Goal: Task Accomplishment & Management: Manage account settings

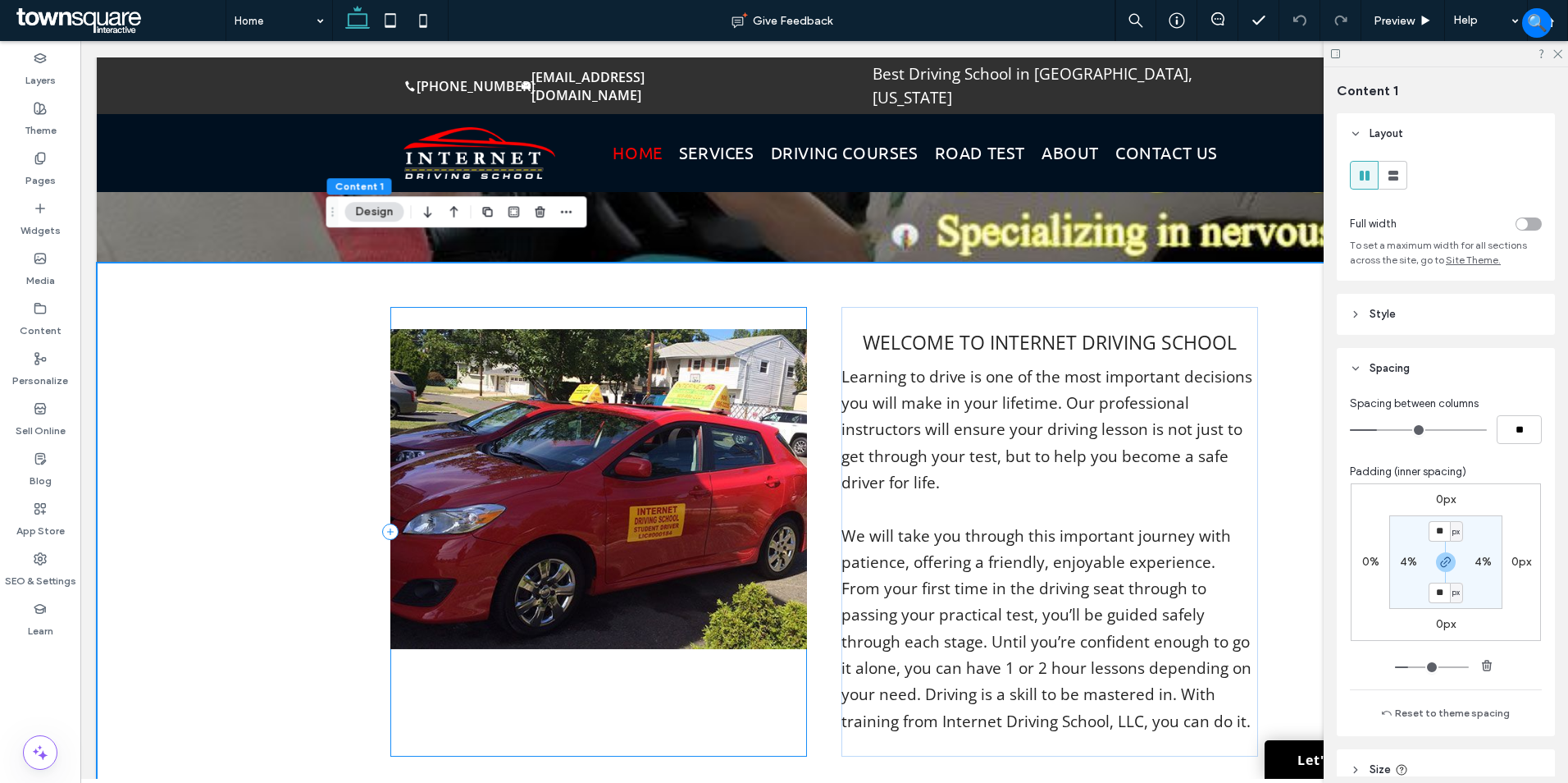
click at [574, 670] on div at bounding box center [599, 531] width 417 height 449
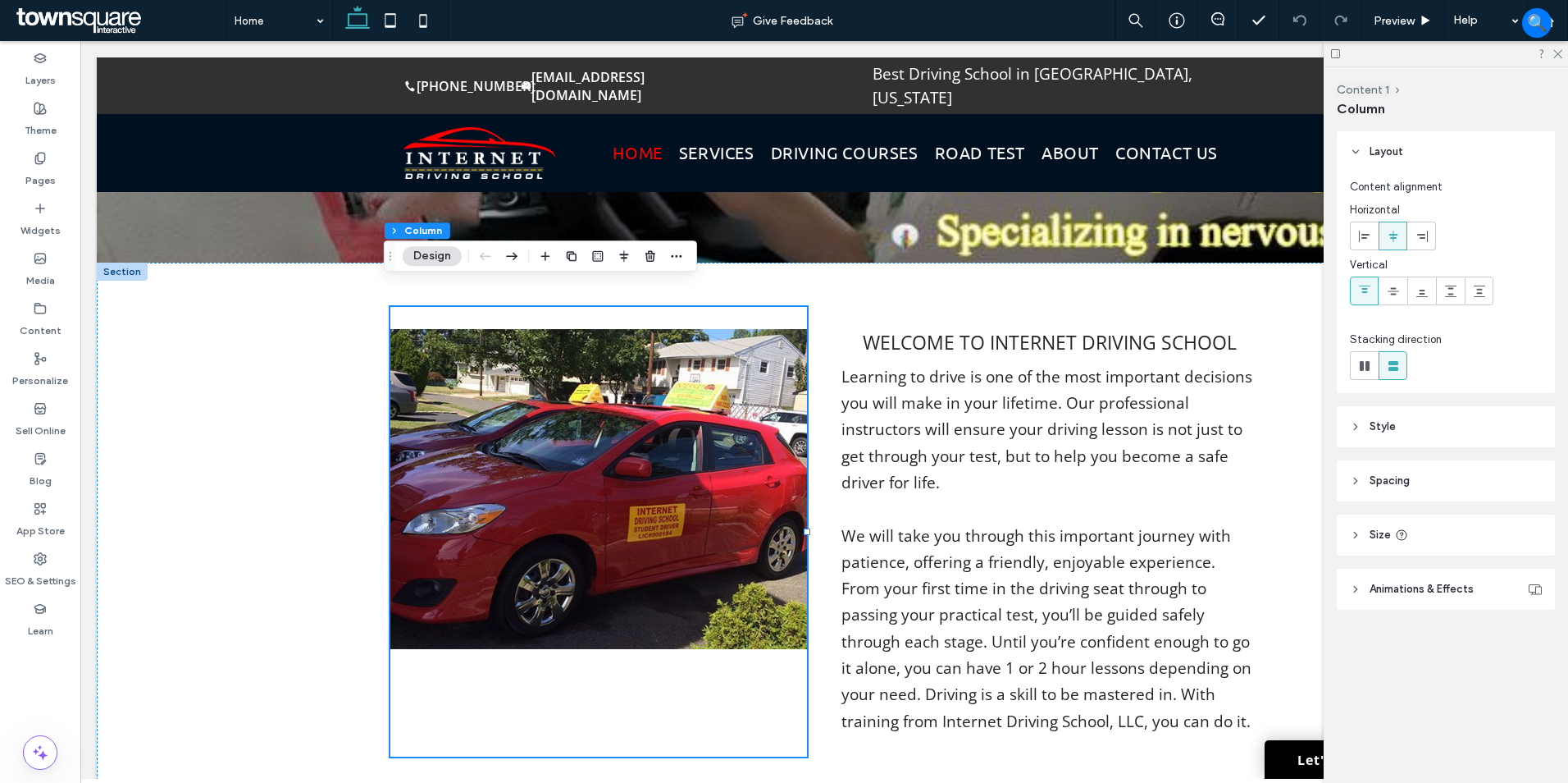
click at [1439, 484] on header "Spacing" at bounding box center [1446, 480] width 218 height 41
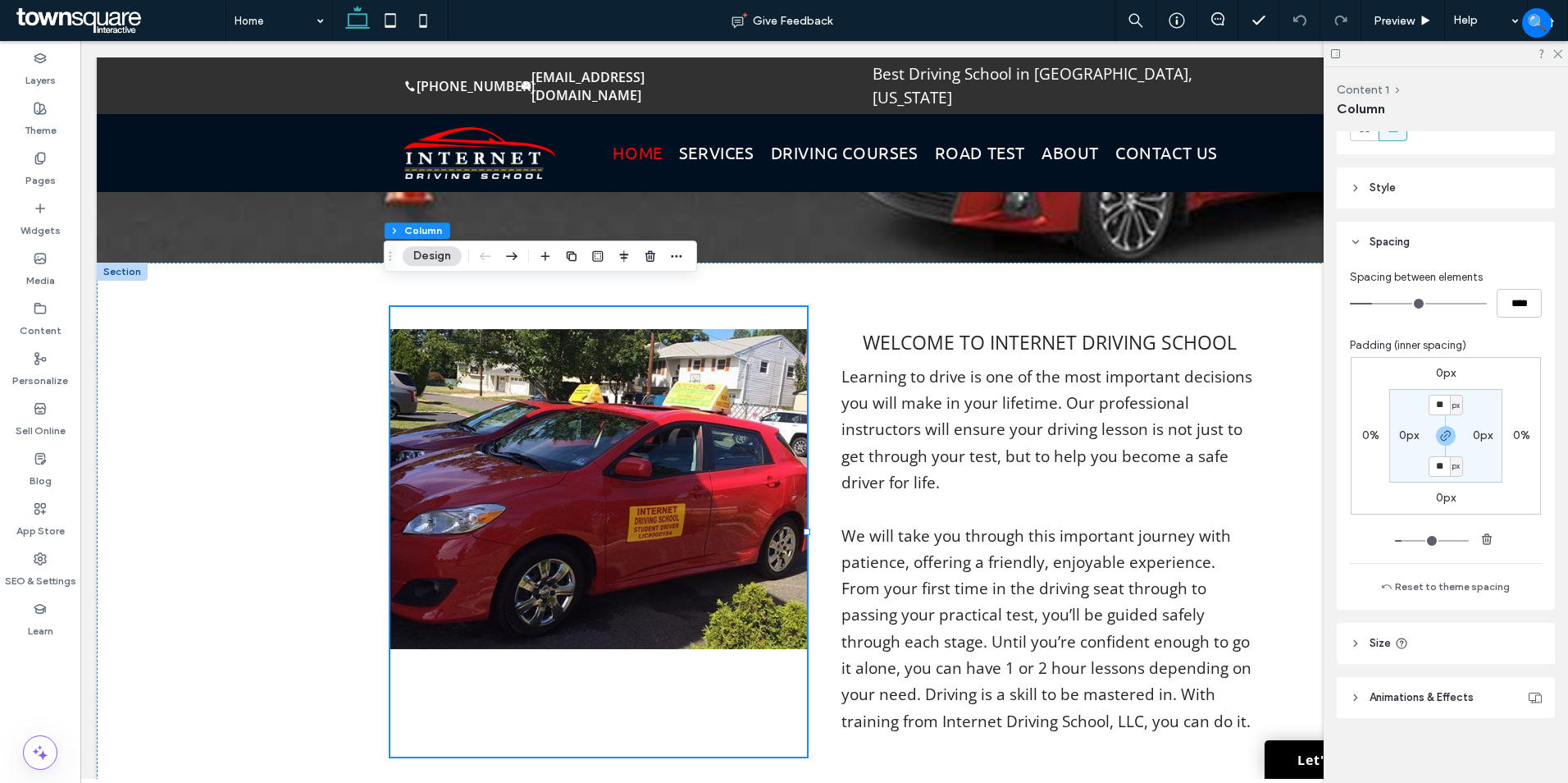
scroll to position [246, 0]
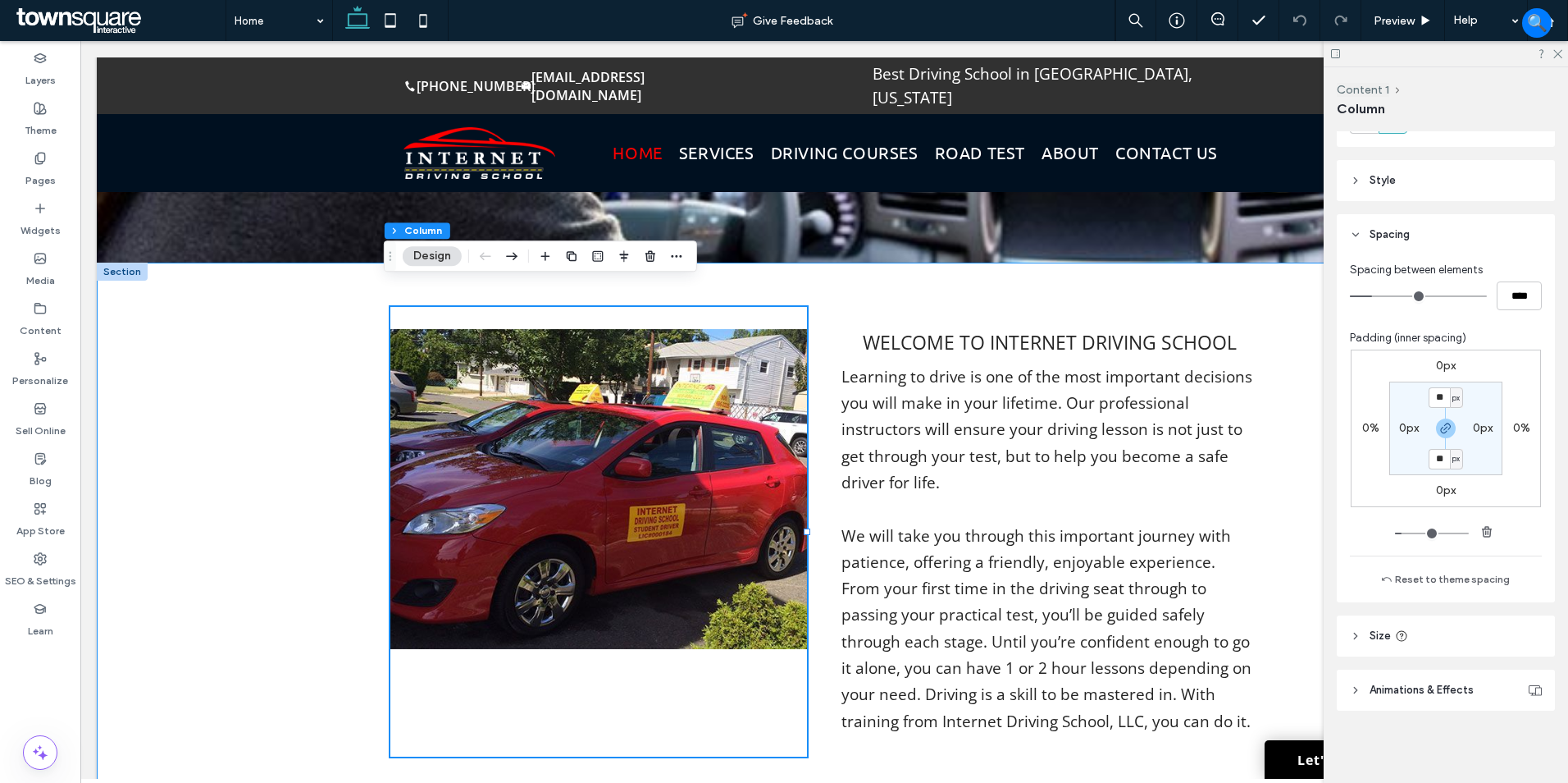
click at [208, 499] on div "Welcome to Internet Driving School Learning to drive is one of the most importa…" at bounding box center [824, 531] width 1455 height 538
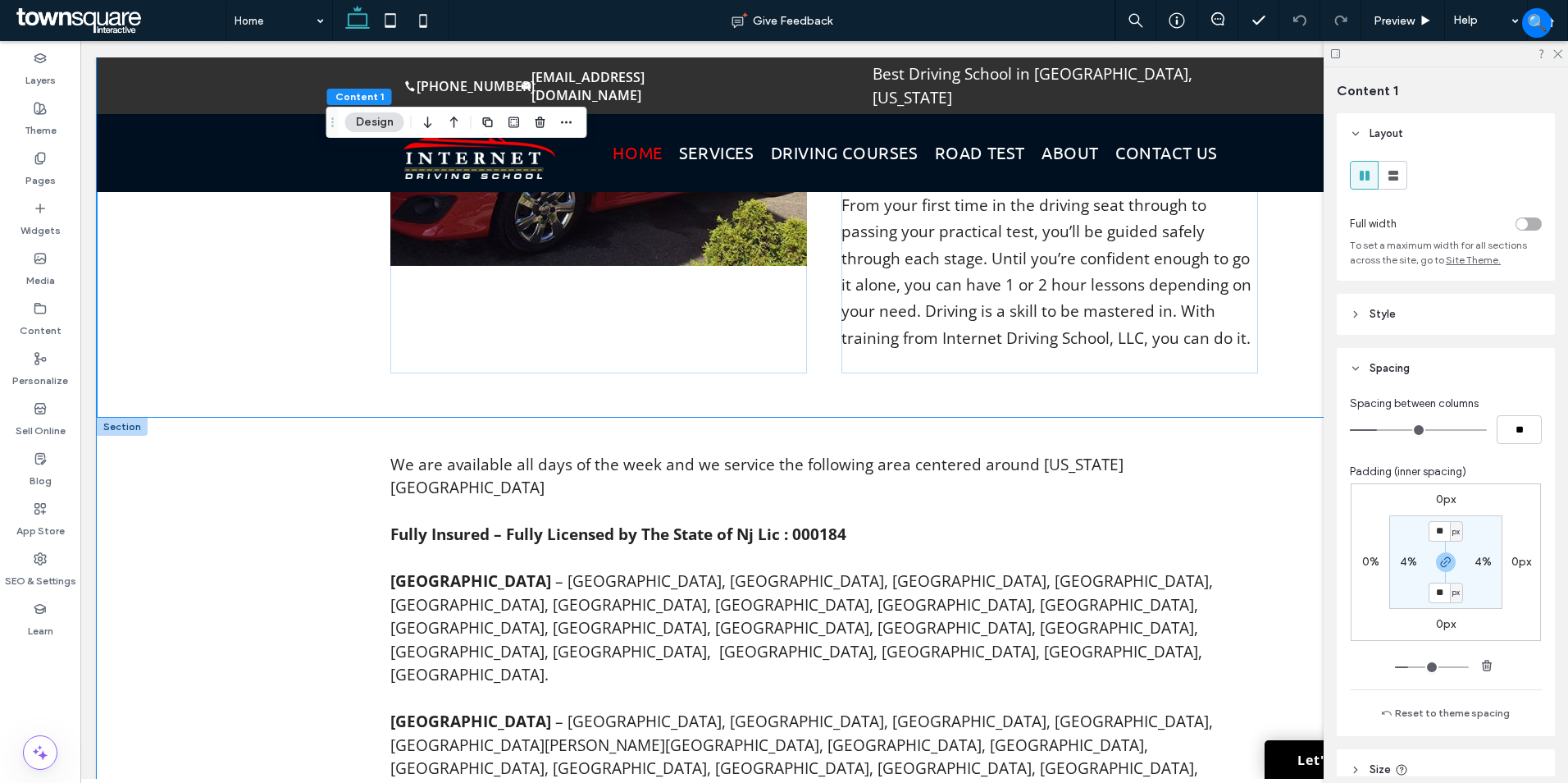
scroll to position [887, 0]
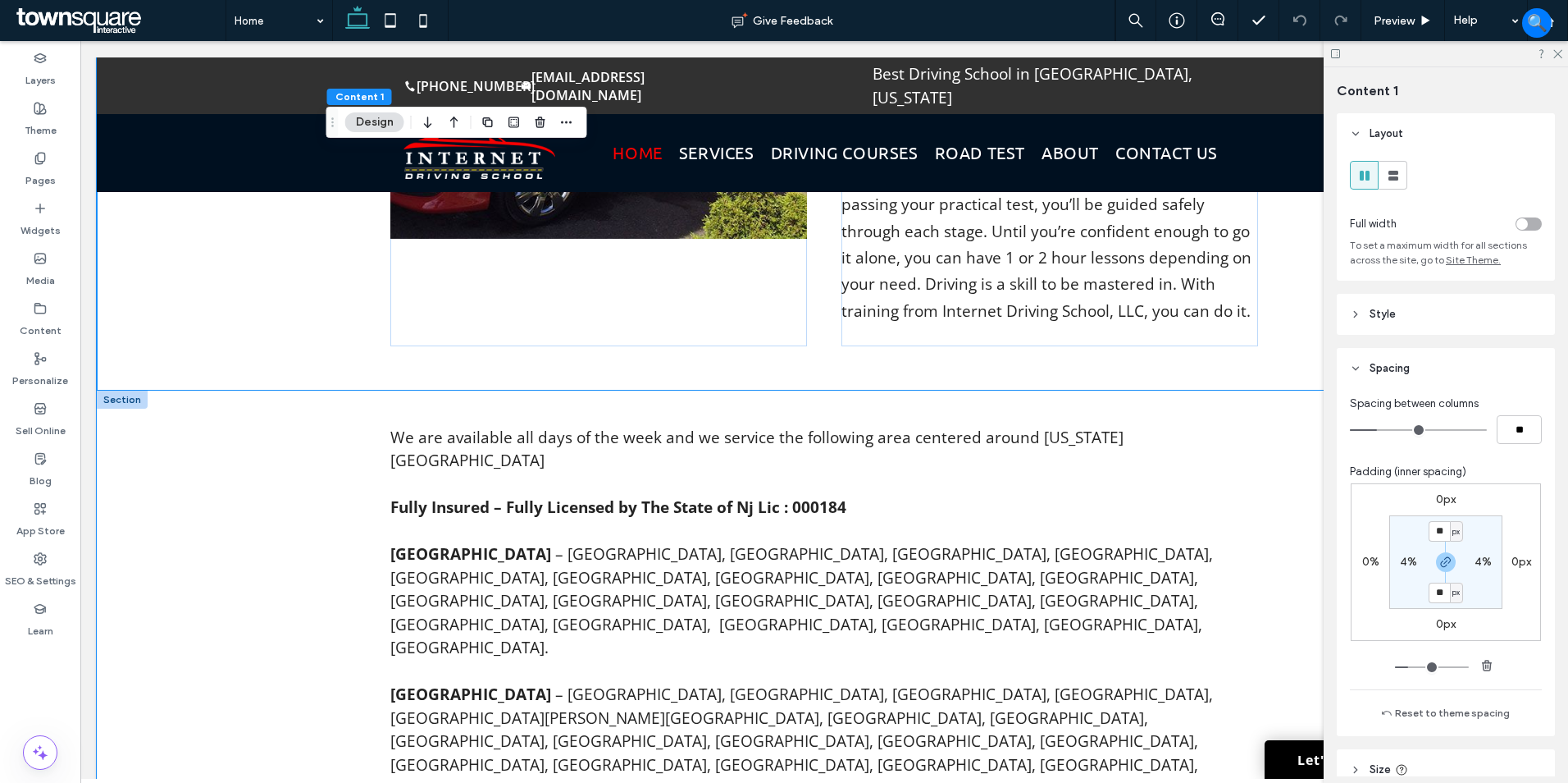
click at [210, 499] on div "We are available all days of the week and we service the following area centere…" at bounding box center [824, 761] width 1455 height 742
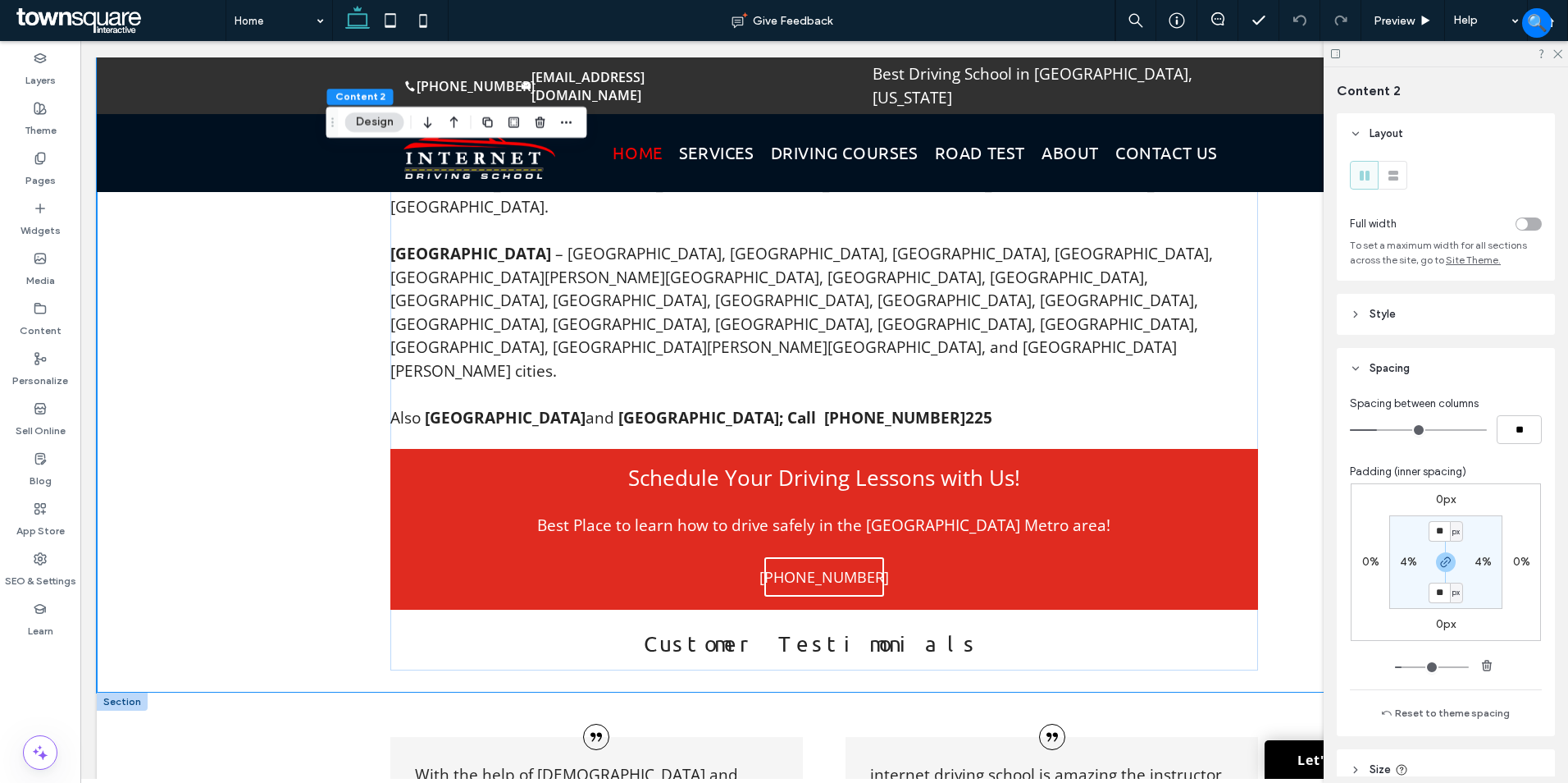
scroll to position [1380, 0]
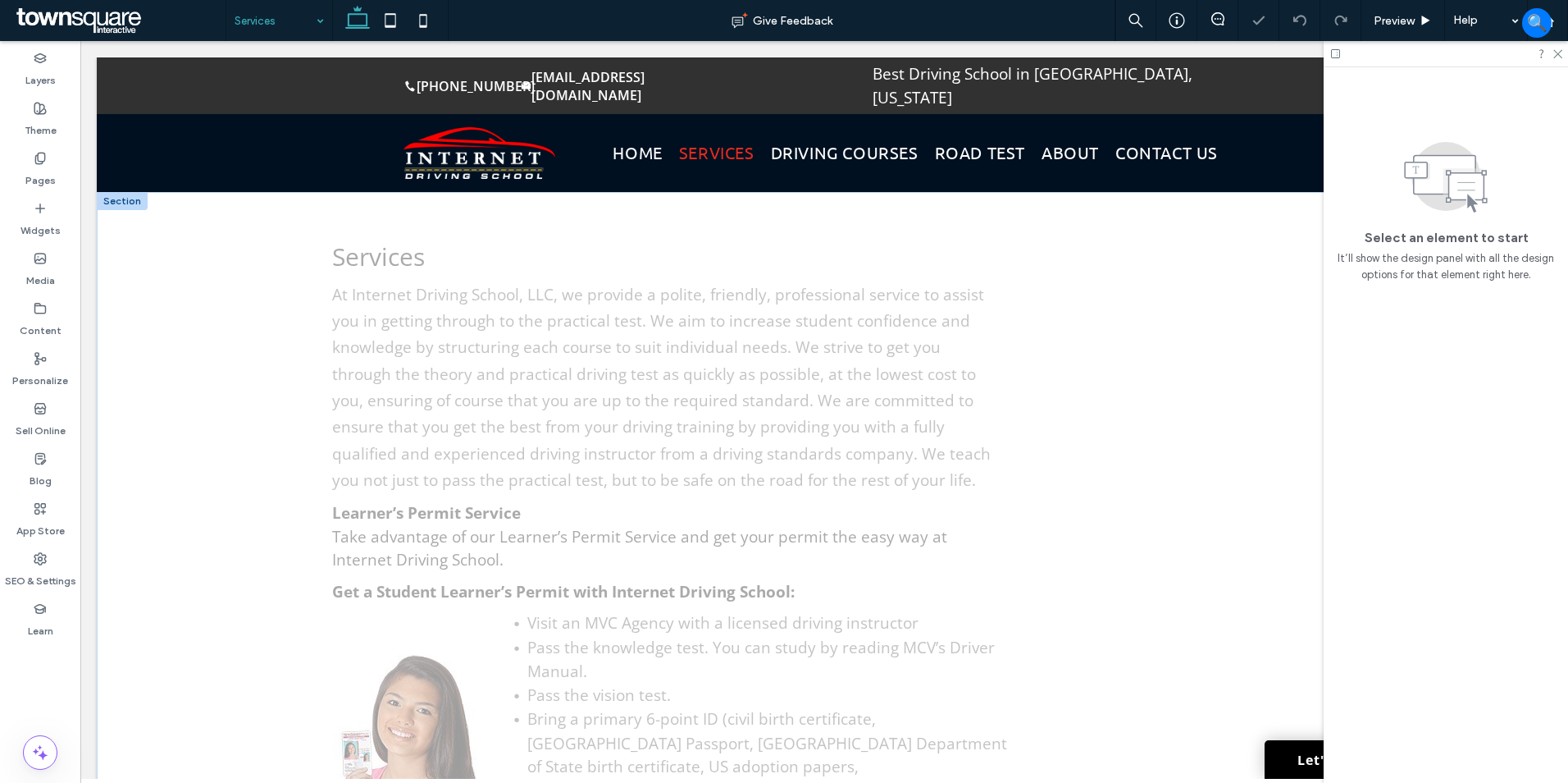
click at [176, 329] on div "Services At Internet Driving School, LLC, we provide a polite, friendly, profes…" at bounding box center [824, 670] width 1455 height 958
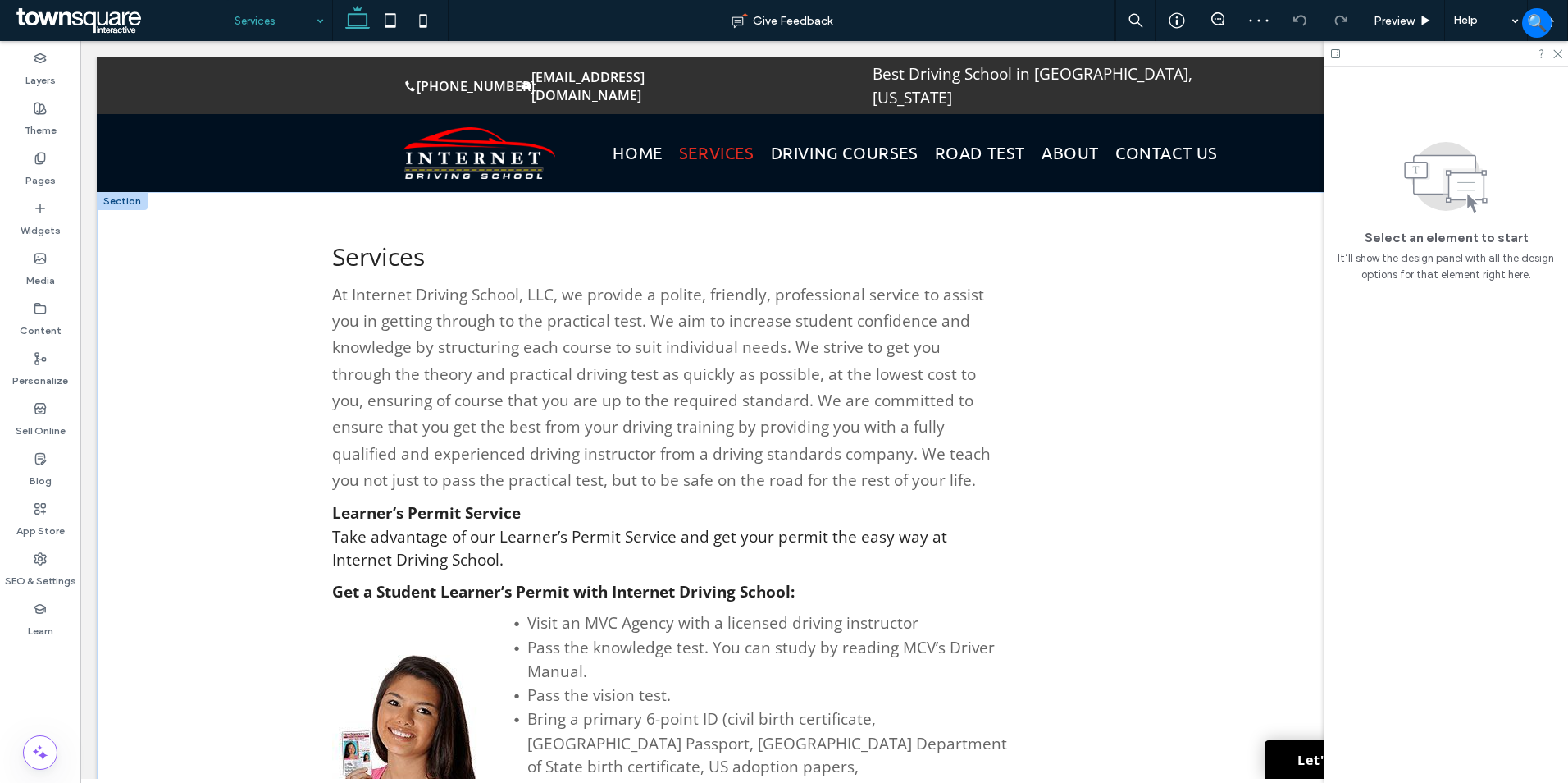
click at [228, 337] on div "Services At Internet Driving School, LLC, we provide a polite, friendly, profes…" at bounding box center [824, 670] width 1455 height 958
click at [1552, 50] on icon at bounding box center [1556, 53] width 11 height 11
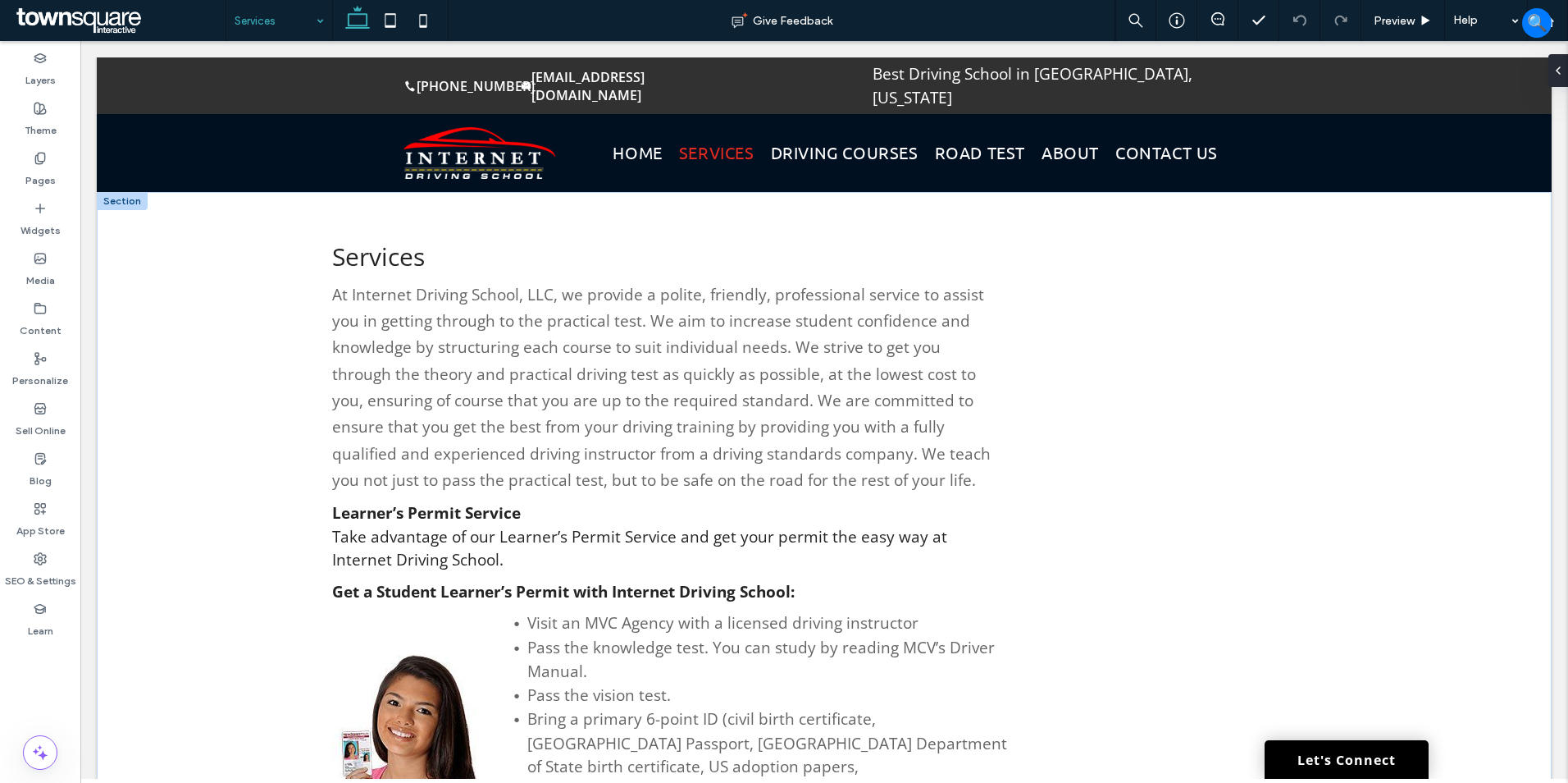
click at [192, 192] on div "Services At Internet Driving School, LLC, we provide a polite, friendly, profes…" at bounding box center [824, 670] width 1455 height 958
click at [298, 208] on div "Services At Internet Driving School, LLC, we provide a polite, friendly, profes…" at bounding box center [824, 670] width 1093 height 958
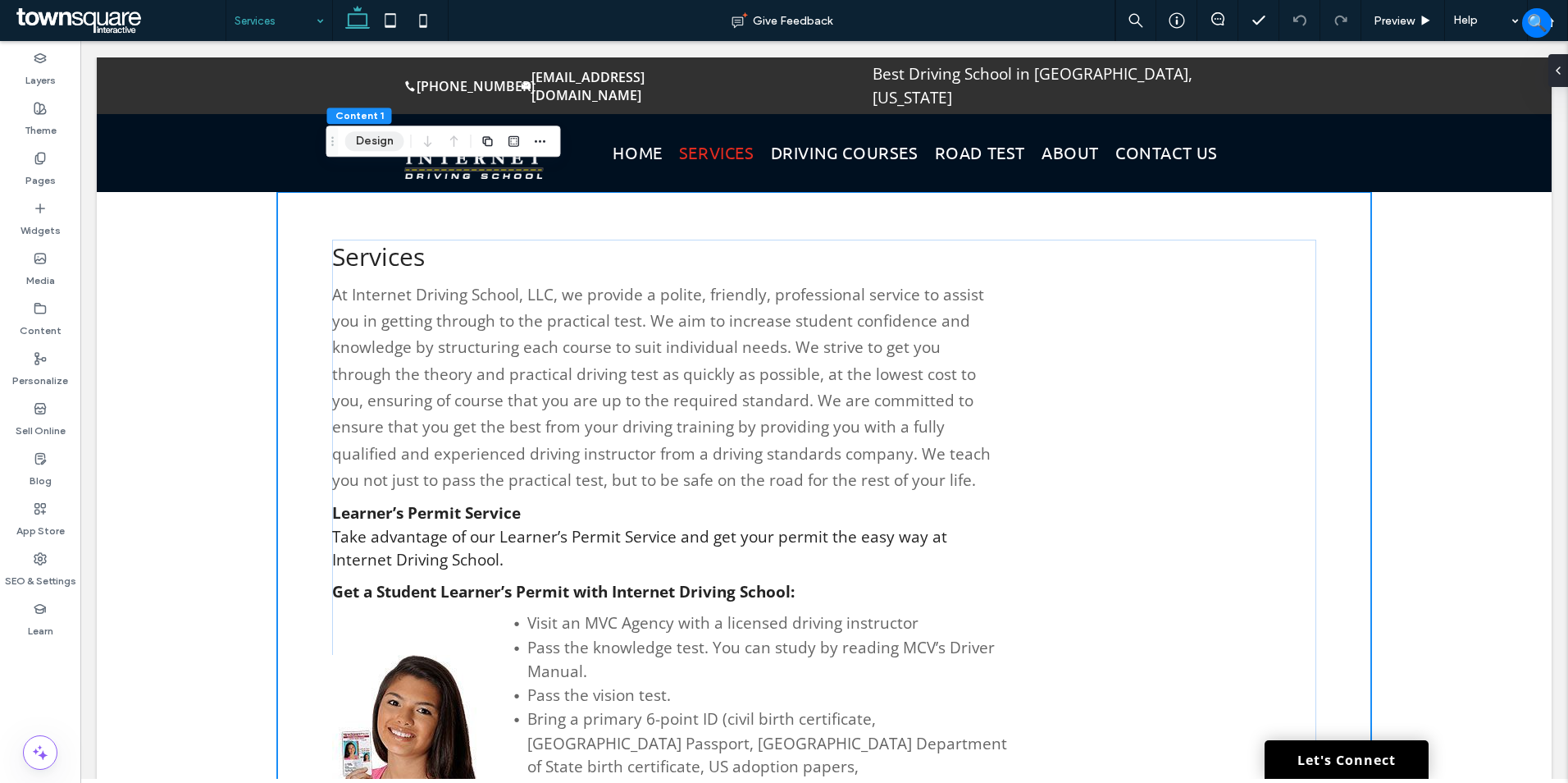
click at [364, 142] on button "Design" at bounding box center [374, 141] width 59 height 20
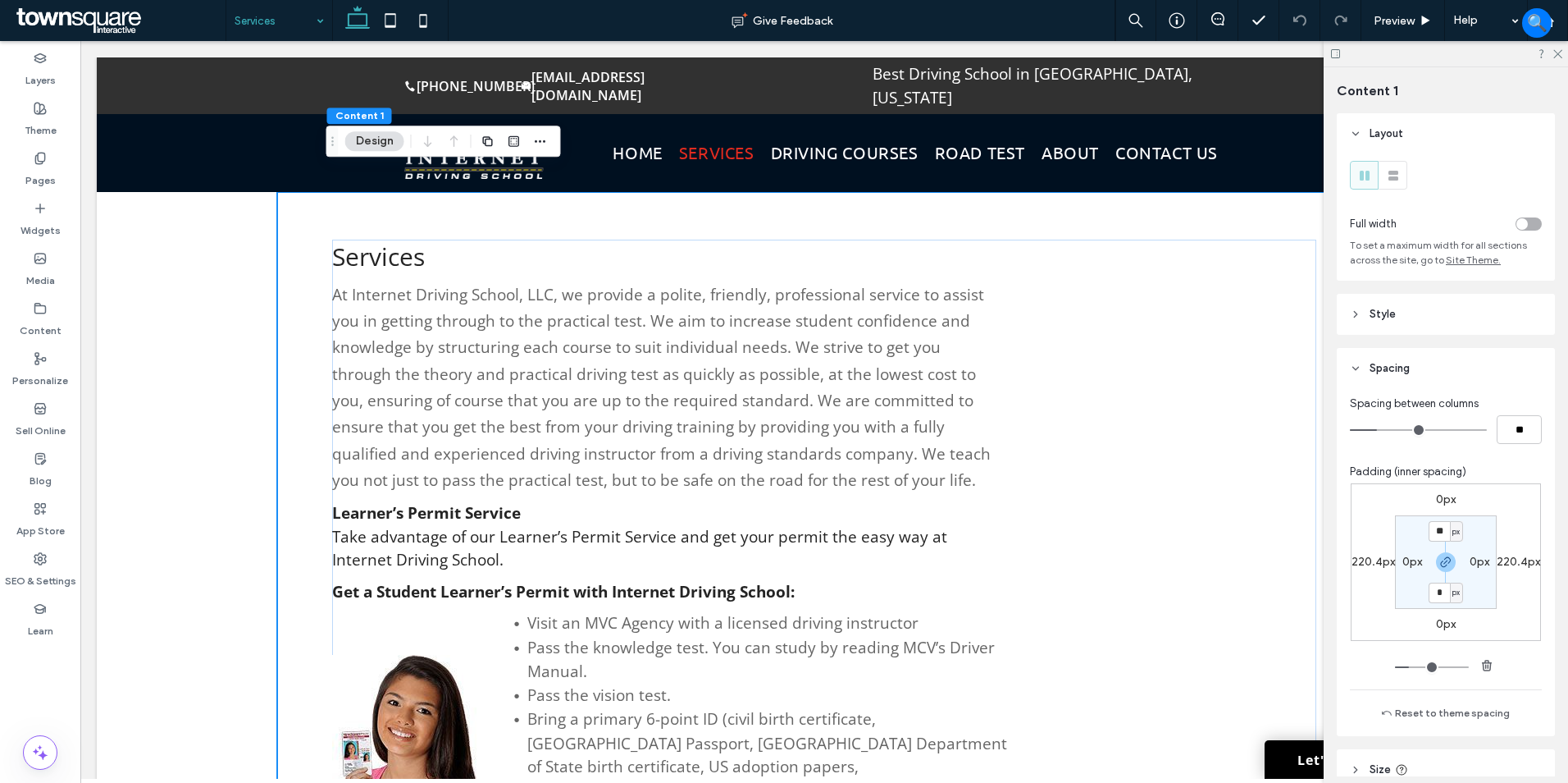
click at [1367, 560] on label "220.4px" at bounding box center [1373, 561] width 43 height 14
type input "***"
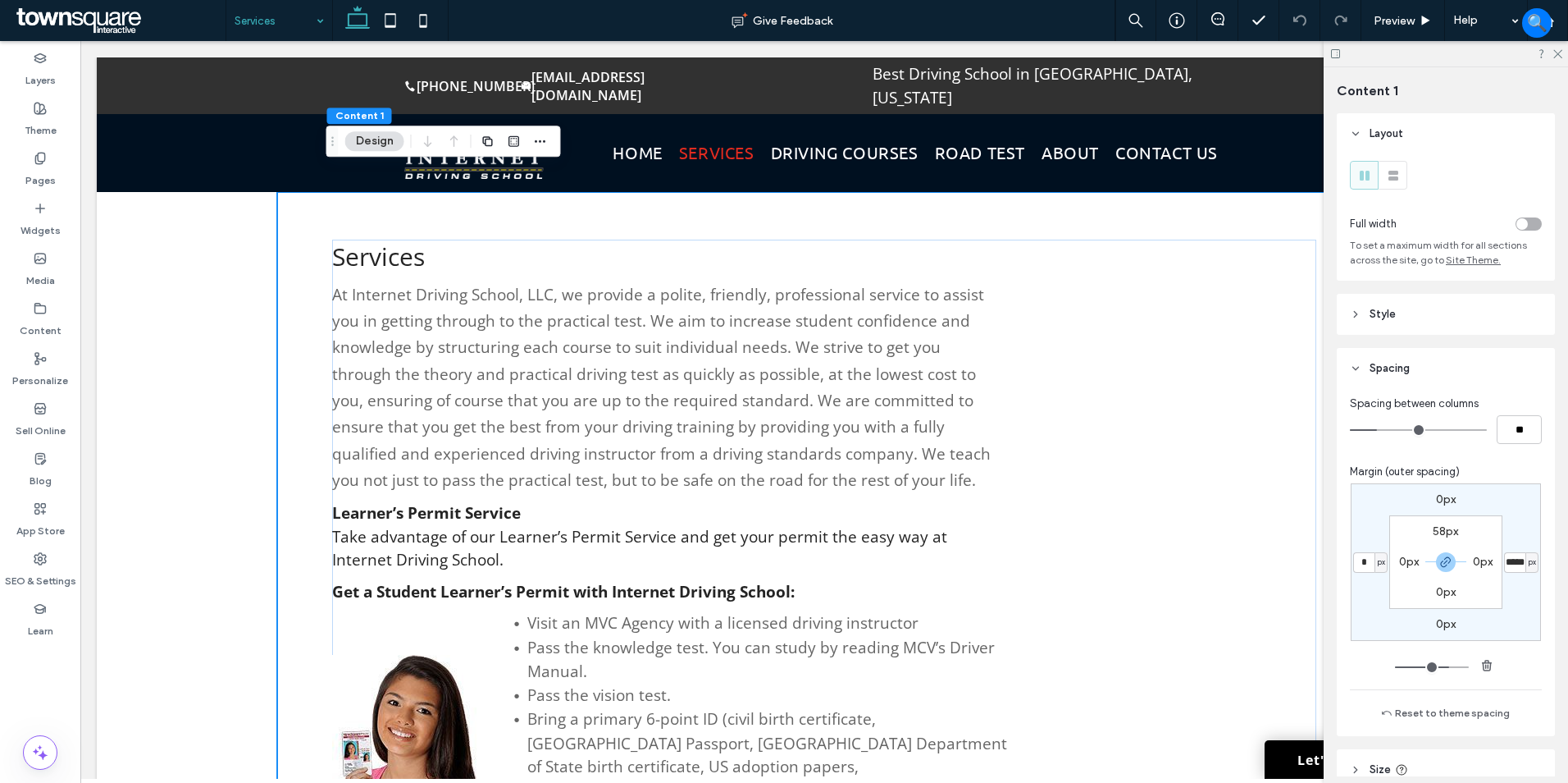
type input "*"
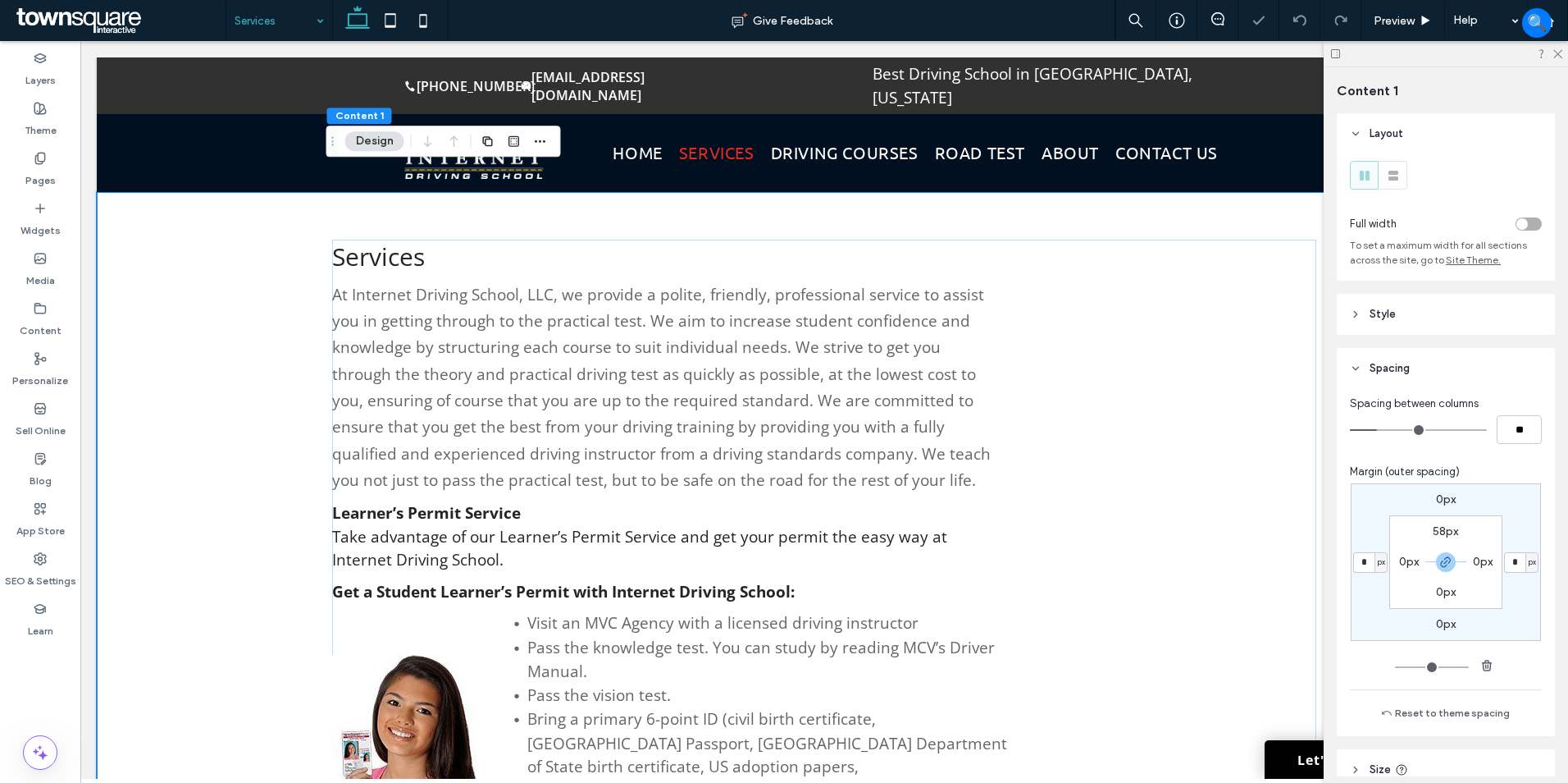
click at [1408, 563] on label "0px" at bounding box center [1409, 561] width 20 height 14
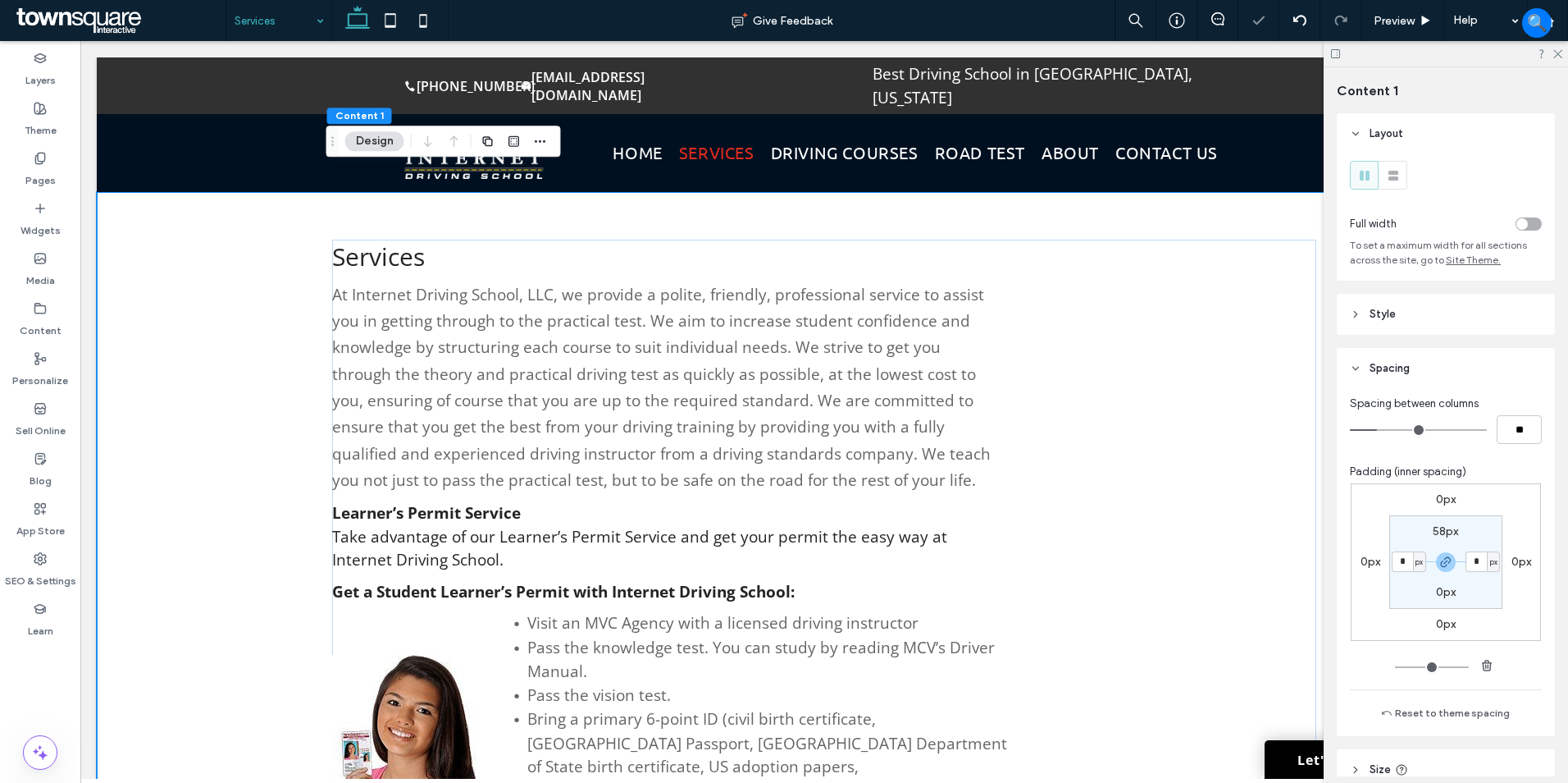
click at [1420, 559] on div "px" at bounding box center [1420, 562] width 10 height 17
click at [1413, 610] on span "%" at bounding box center [1410, 615] width 10 height 17
click at [1396, 568] on input "*" at bounding box center [1403, 561] width 22 height 21
type input "*"
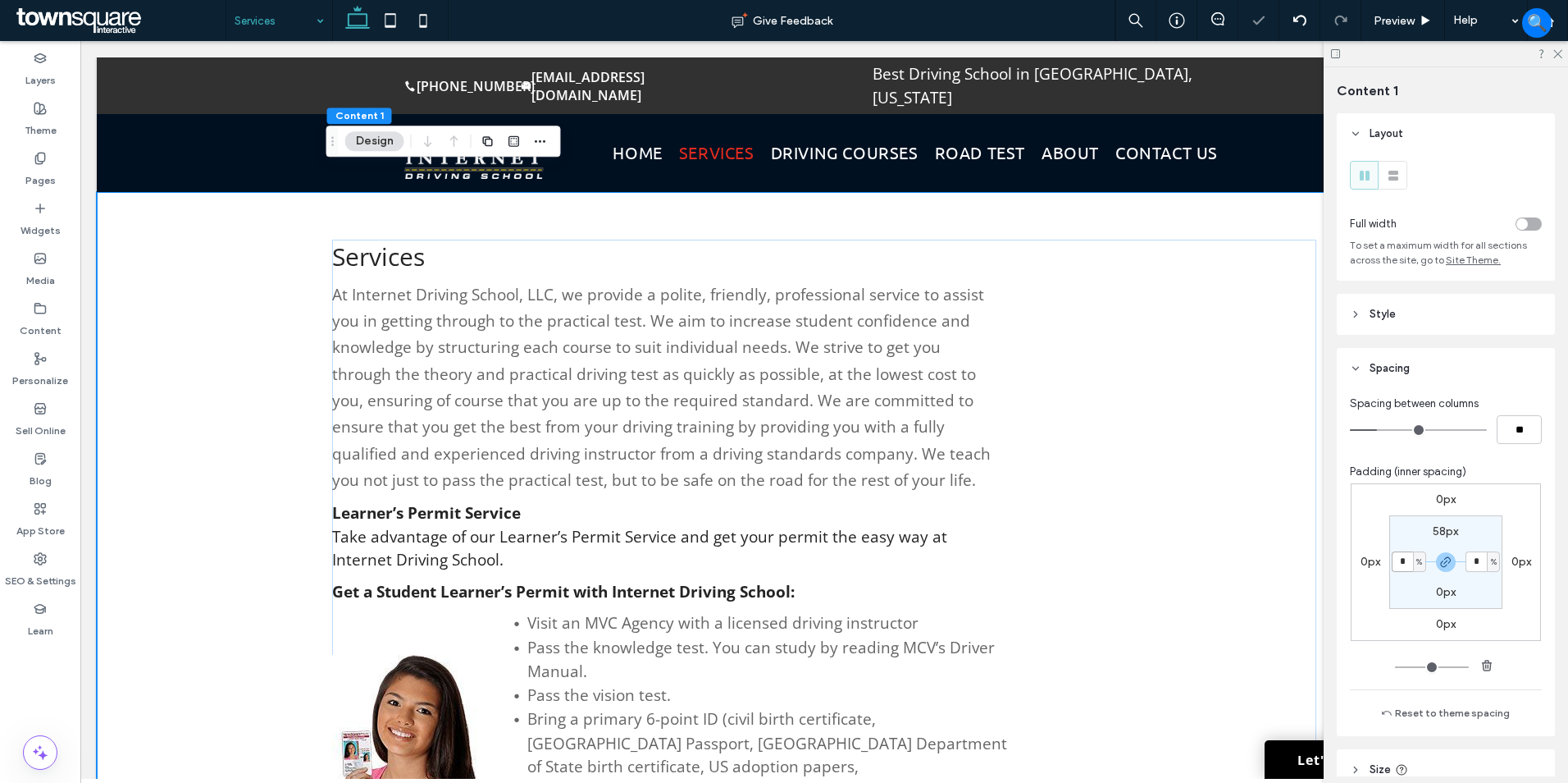
type input "*"
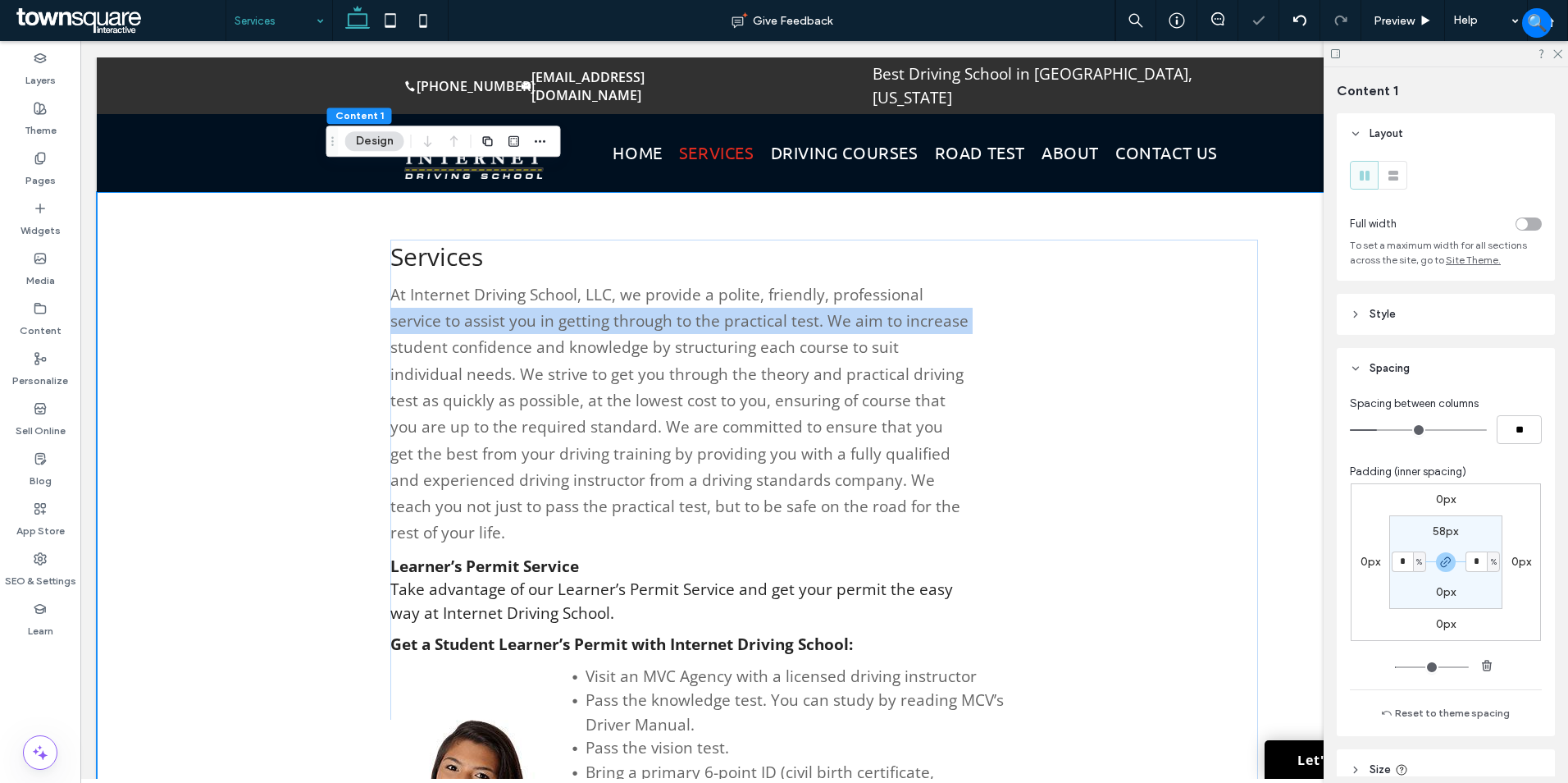
click at [231, 312] on div "Services At Internet Driving School, LLC, we provide a polite, friendly, profes…" at bounding box center [824, 722] width 1455 height 1061
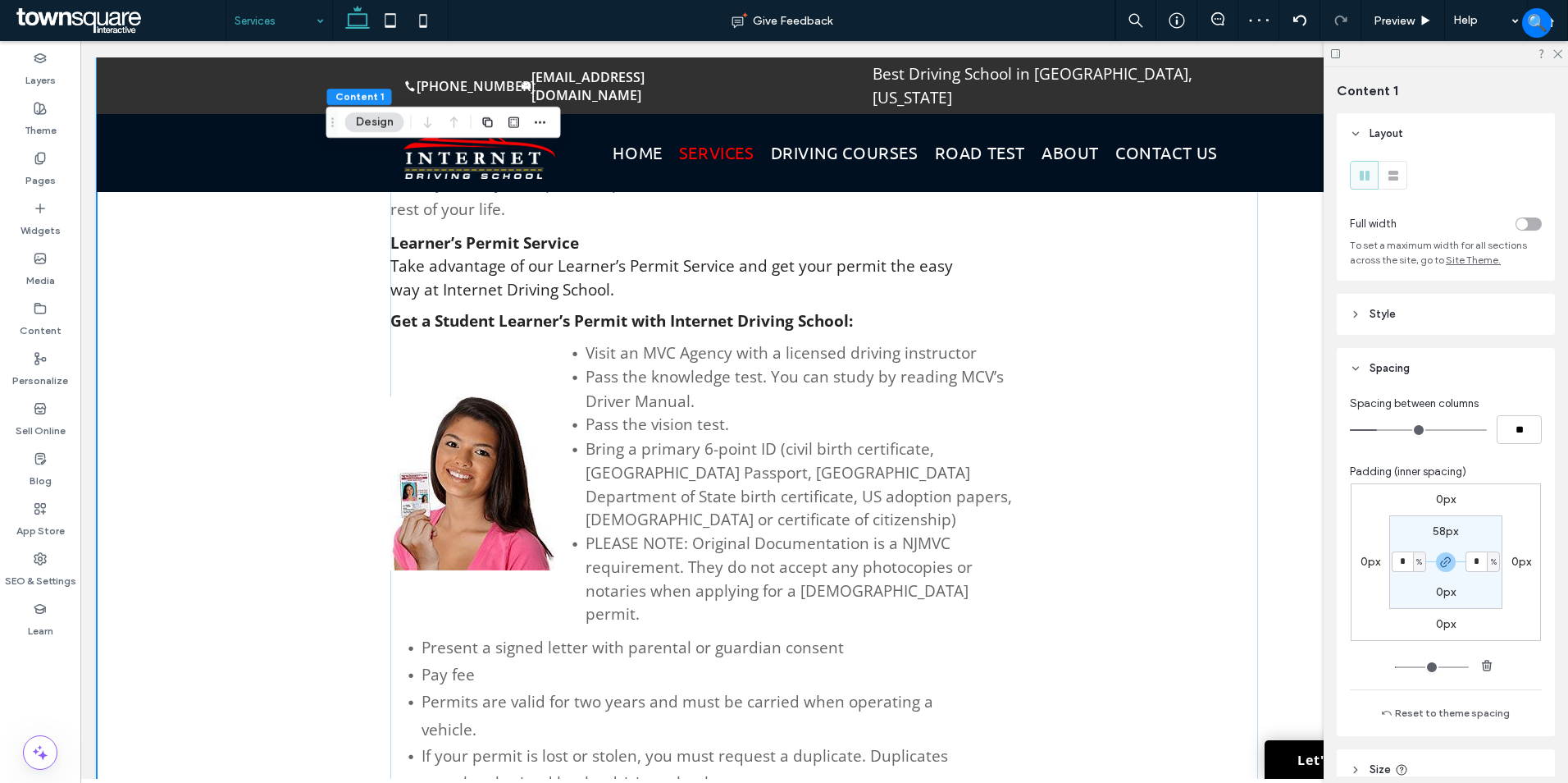
scroll to position [82, 0]
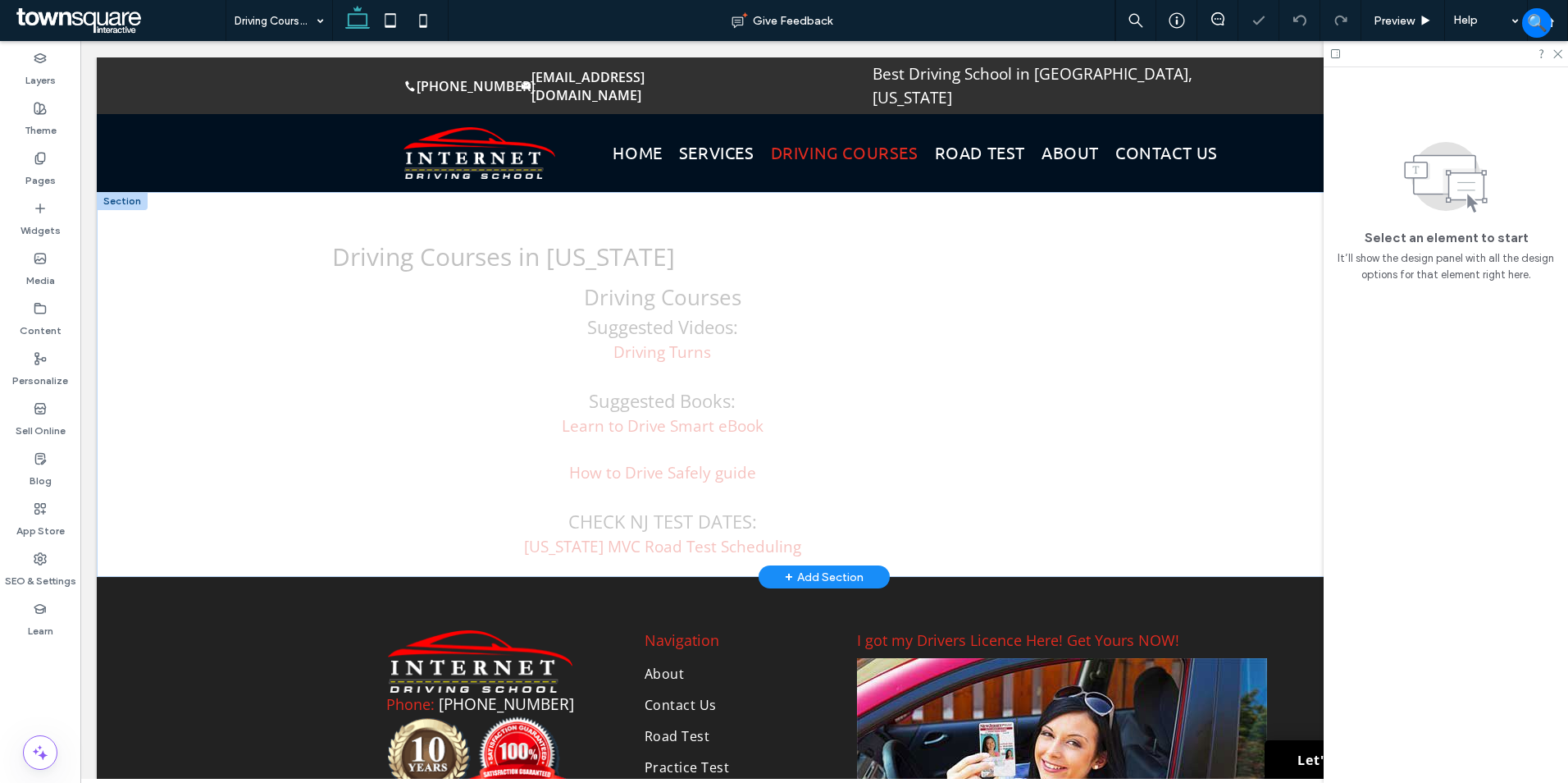
click at [187, 293] on div "Driving Courses in New Jersey Driving Courses Suggested Videos: Driving Turns S…" at bounding box center [824, 384] width 1455 height 385
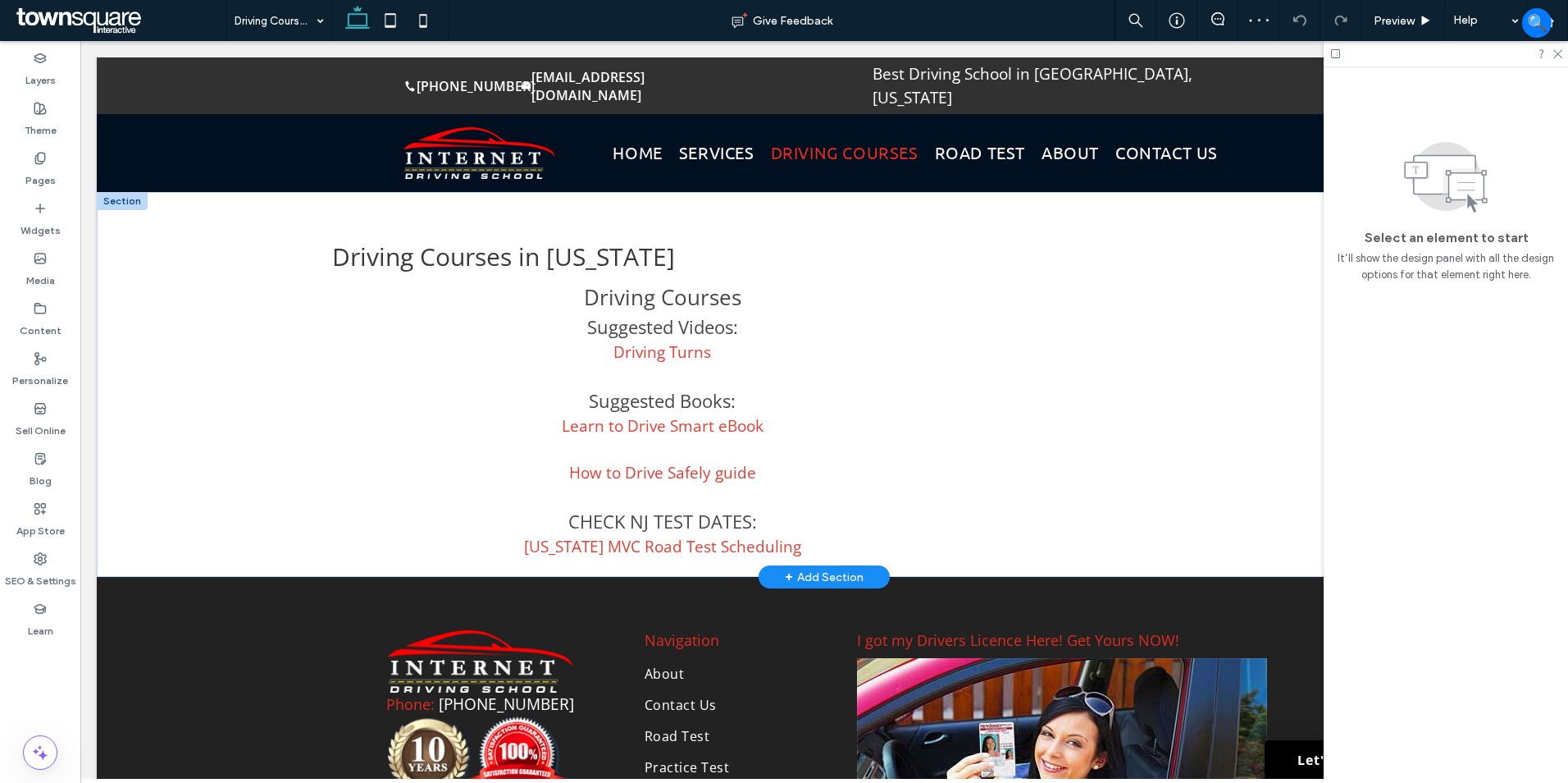
click at [195, 271] on div "Driving Courses in New Jersey Driving Courses Suggested Videos: Driving Turns S…" at bounding box center [824, 384] width 1455 height 385
click at [332, 314] on p "Suggested Videos:" at bounding box center [662, 327] width 661 height 27
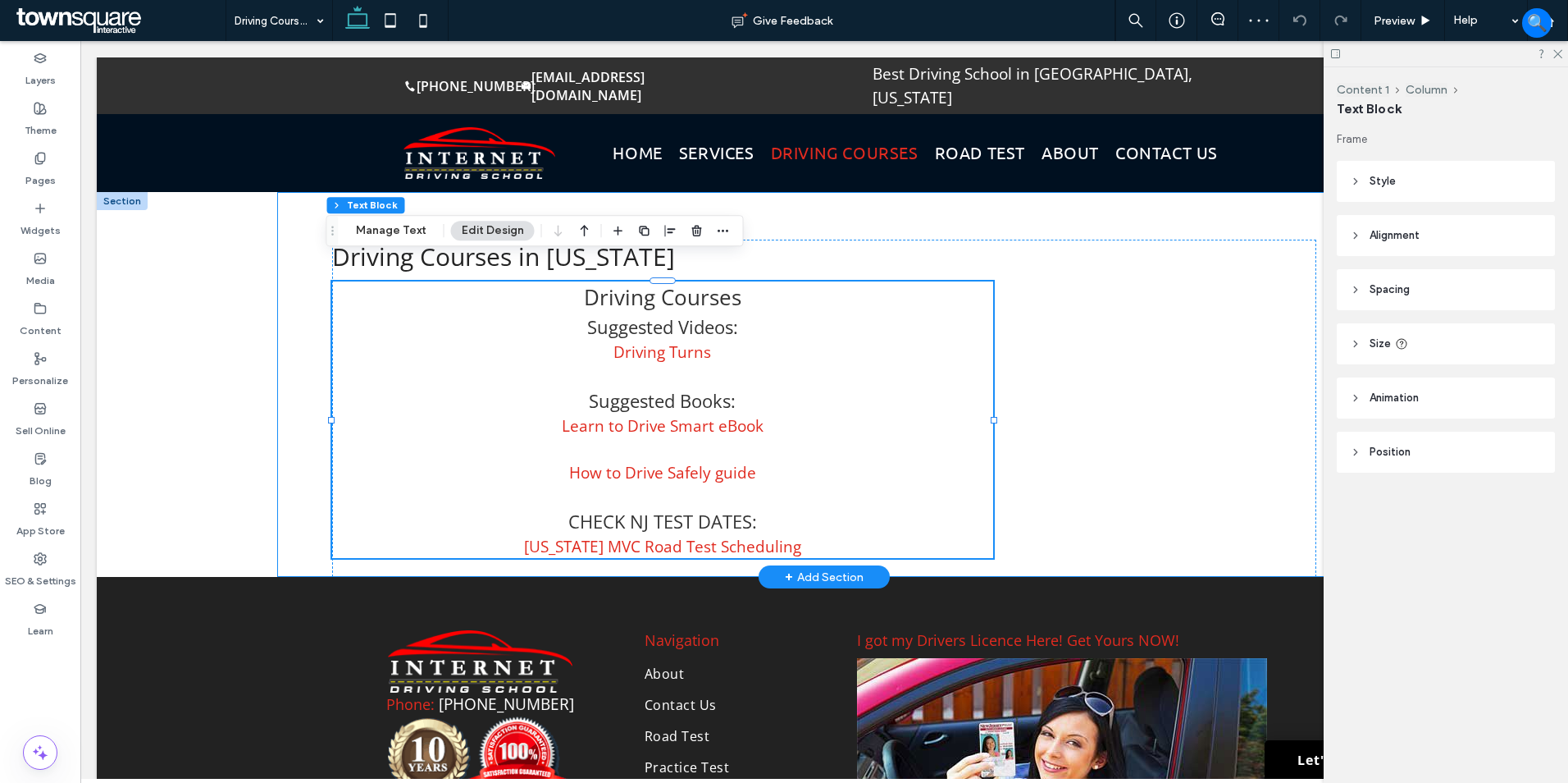
click at [299, 287] on div "Driving Courses in New Jersey Driving Courses Suggested Videos: Driving Turns S…" at bounding box center [824, 384] width 1093 height 385
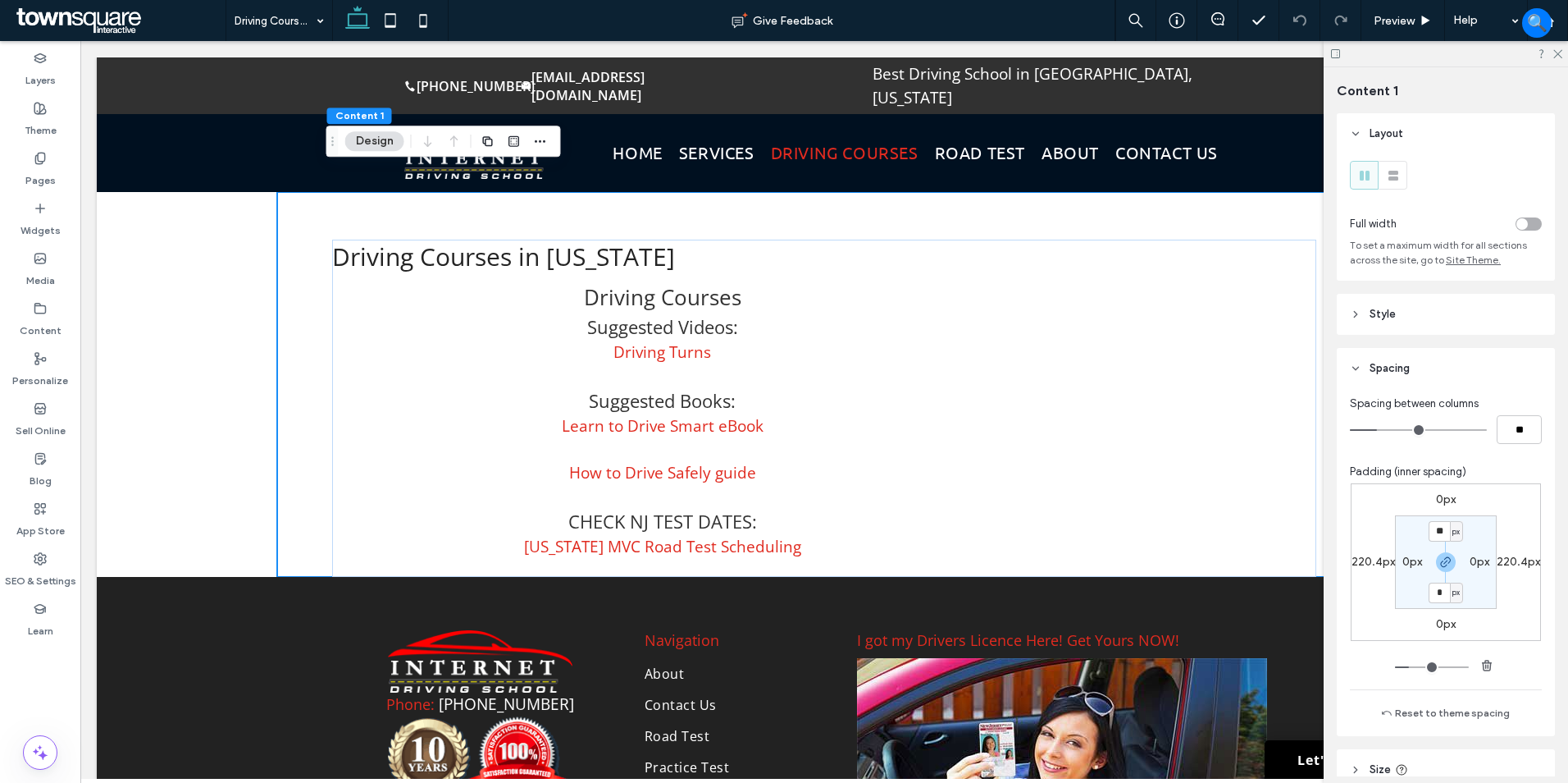
click at [1374, 561] on label "220.4px" at bounding box center [1373, 561] width 43 height 14
type input "***"
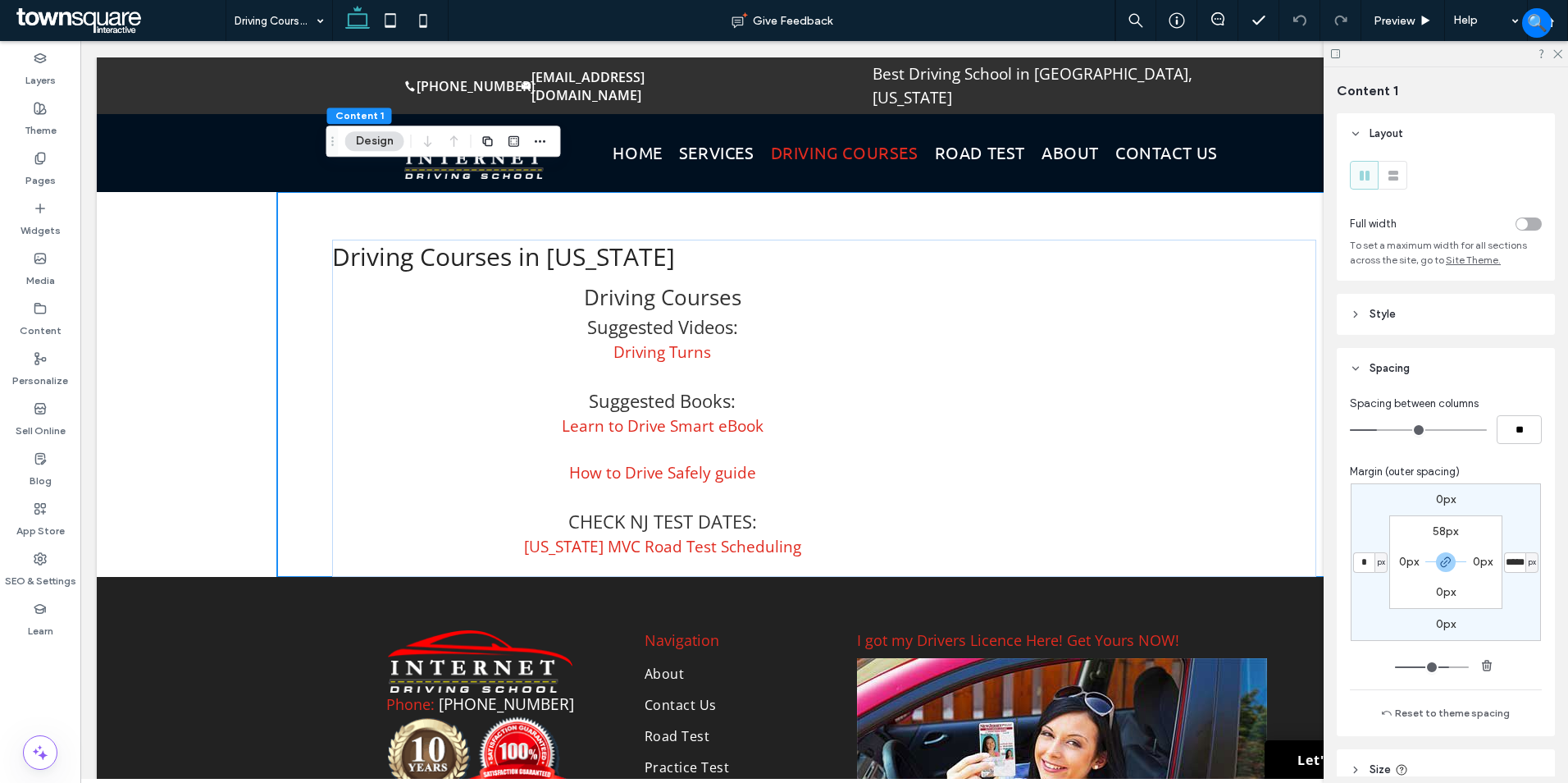
type input "*"
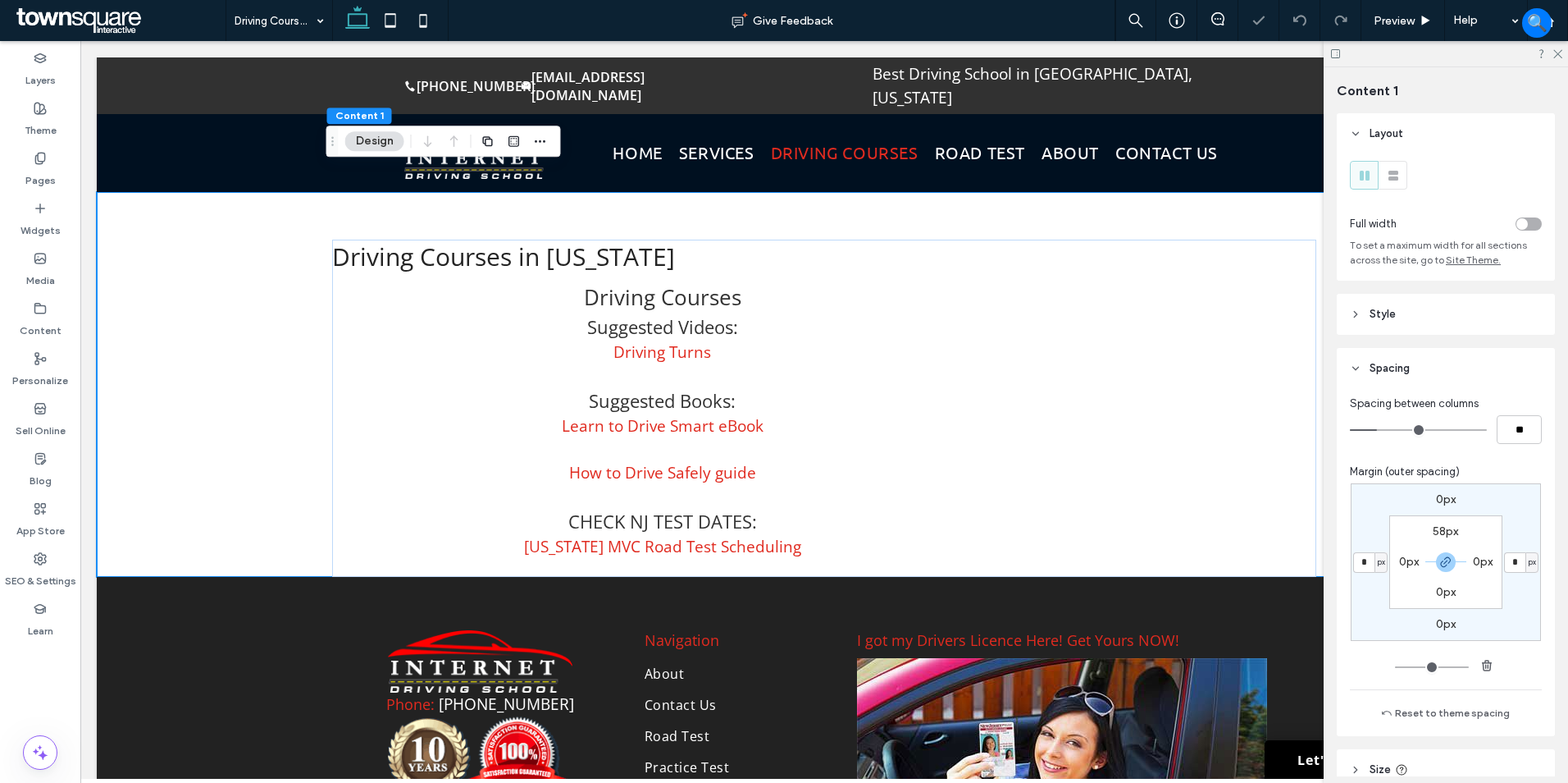
click at [1399, 561] on label "0px" at bounding box center [1409, 561] width 20 height 14
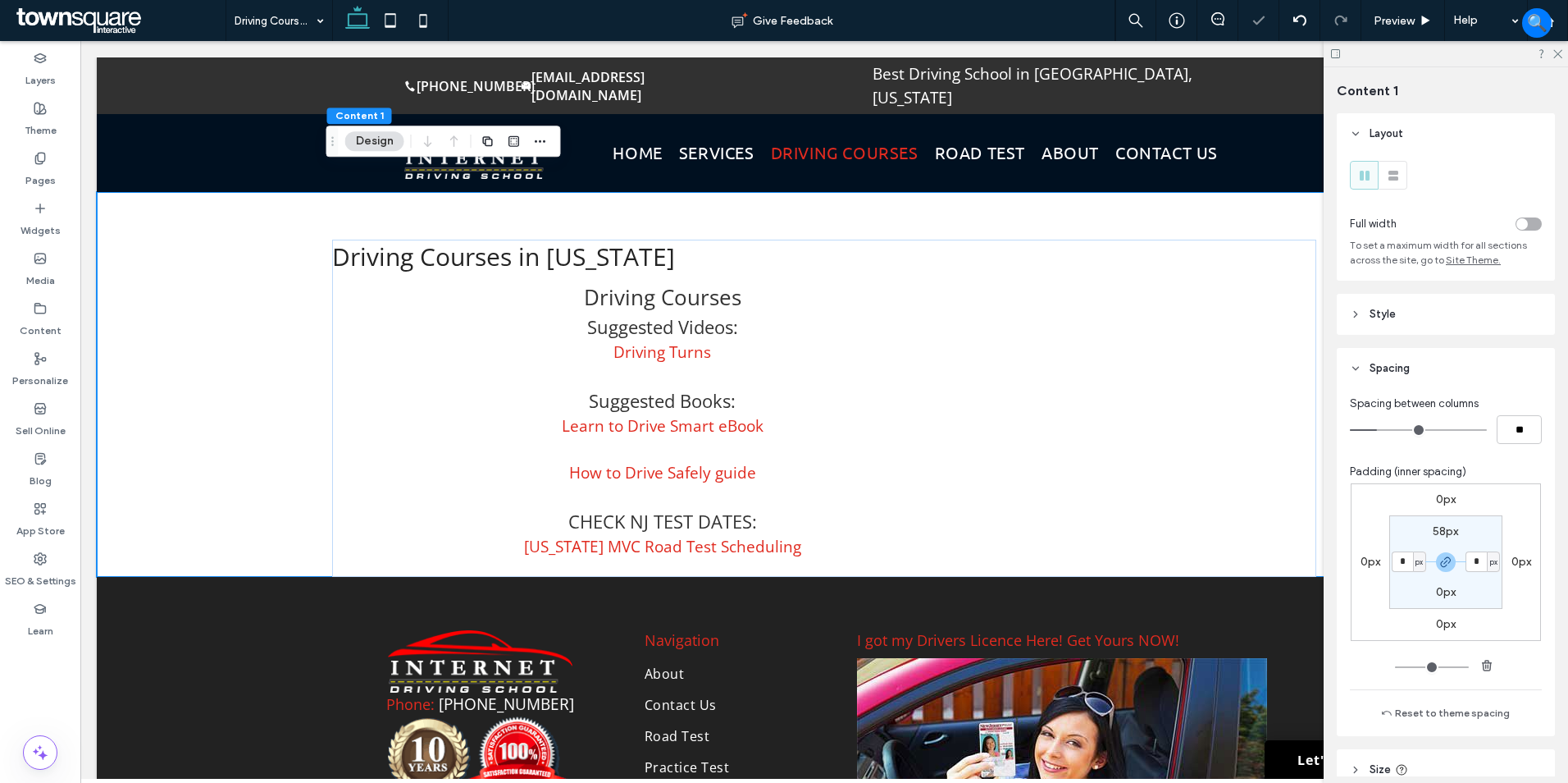
type input "*"
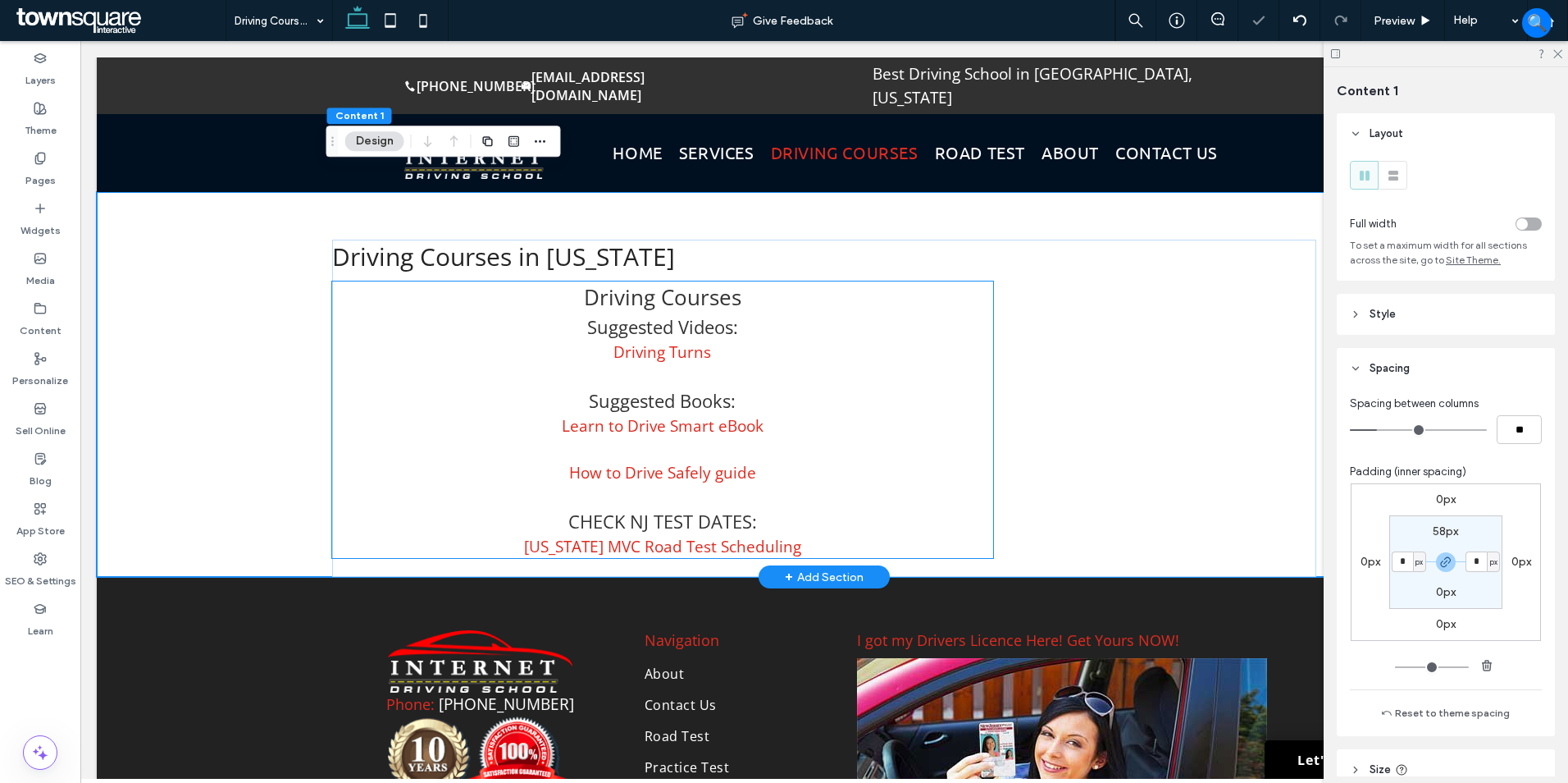
type input "*"
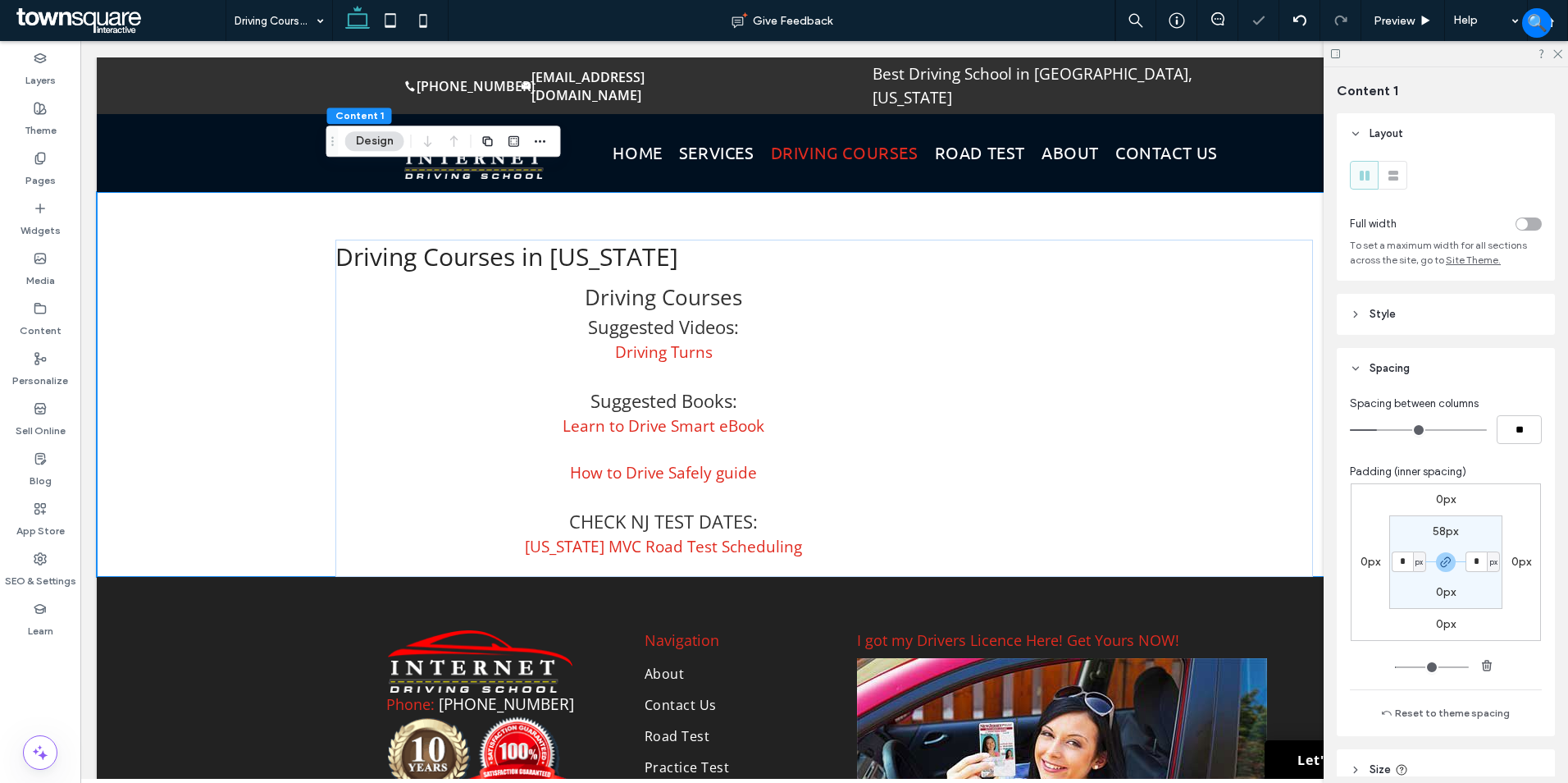
click at [1419, 563] on span "px" at bounding box center [1419, 562] width 8 height 17
drag, startPoint x: 1410, startPoint y: 615, endPoint x: 1406, endPoint y: 602, distance: 13.6
click at [1410, 615] on span "%" at bounding box center [1410, 615] width 10 height 17
type input "*"
type input "***"
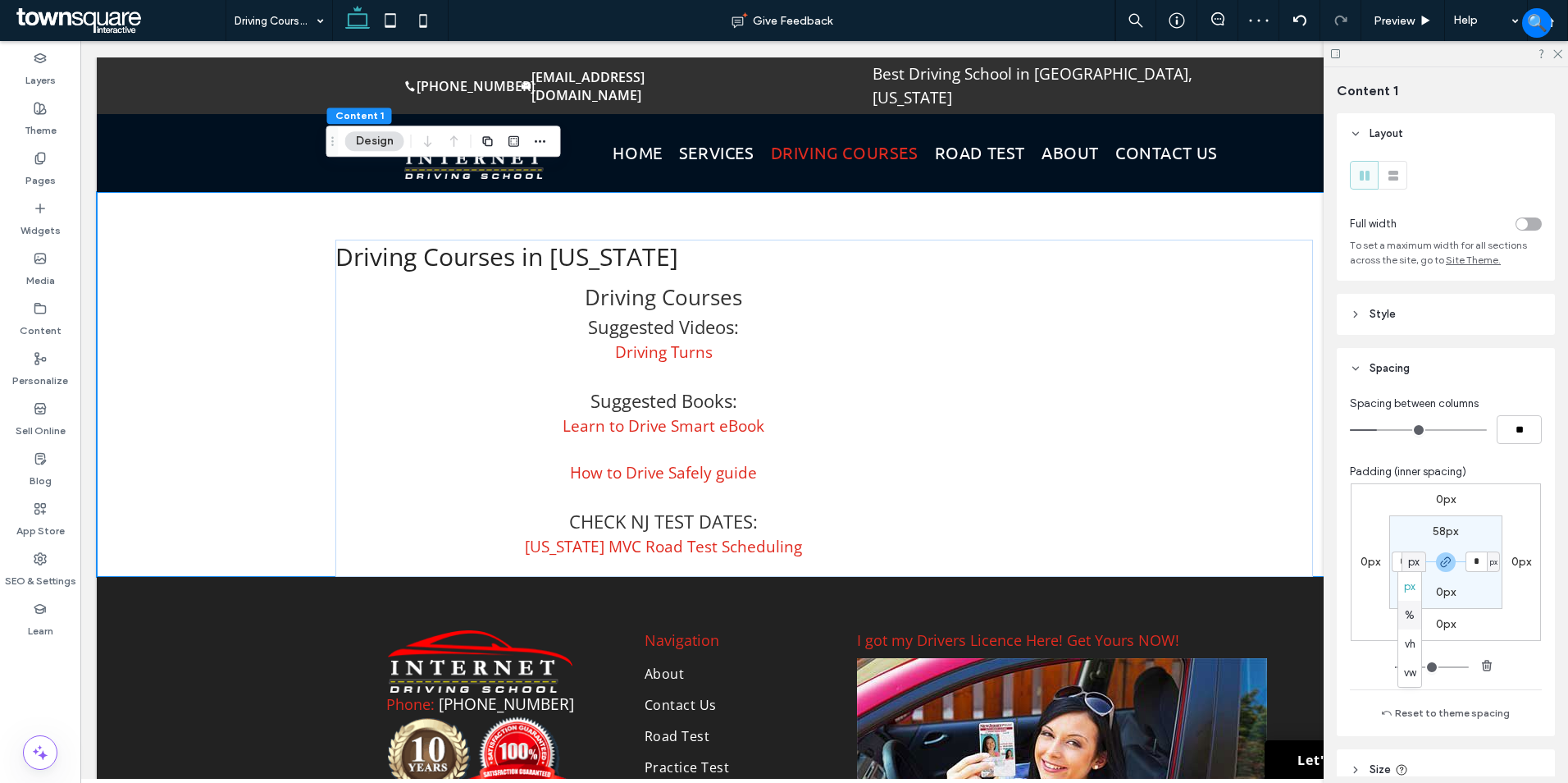
type input "***"
type input "*"
click at [1393, 566] on input "***" at bounding box center [1403, 561] width 22 height 21
type input "*"
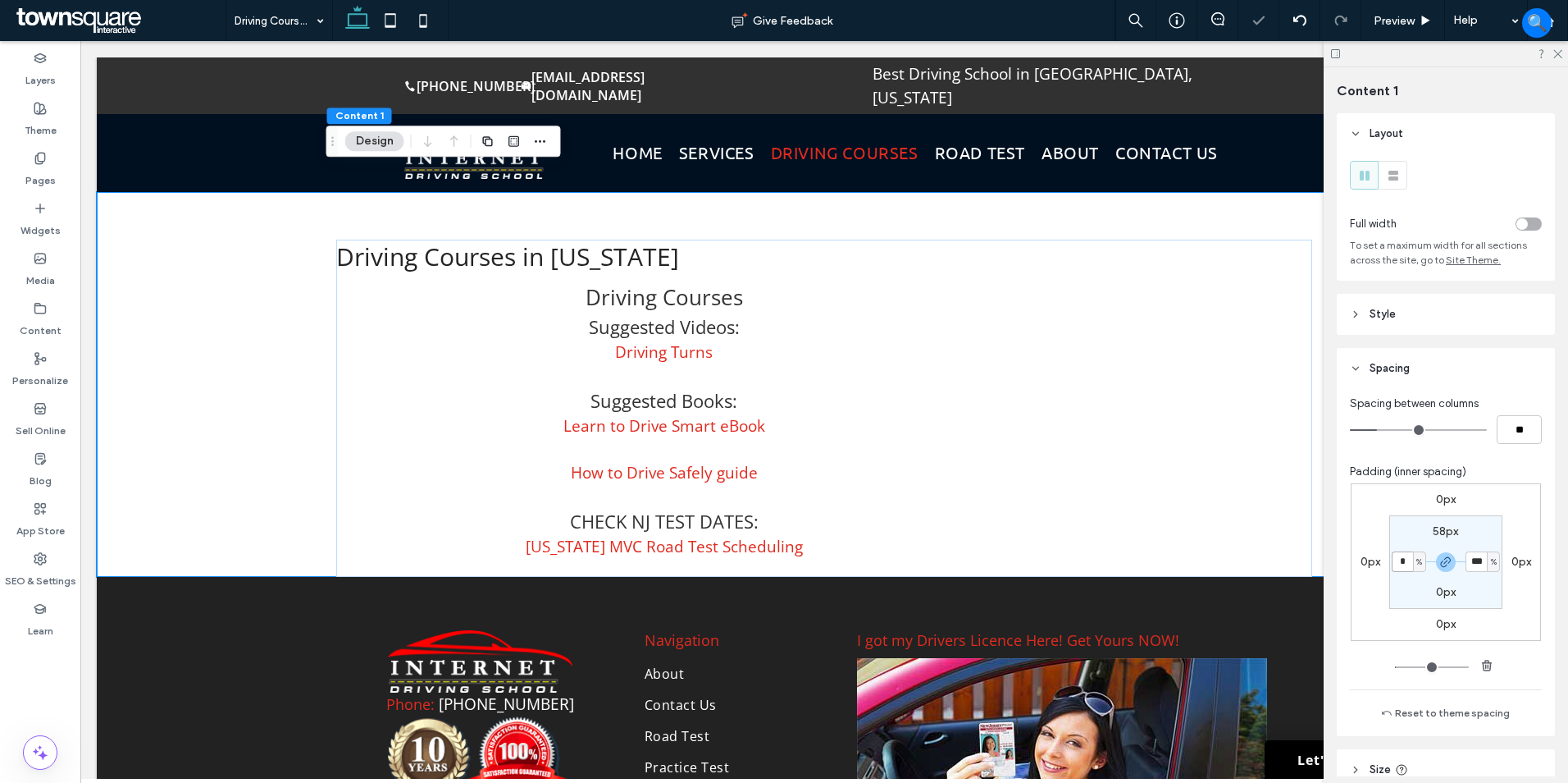
type input "*"
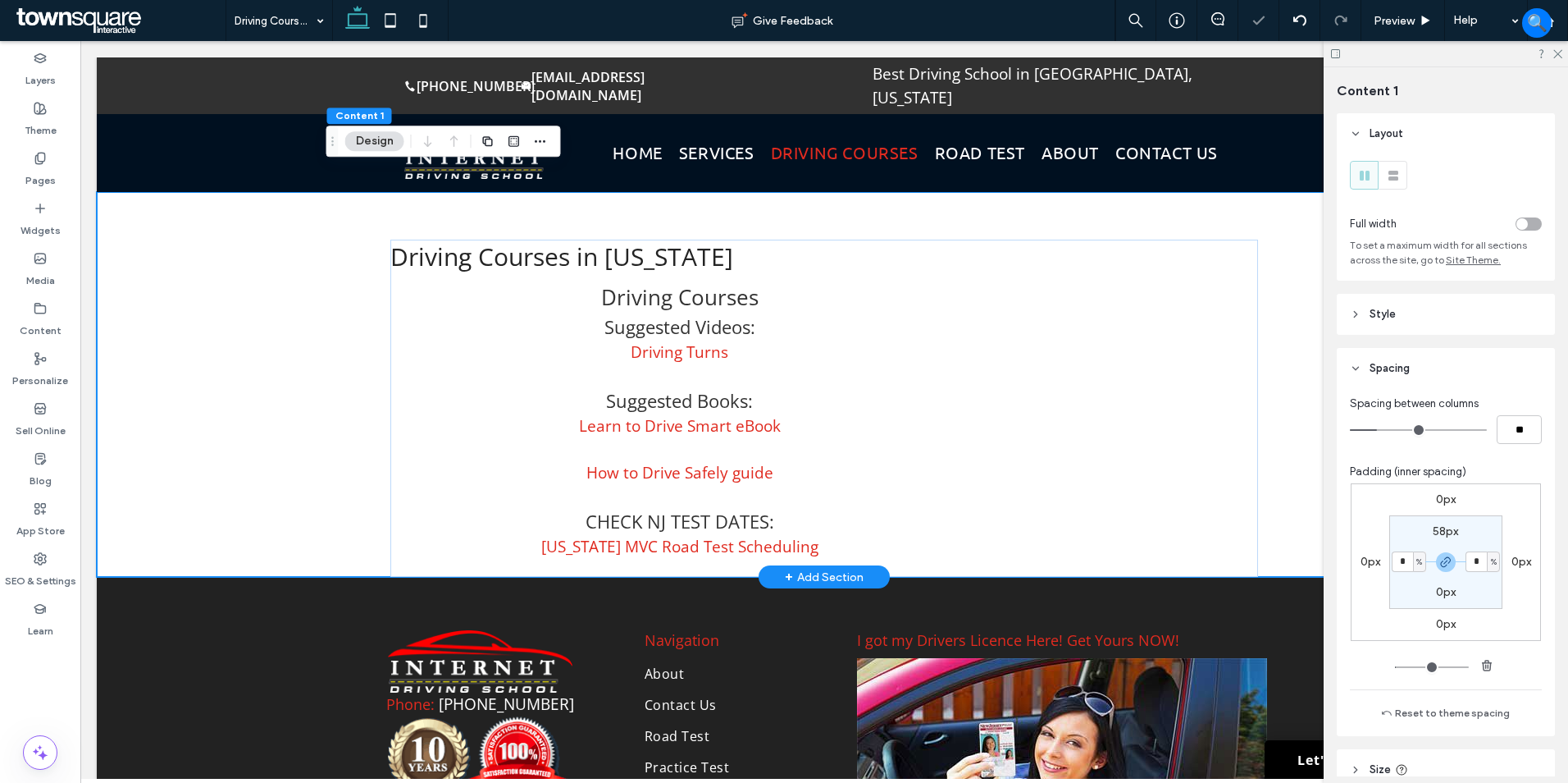
drag, startPoint x: 257, startPoint y: 375, endPoint x: 284, endPoint y: 366, distance: 28.5
click at [258, 374] on div "Driving Courses in New Jersey Driving Courses Suggested Videos: Driving Turns S…" at bounding box center [824, 384] width 1455 height 385
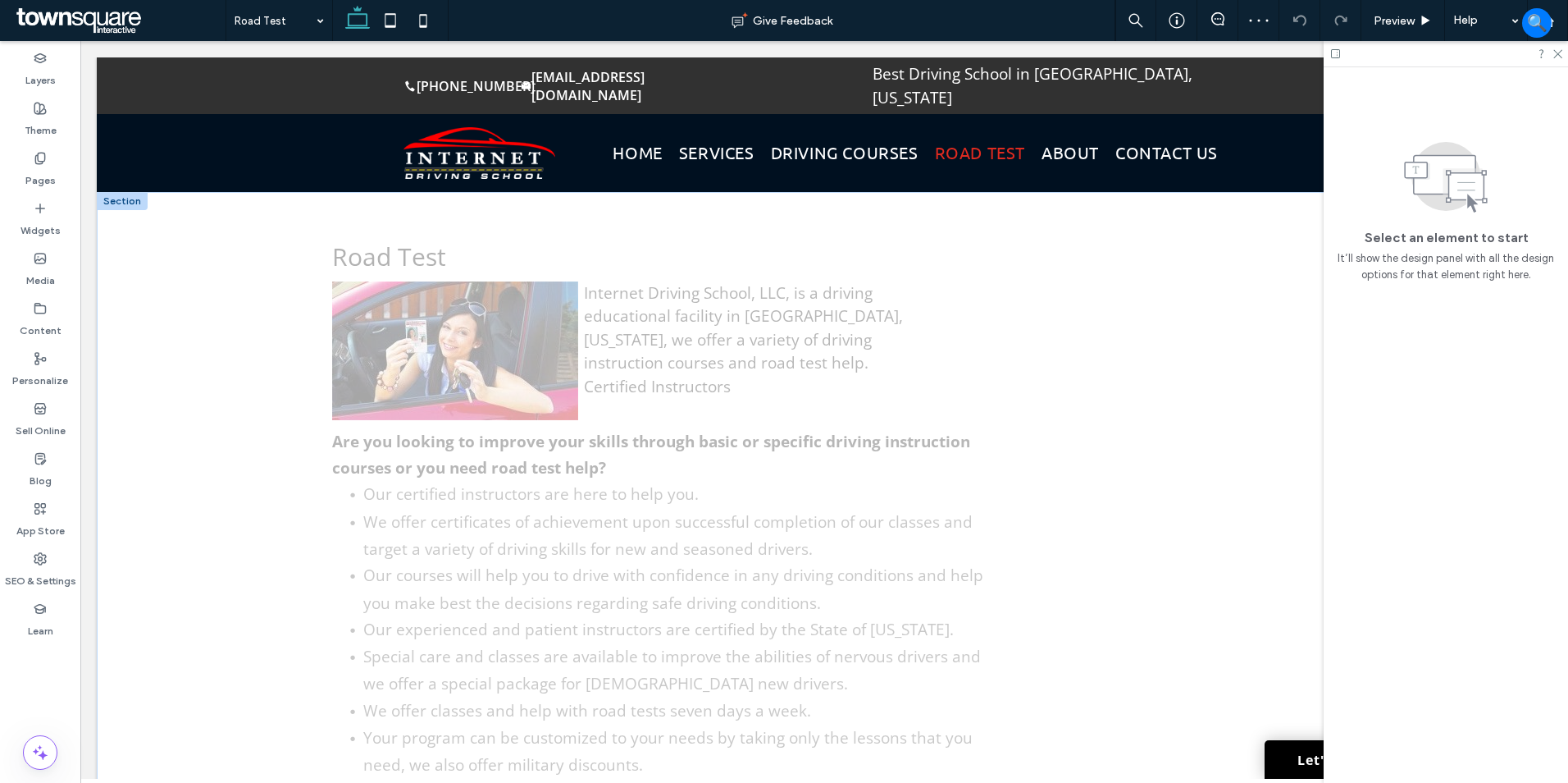
click at [248, 335] on div "Road Test Internet Driving School, LLC, is a driving educational facility in Un…" at bounding box center [824, 521] width 1455 height 659
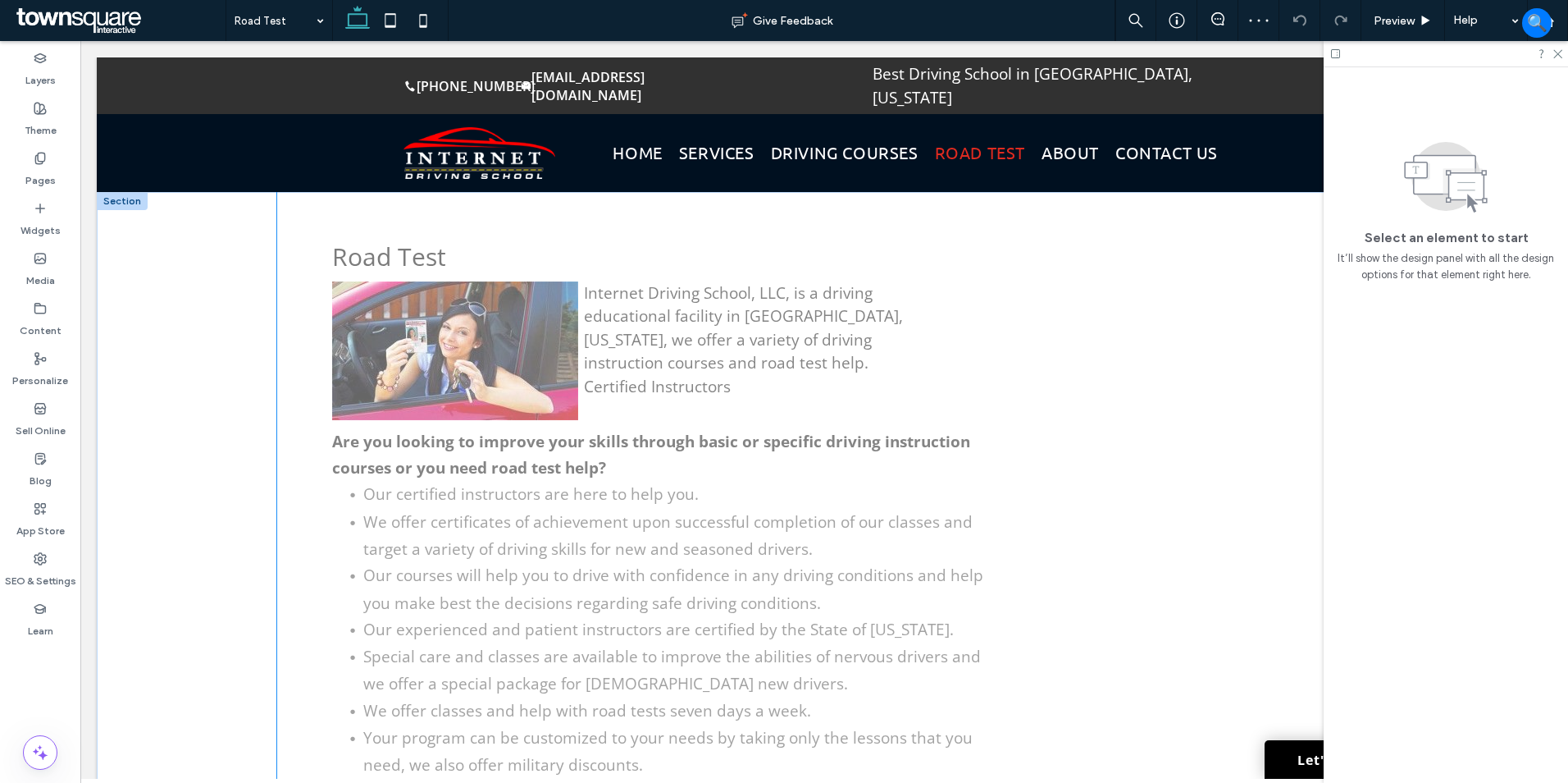
click at [288, 329] on div "Road Test Internet Driving School, LLC, is a driving educational facility in Un…" at bounding box center [824, 521] width 1093 height 659
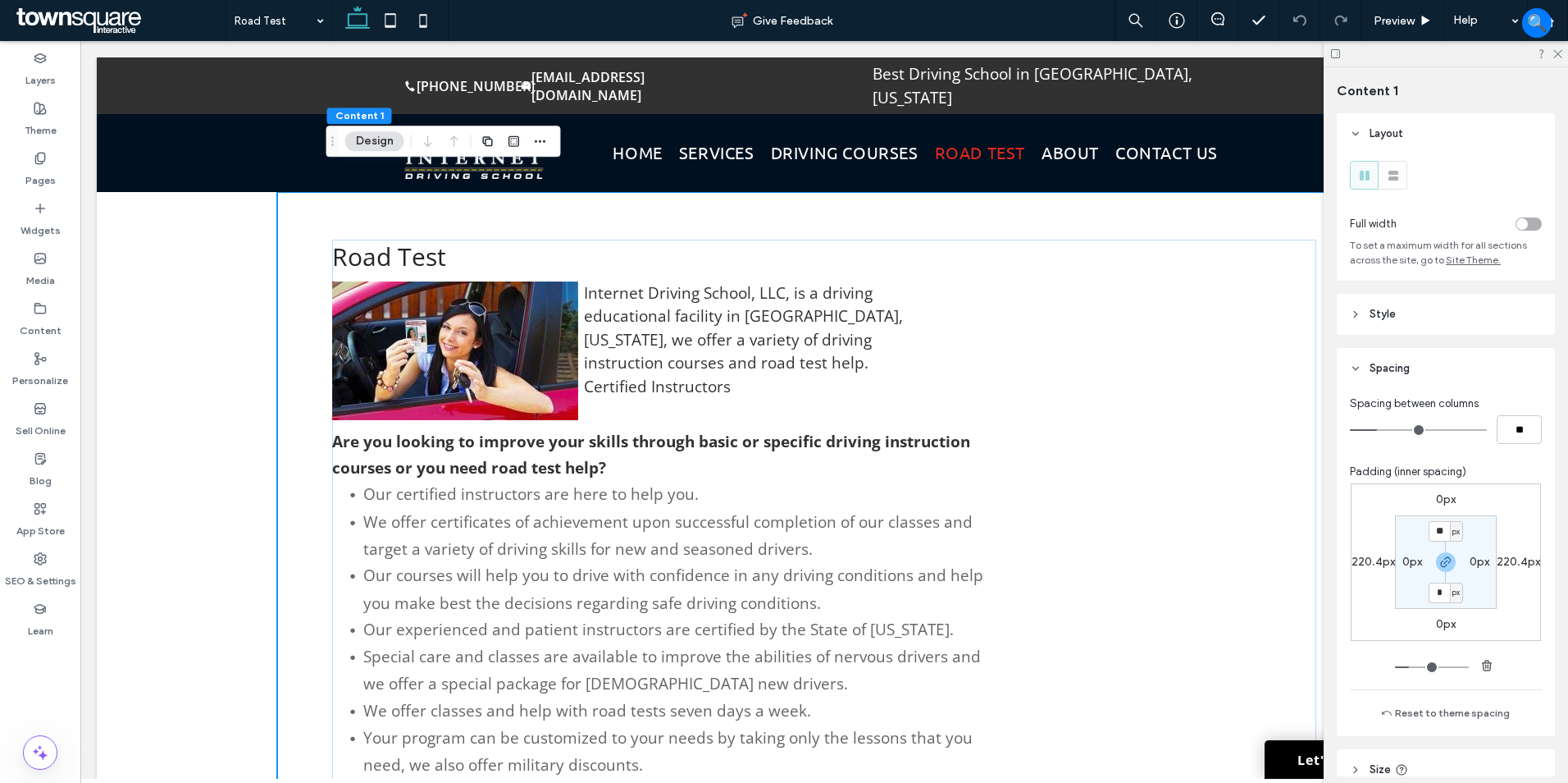
click at [1372, 569] on div "220.4px" at bounding box center [1373, 562] width 43 height 15
click at [1365, 559] on label "220.4px" at bounding box center [1373, 561] width 43 height 14
type input "***"
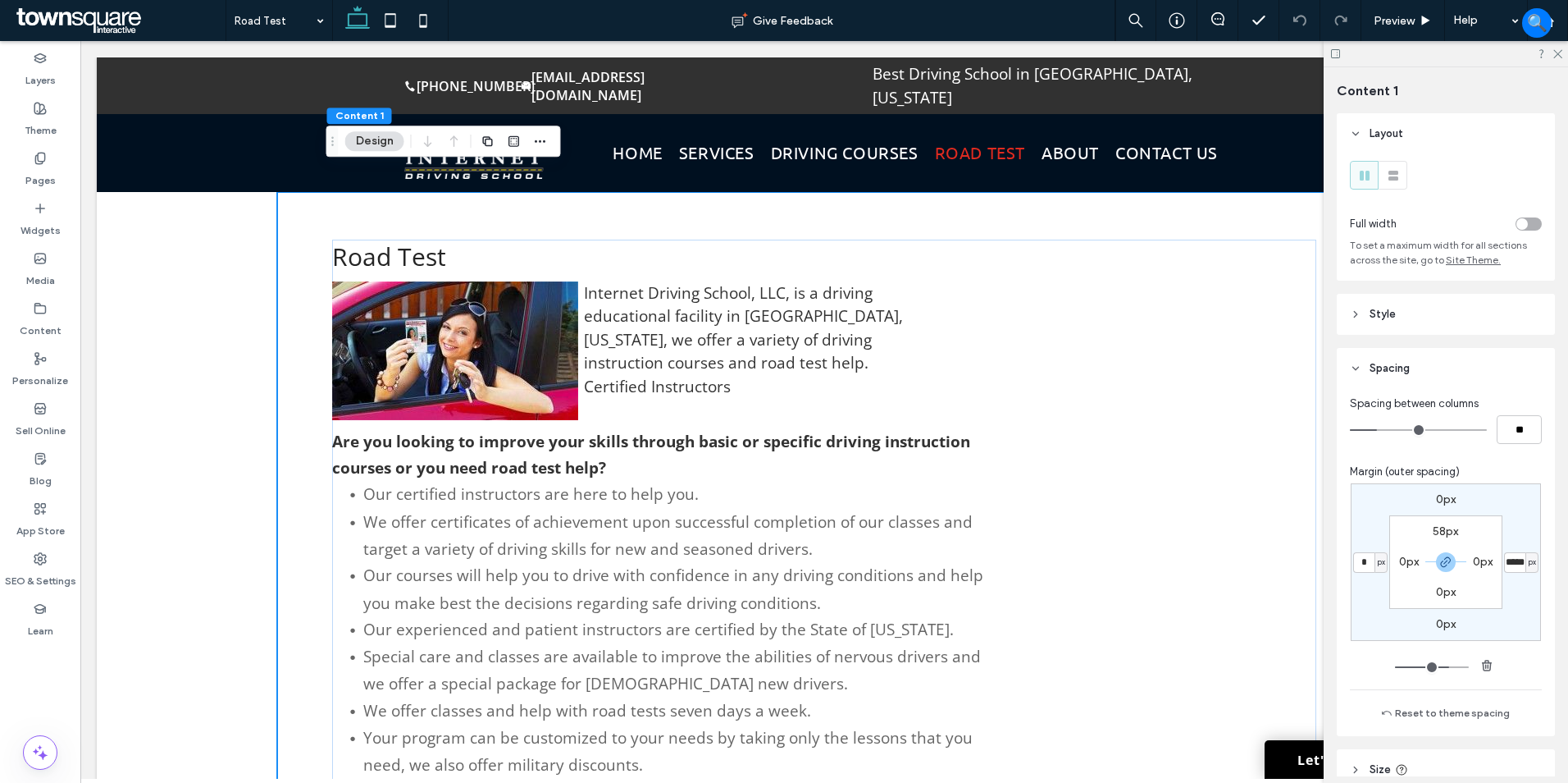
type input "*"
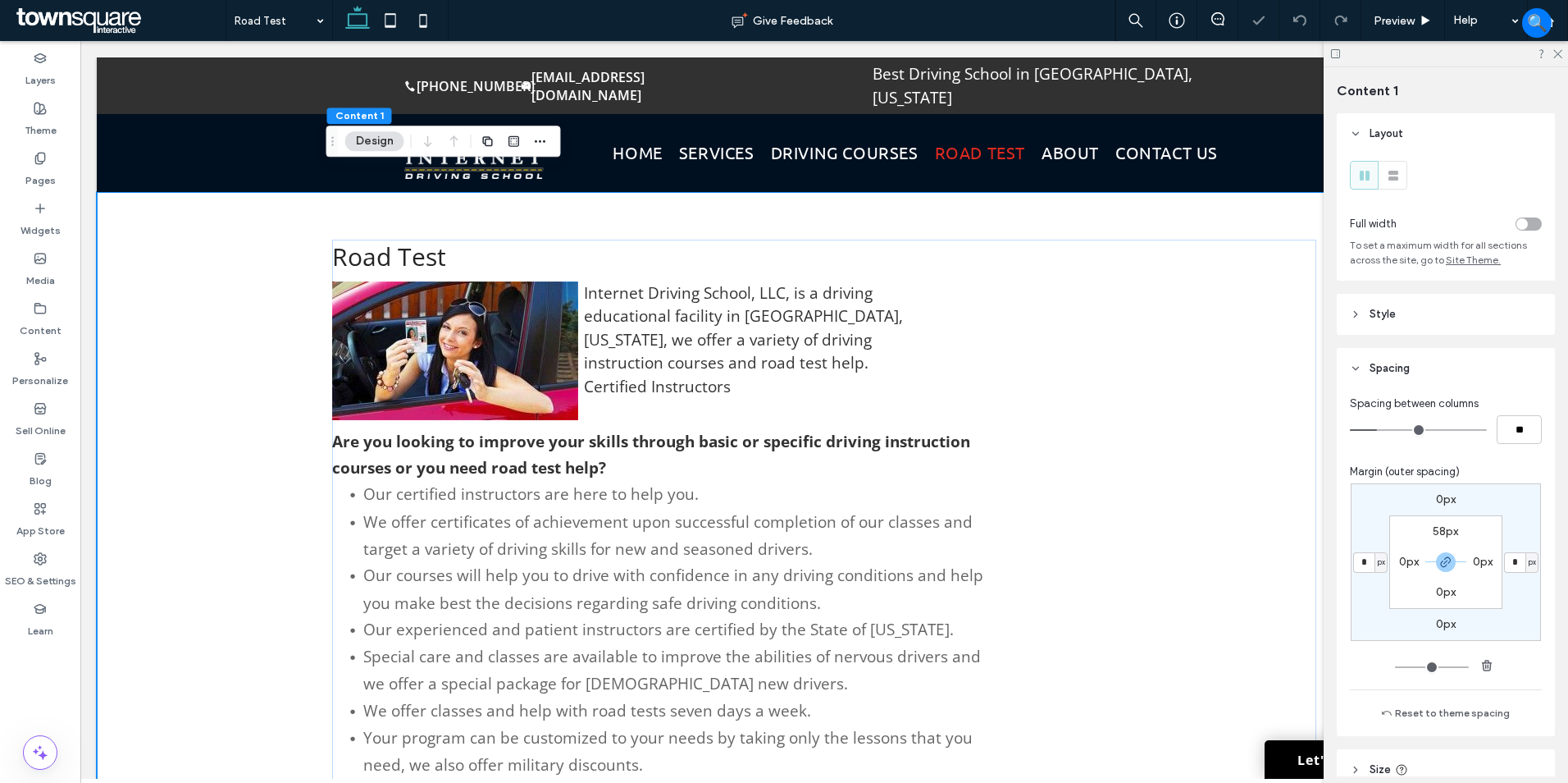
click at [1403, 561] on label "0px" at bounding box center [1409, 561] width 20 height 14
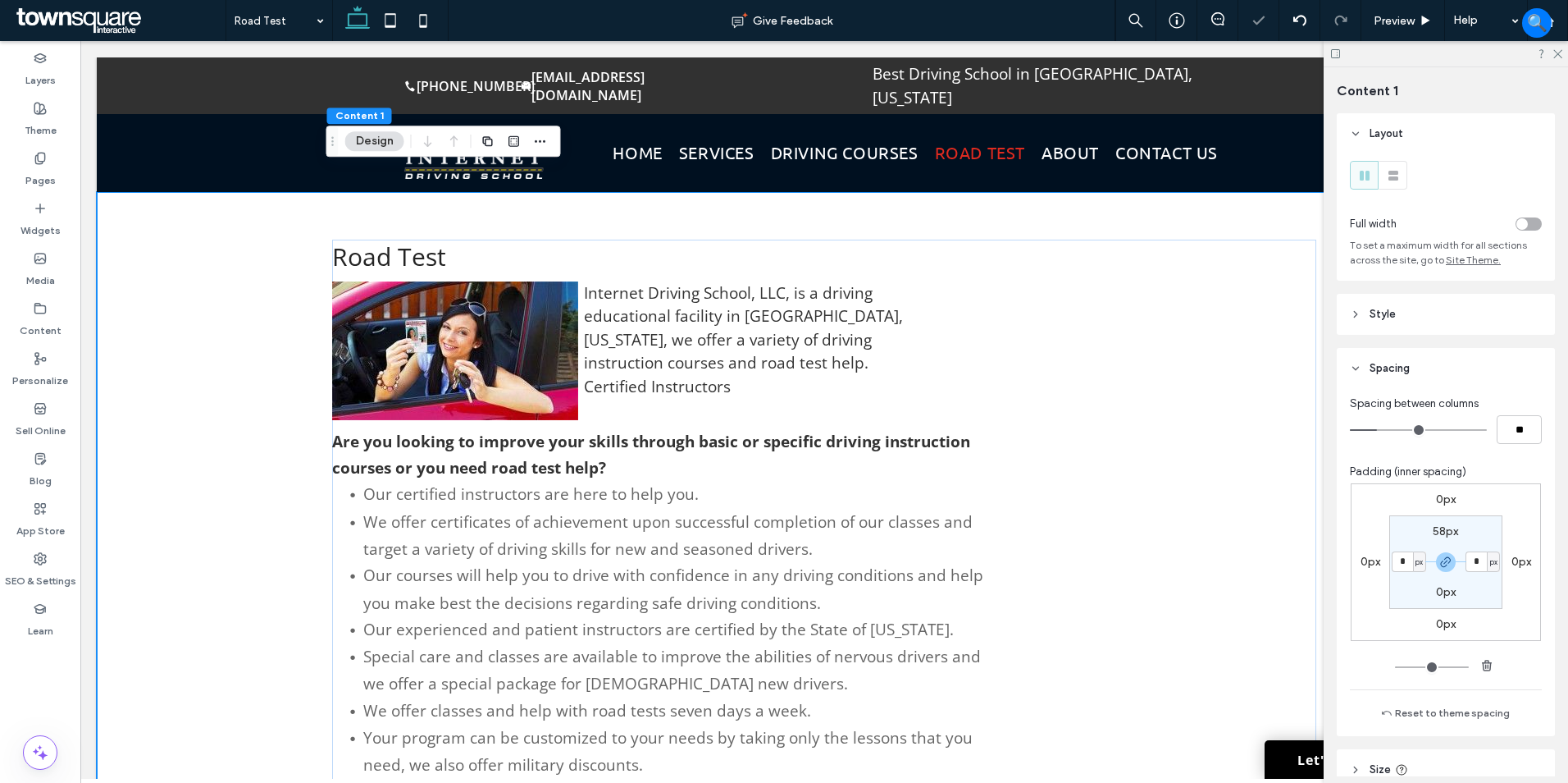
type input "*"
click at [1415, 564] on span "px" at bounding box center [1419, 562] width 8 height 17
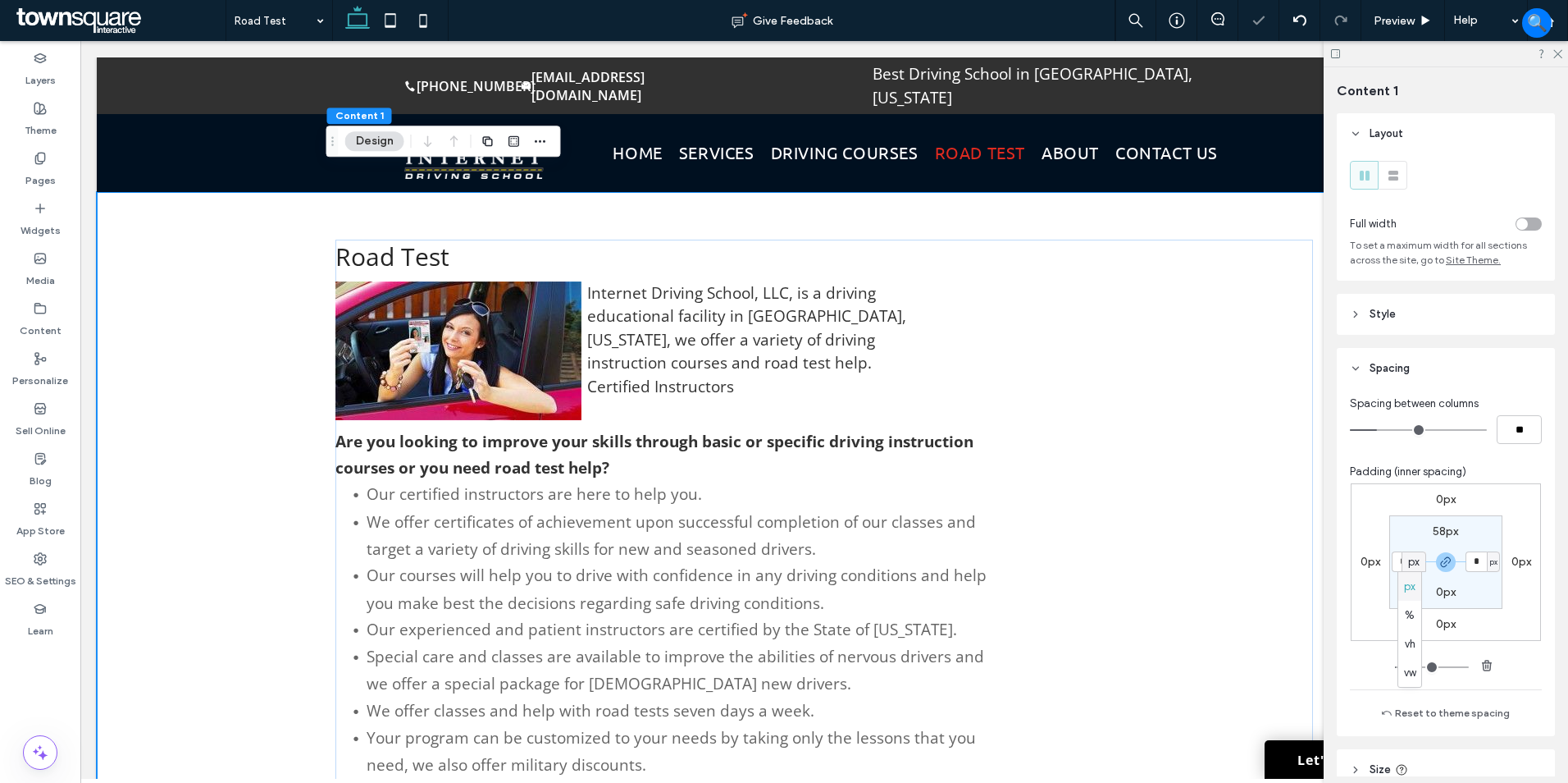
drag, startPoint x: 1414, startPoint y: 564, endPoint x: 1401, endPoint y: 584, distance: 23.9
click at [1401, 584] on div "px" at bounding box center [1410, 586] width 23 height 28
click at [1405, 560] on input "*" at bounding box center [1403, 561] width 22 height 21
click at [1415, 572] on div "px" at bounding box center [1420, 561] width 13 height 21
click at [1414, 612] on span "%" at bounding box center [1410, 615] width 10 height 17
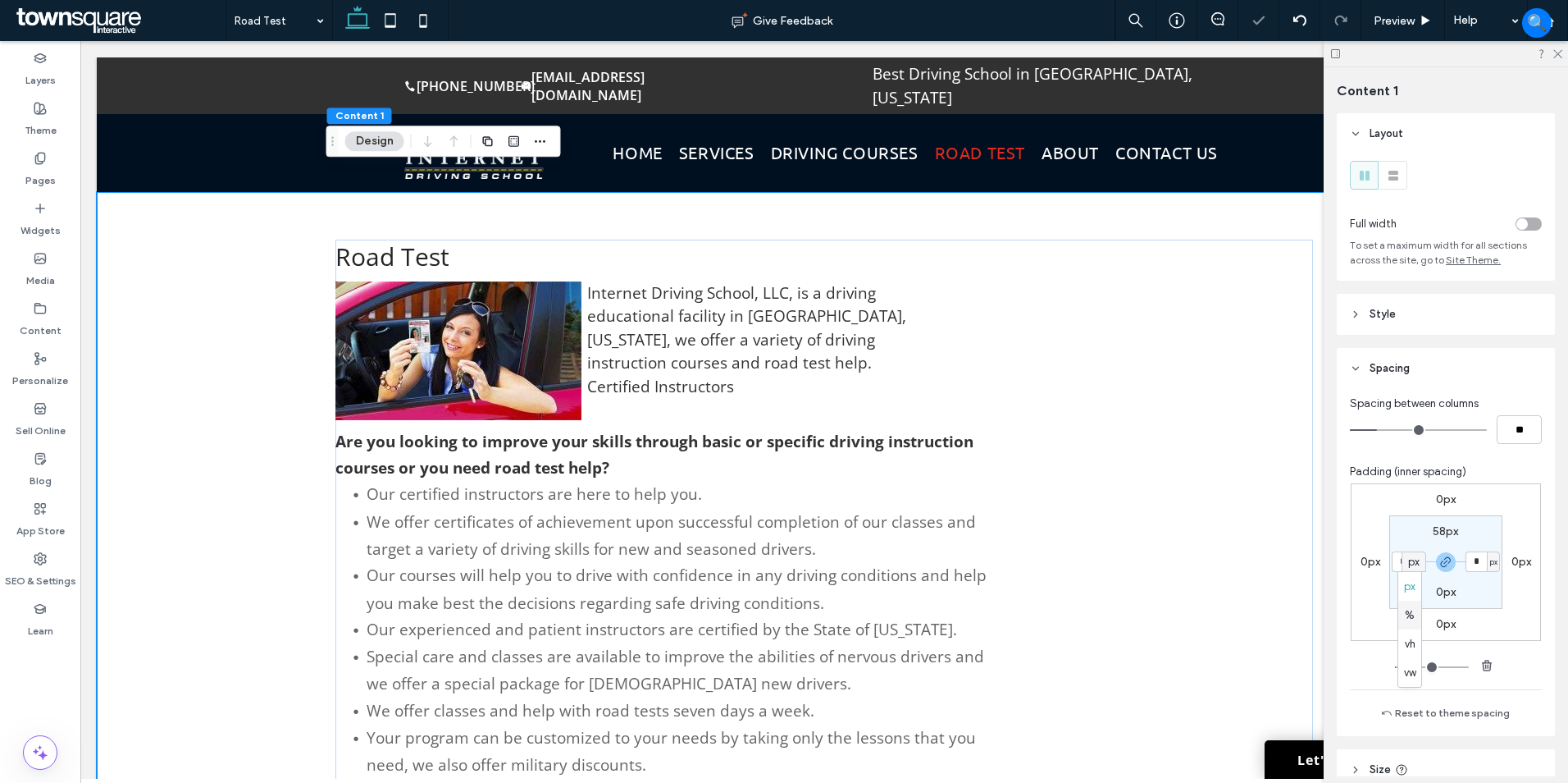
type input "*"
type input "***"
type input "*"
click at [1396, 566] on input "***" at bounding box center [1403, 561] width 22 height 21
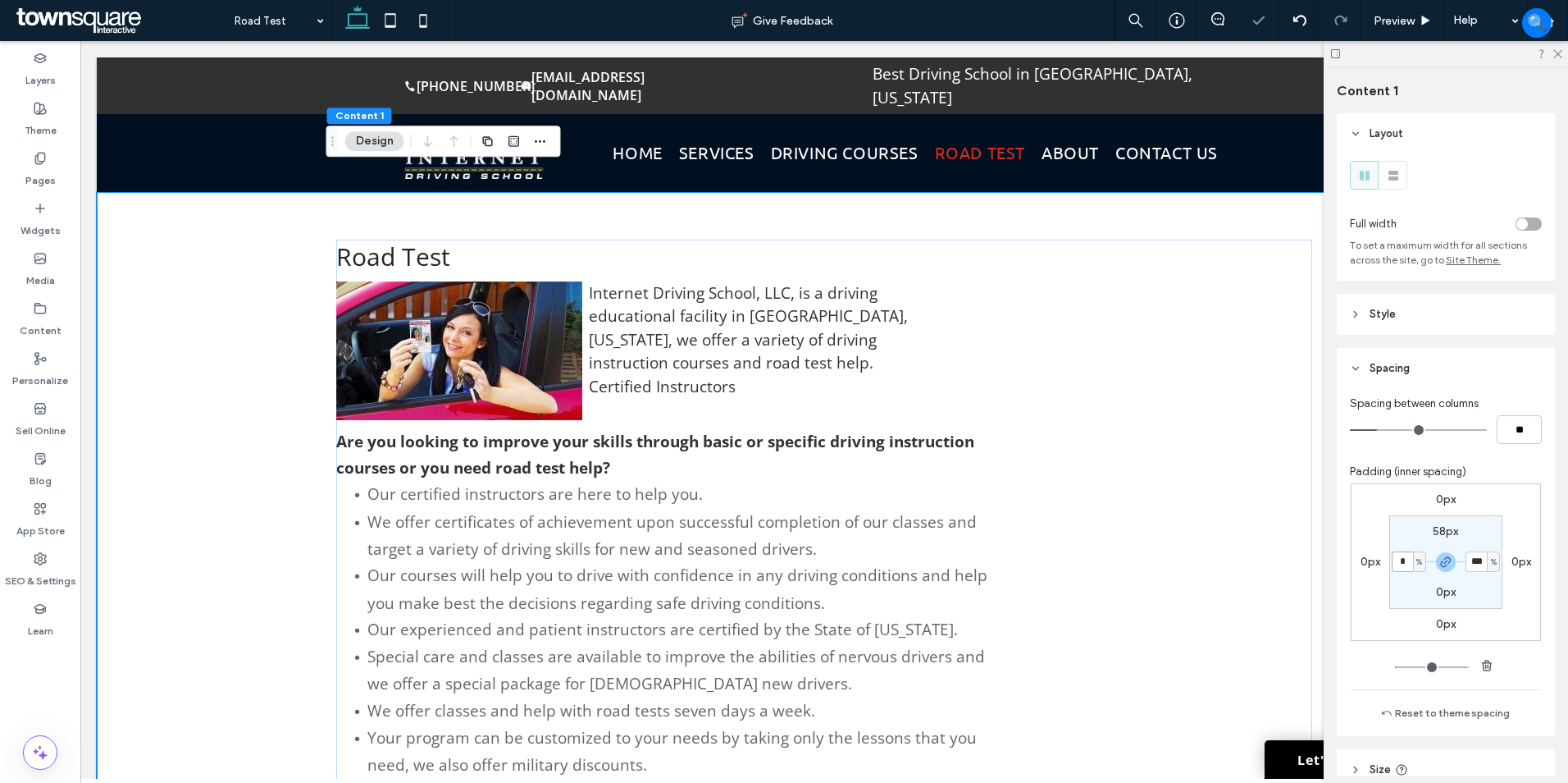
type input "*"
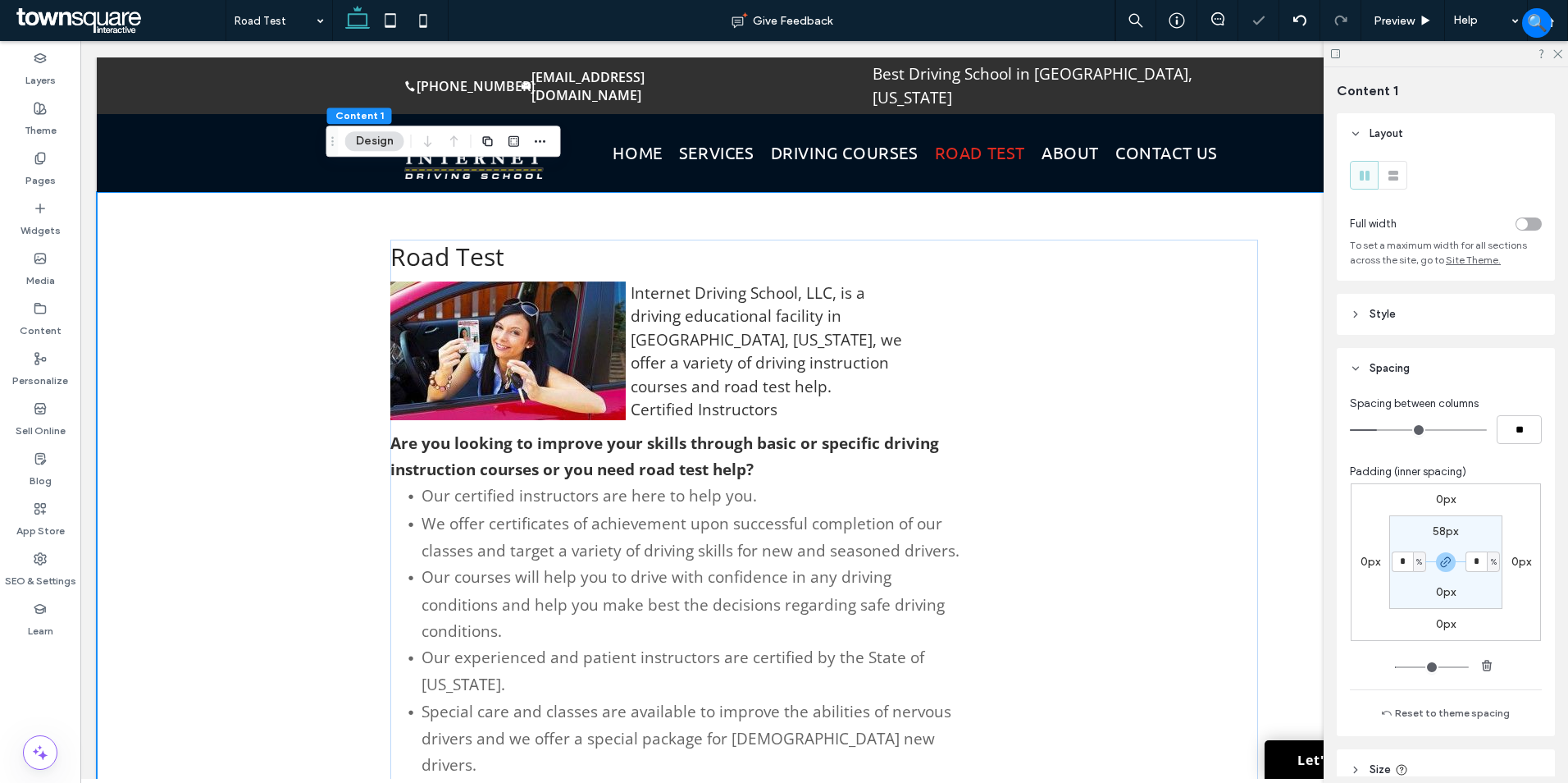
click at [249, 455] on div "Road Test Internet Driving School, LLC, is a driving educational facility in Un…" at bounding box center [824, 561] width 1455 height 740
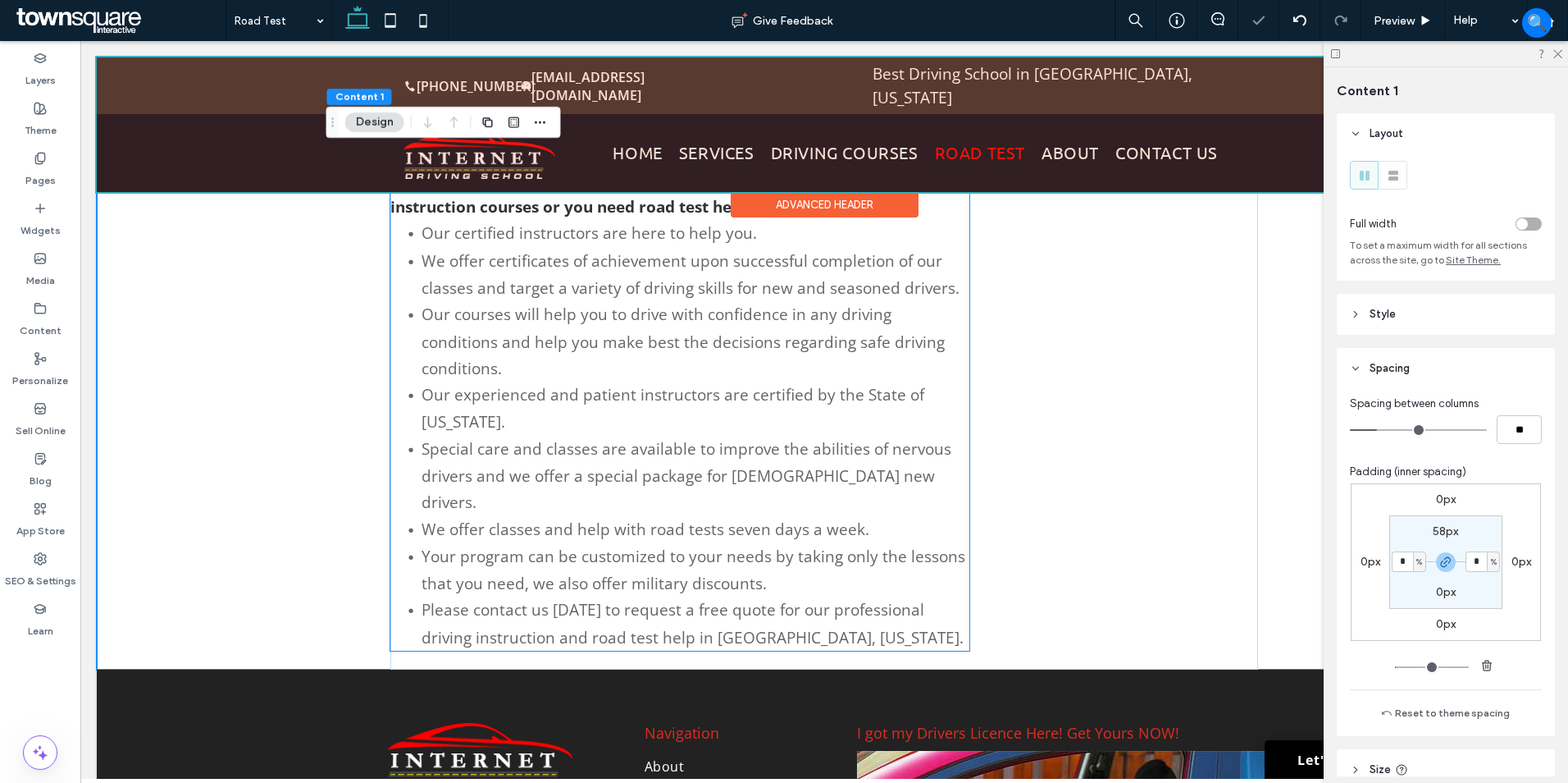
scroll to position [82, 0]
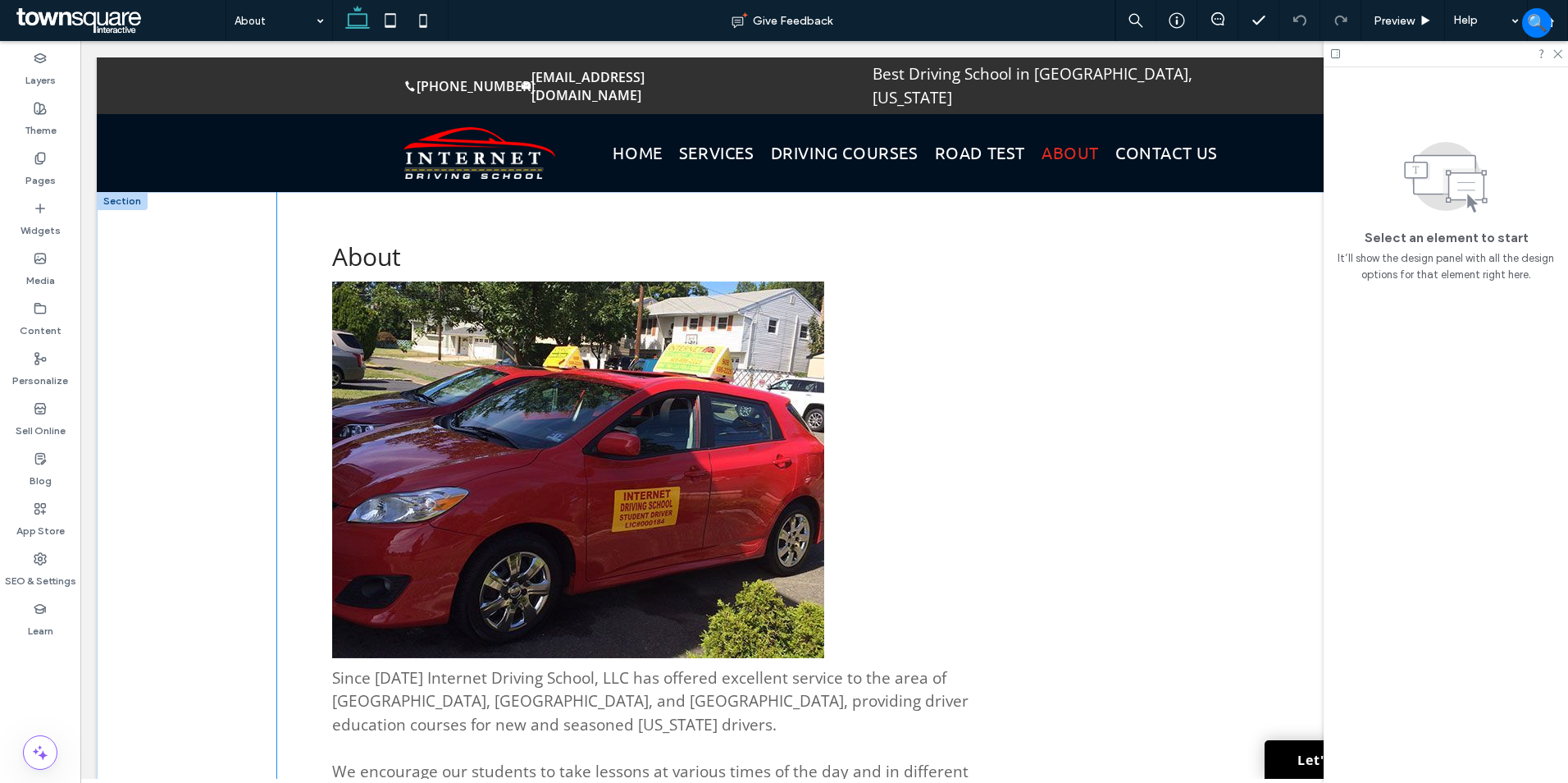
click at [304, 294] on div "About Since 2005 Internet Driving School, LLC has offered excellent service to …" at bounding box center [824, 625] width 1093 height 867
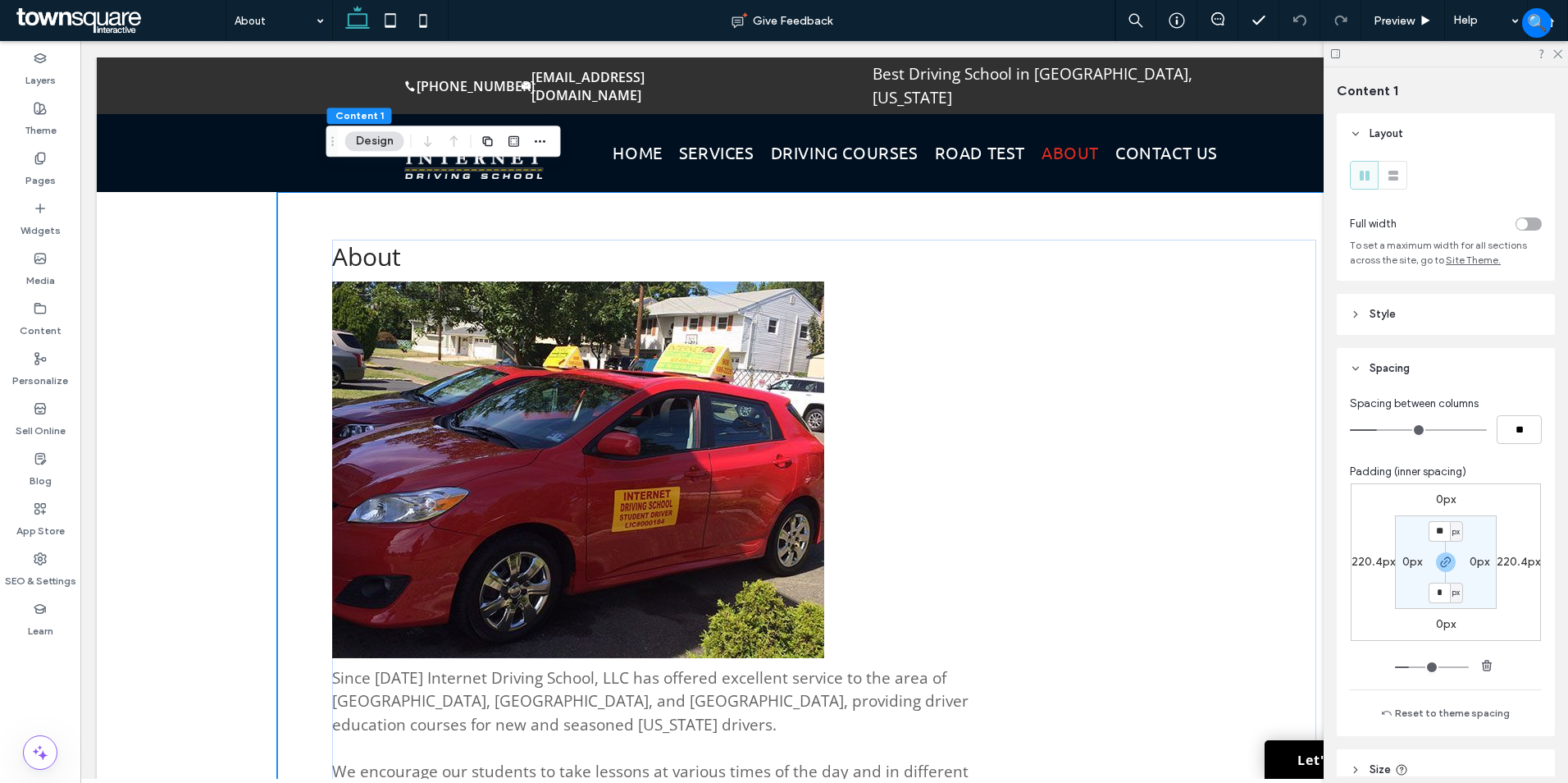
click at [1365, 560] on label "220.4px" at bounding box center [1373, 561] width 43 height 14
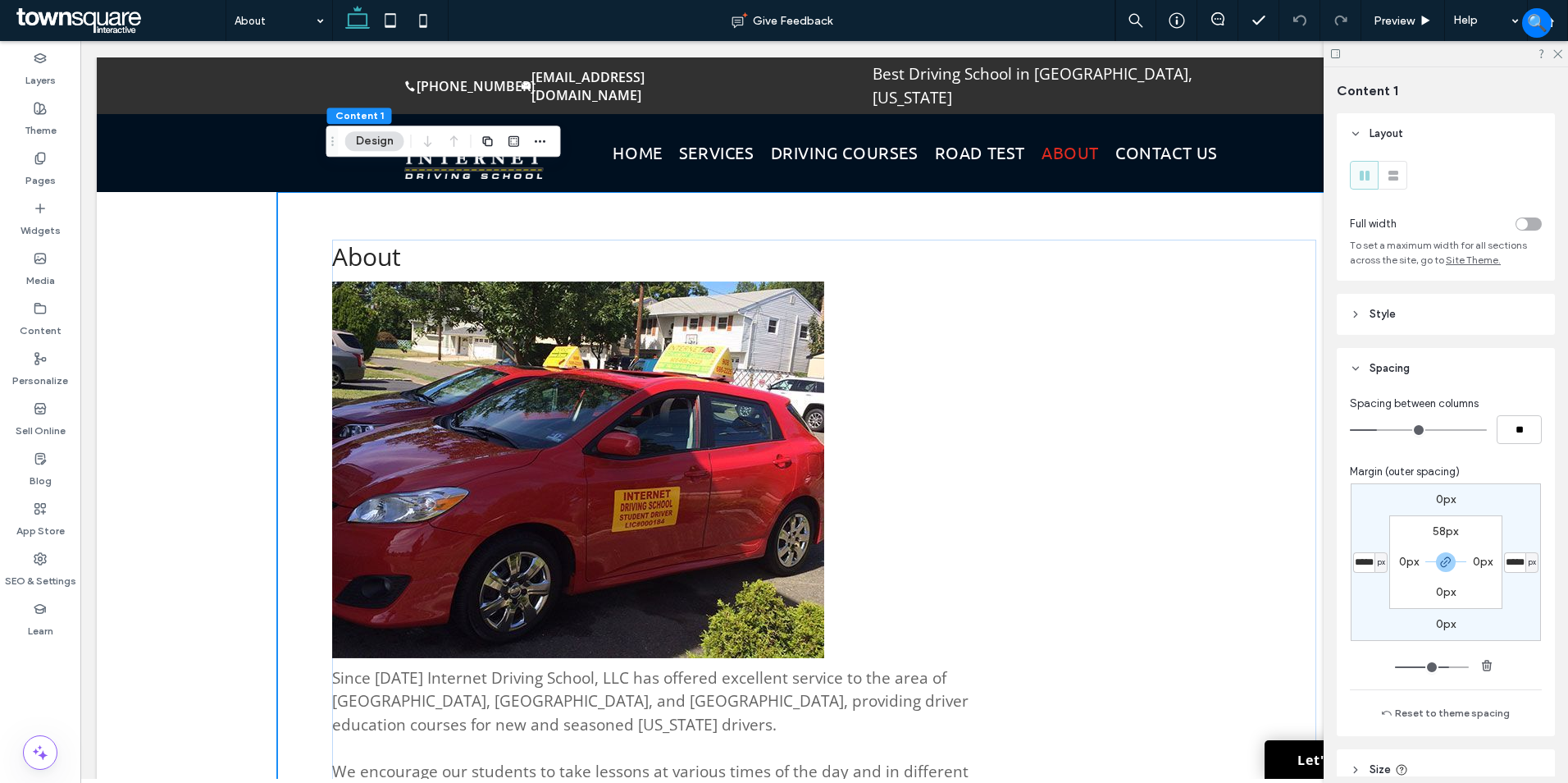
type input "***"
type input "*"
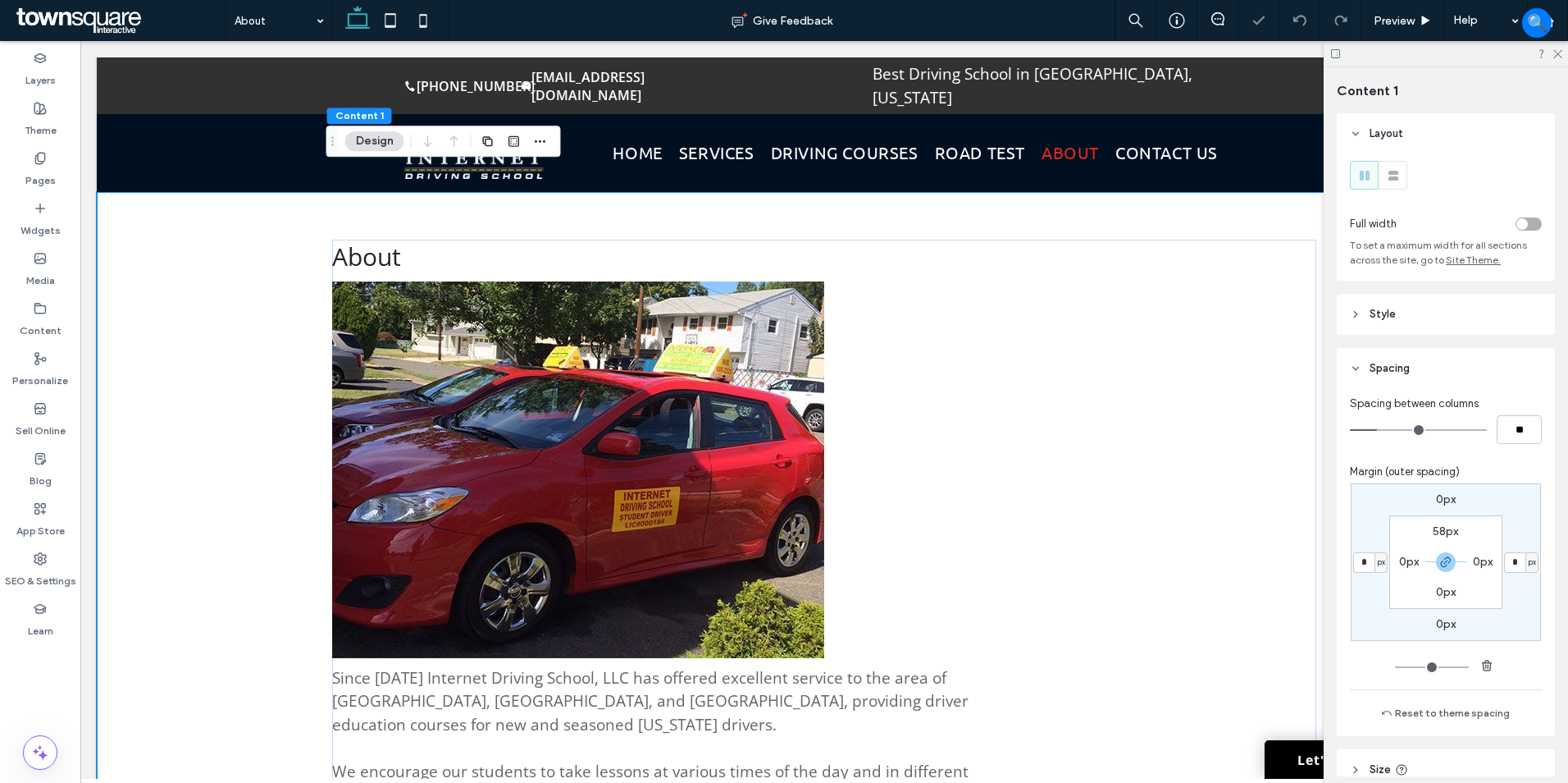
click at [1414, 561] on label "0px" at bounding box center [1409, 561] width 20 height 14
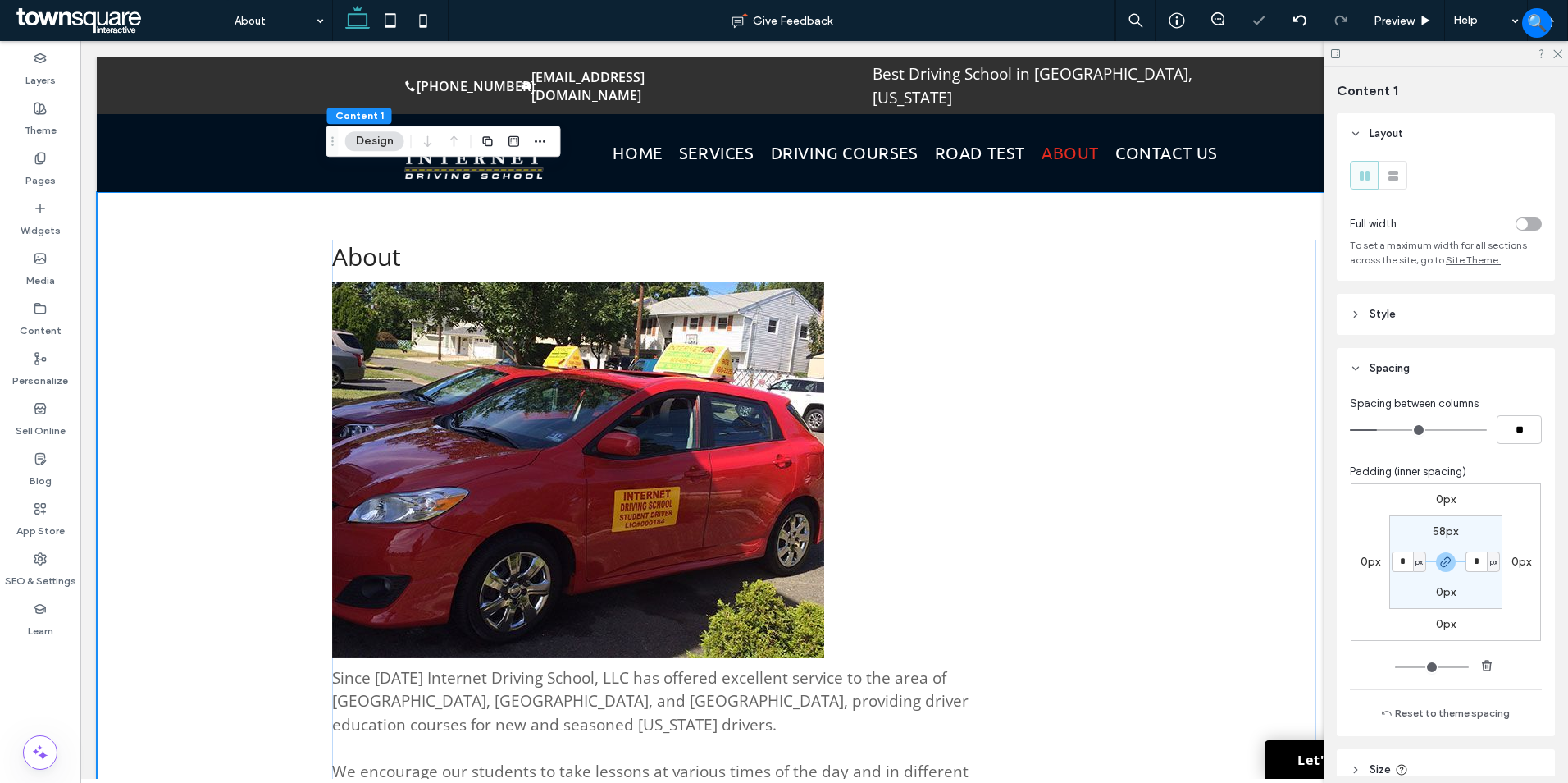
click at [1418, 566] on span "px" at bounding box center [1419, 562] width 8 height 17
click at [1410, 607] on span "%" at bounding box center [1410, 615] width 10 height 17
click at [1400, 565] on input "*" at bounding box center [1403, 561] width 22 height 21
type input "*"
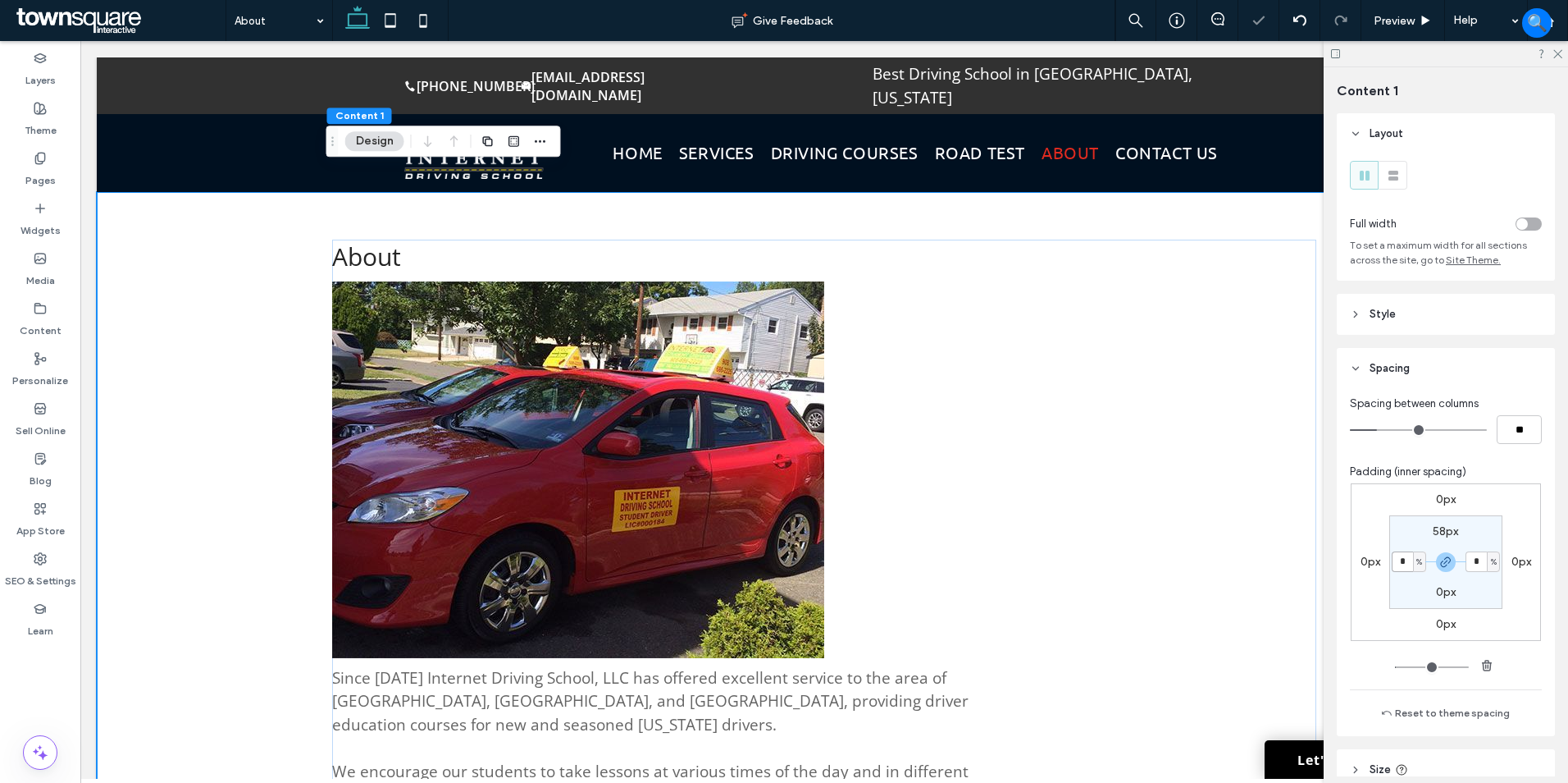
type input "*"
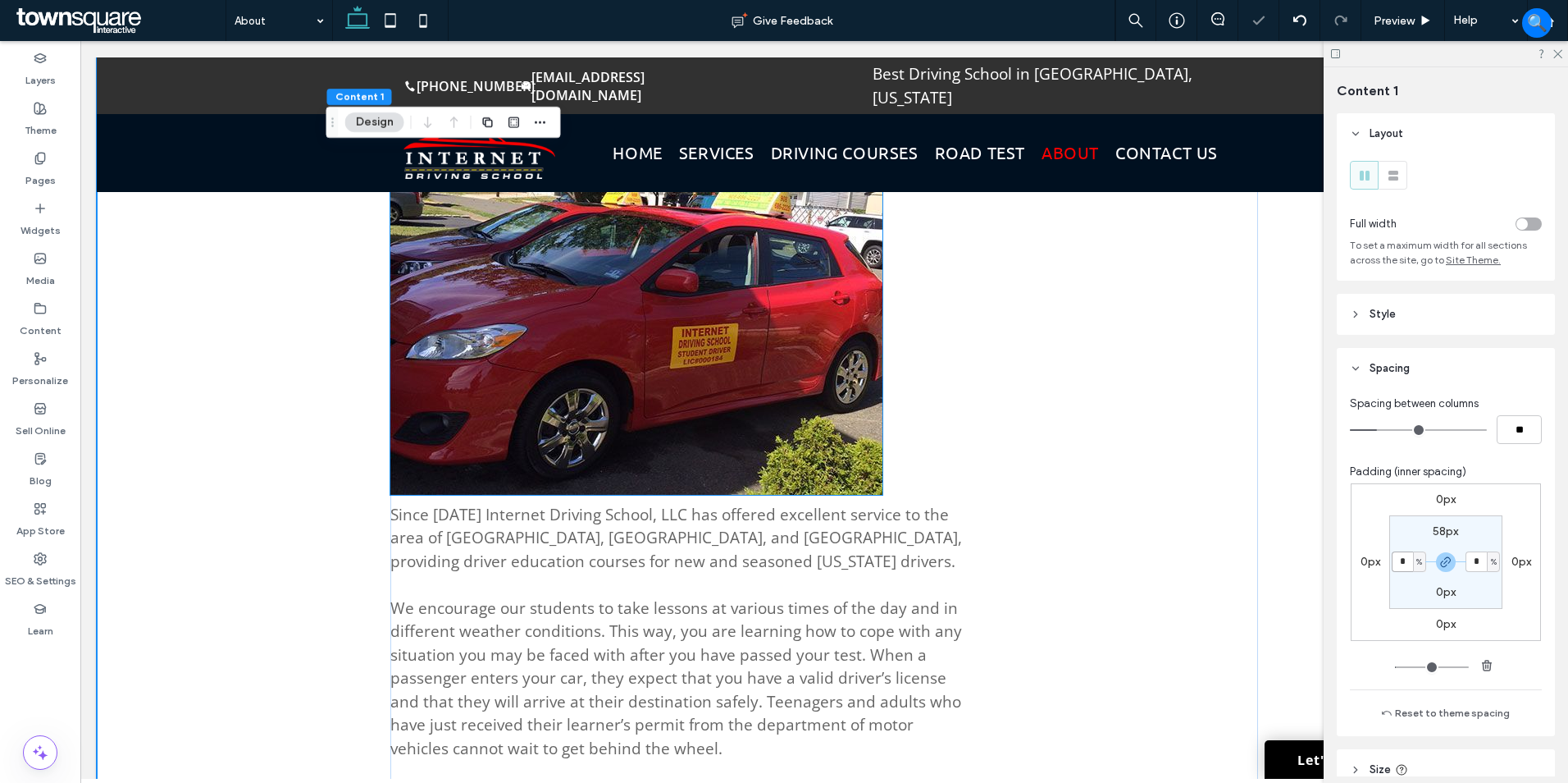
scroll to position [164, 0]
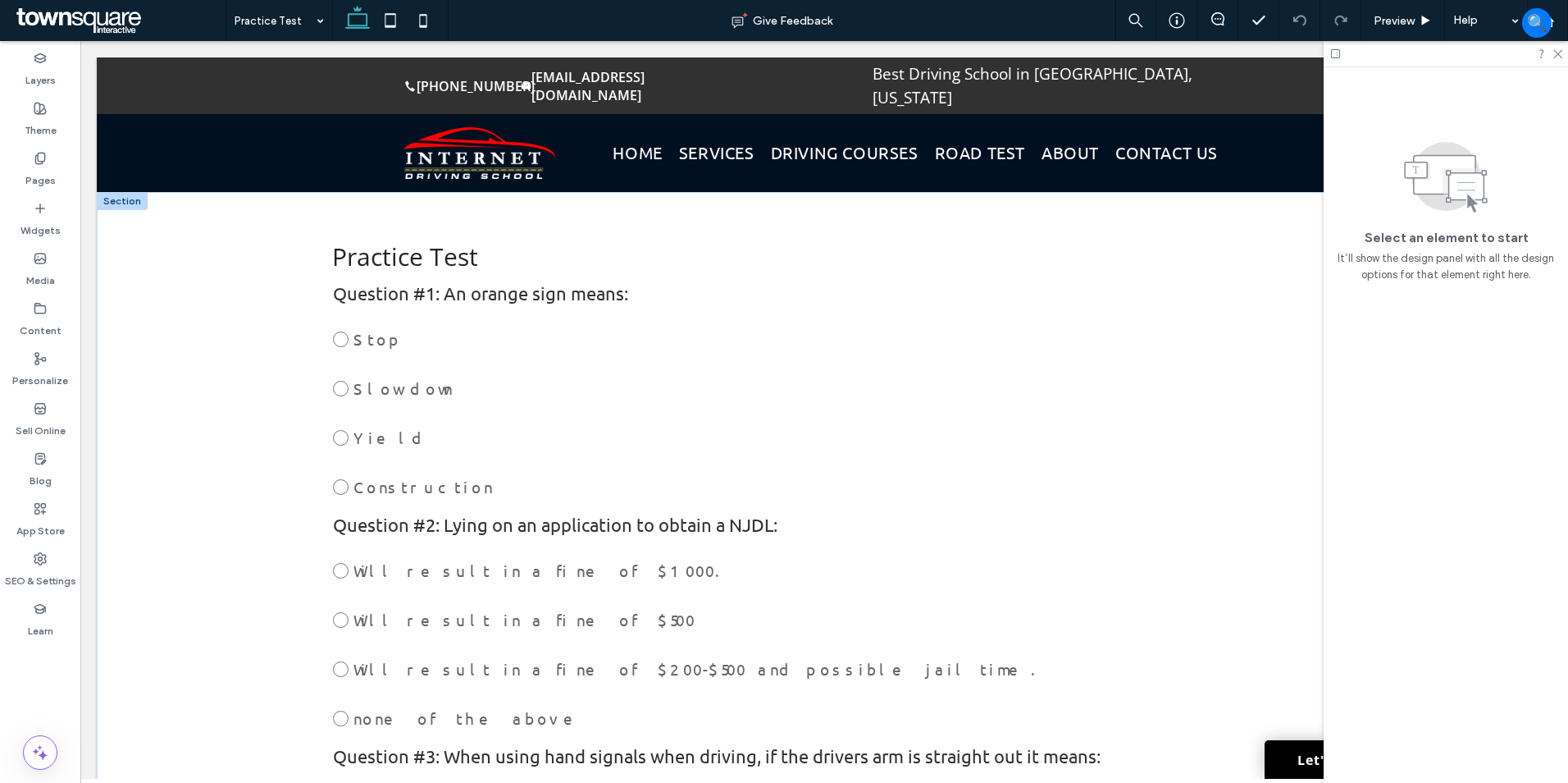
click at [132, 192] on div at bounding box center [122, 201] width 51 height 18
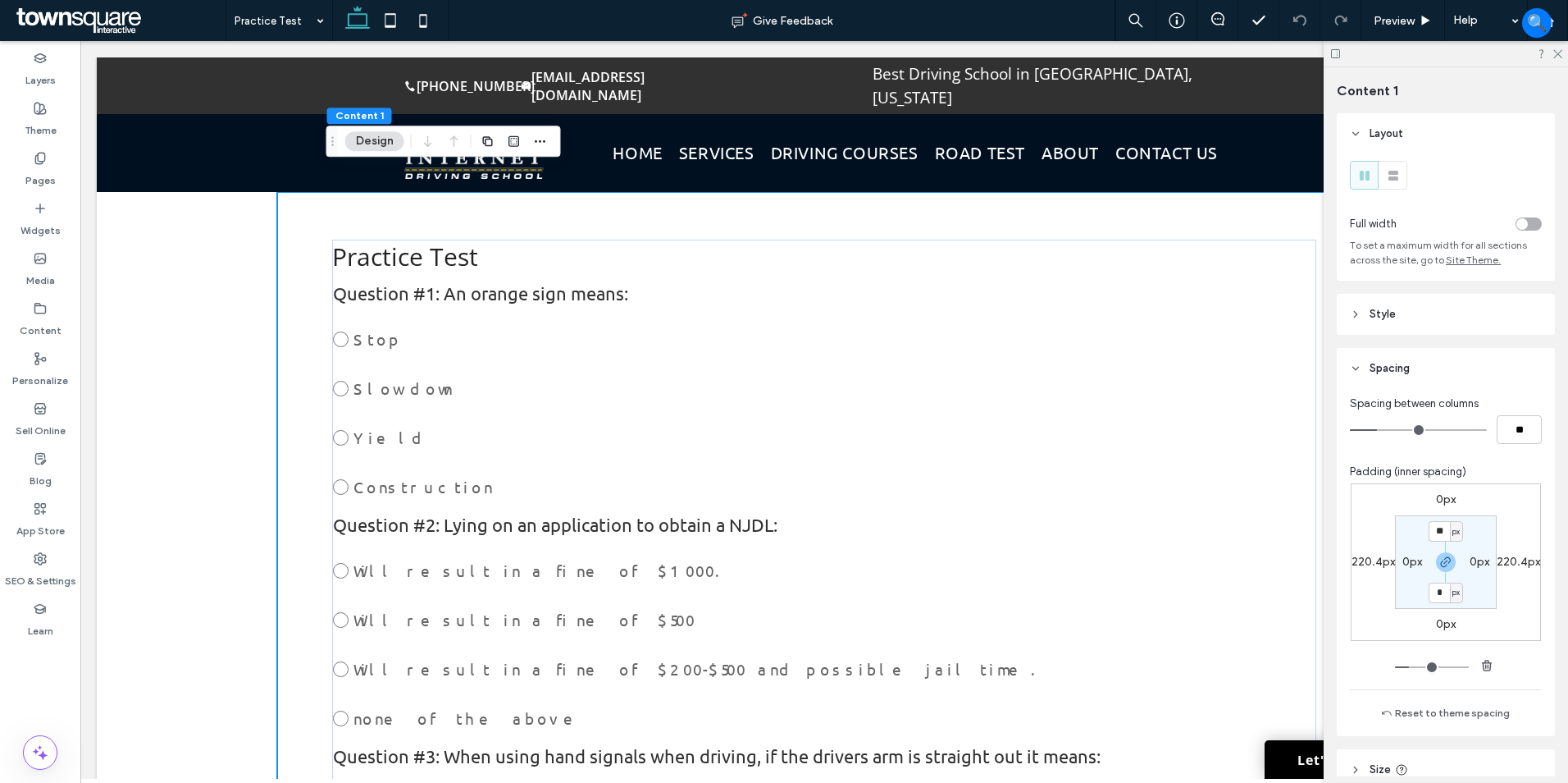
click at [1369, 565] on label "220.4px" at bounding box center [1373, 561] width 43 height 14
type input "***"
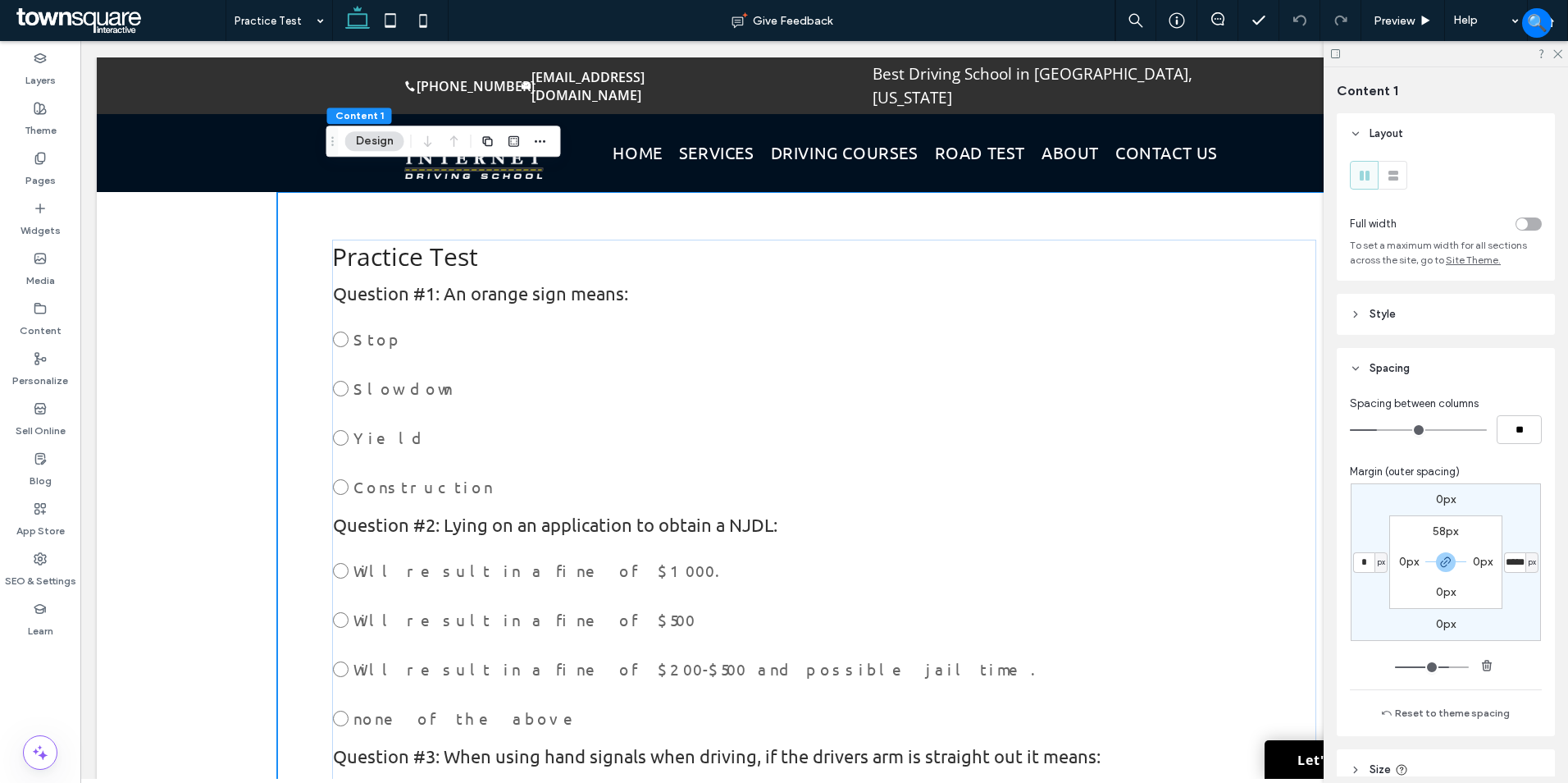
type input "*"
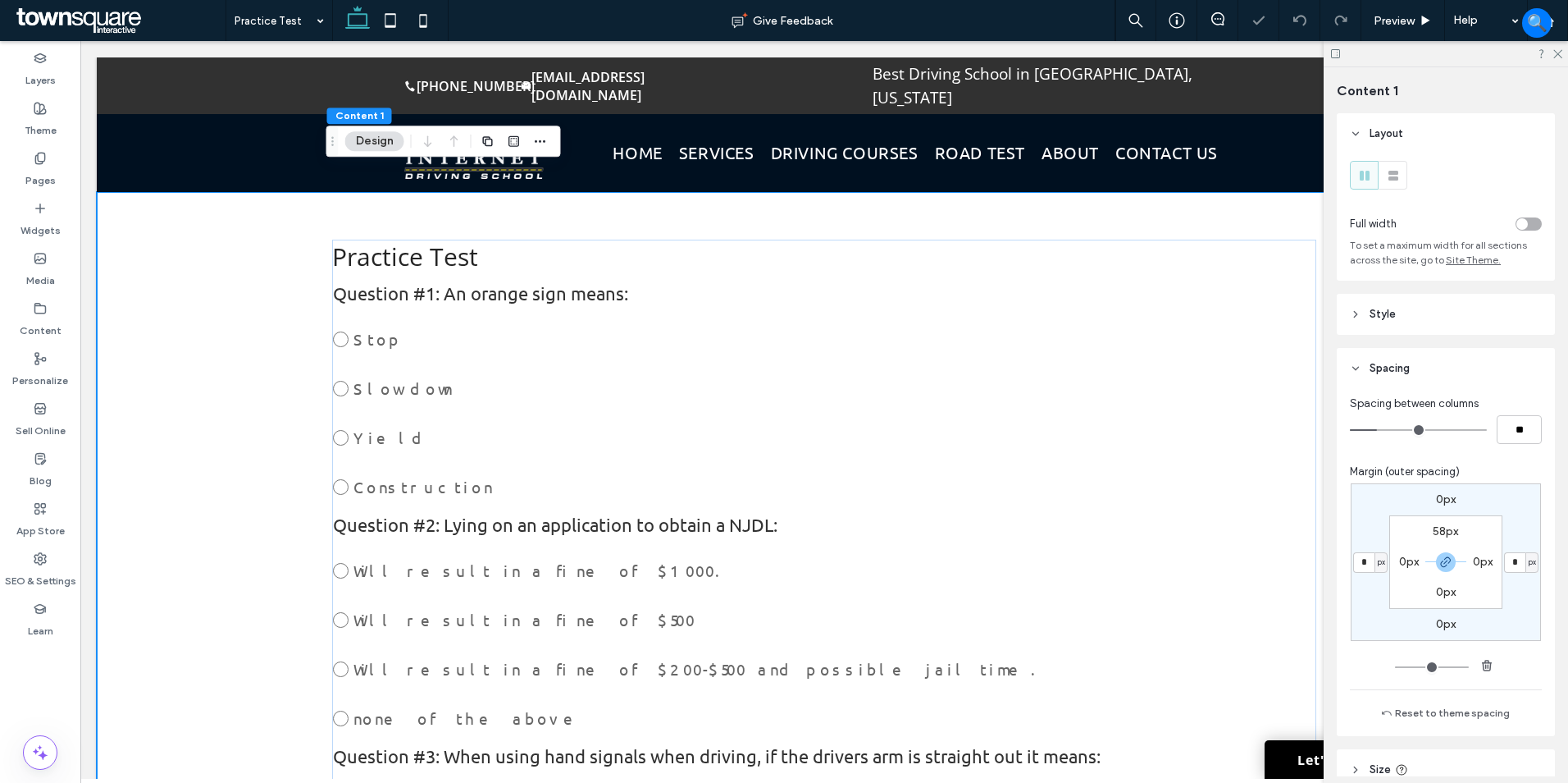
click at [1405, 561] on label "0px" at bounding box center [1409, 561] width 20 height 14
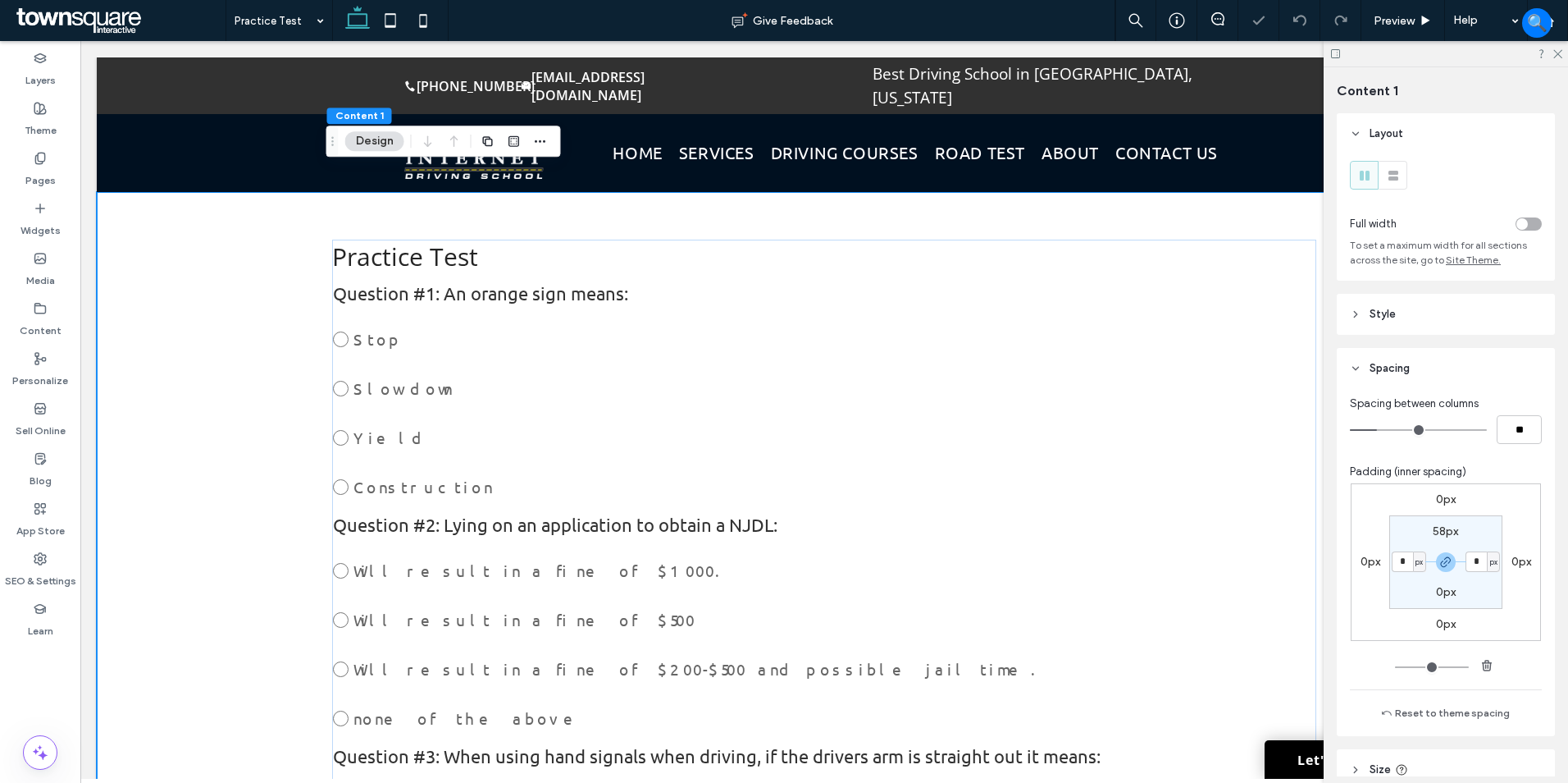
type input "*"
click at [1419, 560] on span "px" at bounding box center [1419, 562] width 8 height 17
drag, startPoint x: 1410, startPoint y: 616, endPoint x: 1406, endPoint y: 594, distance: 22.4
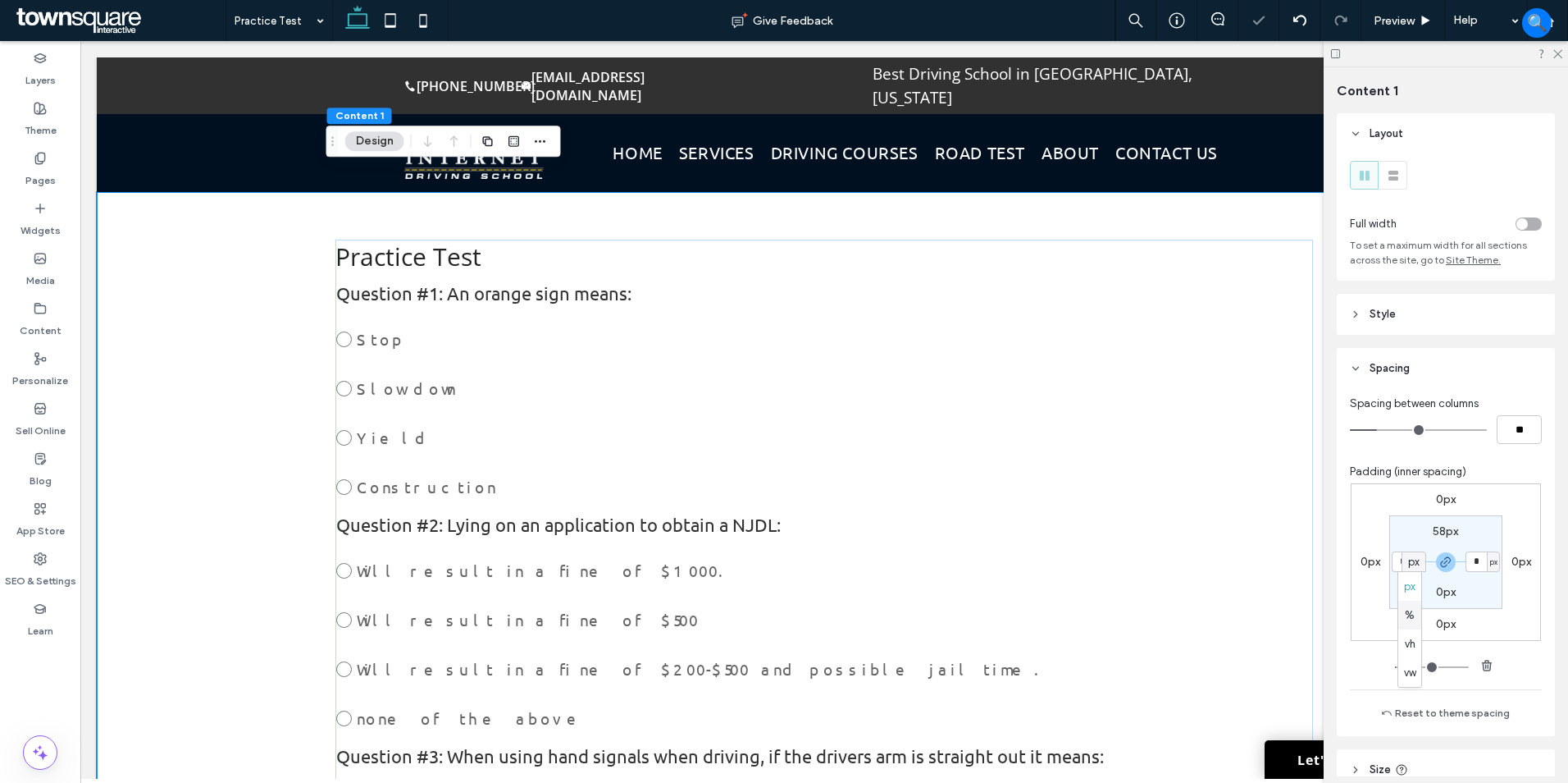
click at [1410, 616] on span "%" at bounding box center [1410, 615] width 10 height 17
type input "*"
type input "***"
type input "*"
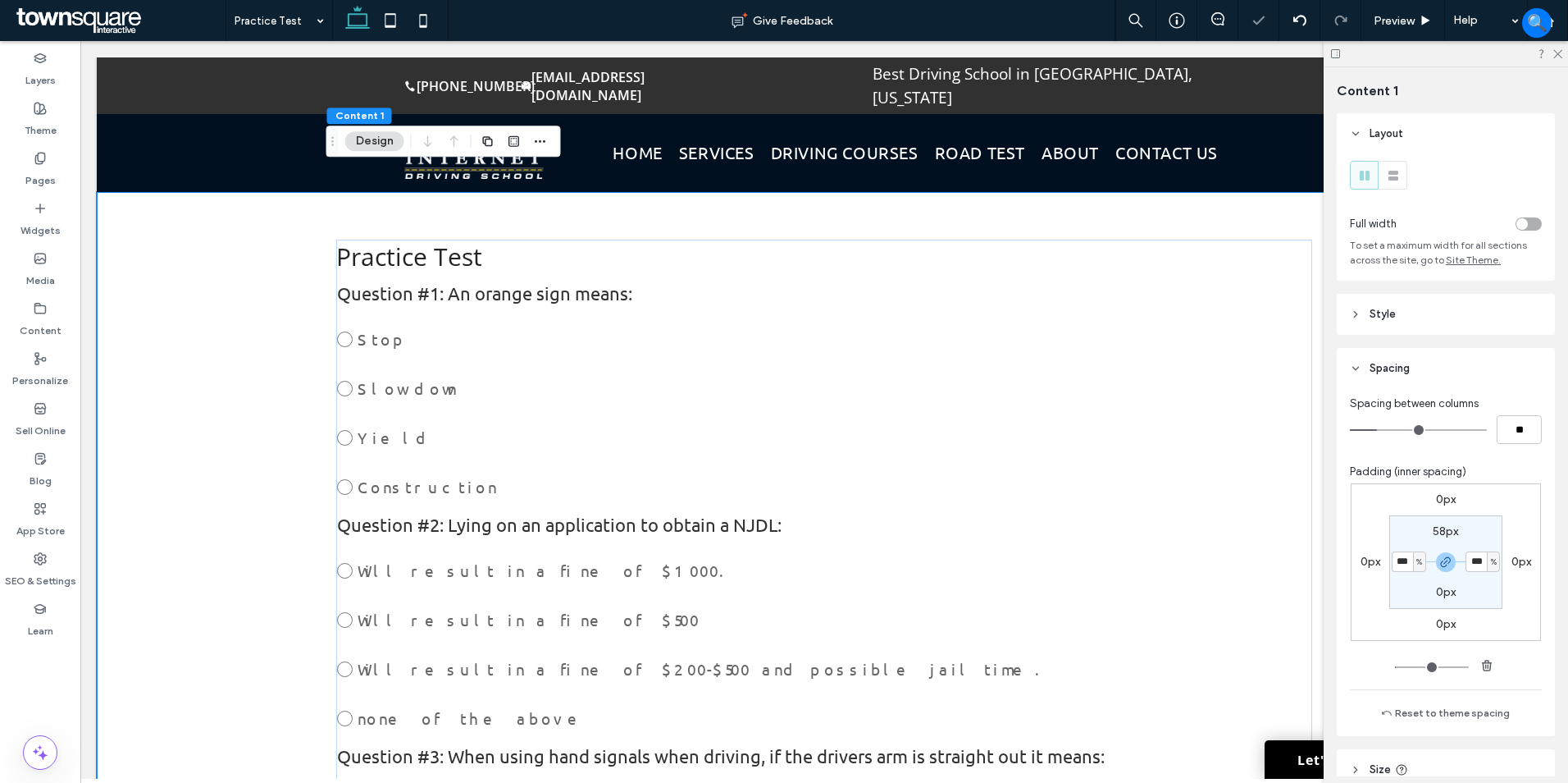
click at [1401, 575] on section "58px *** % 0px *** %" at bounding box center [1446, 562] width 113 height 93
click at [1403, 566] on input "***" at bounding box center [1403, 561] width 22 height 21
type input "*"
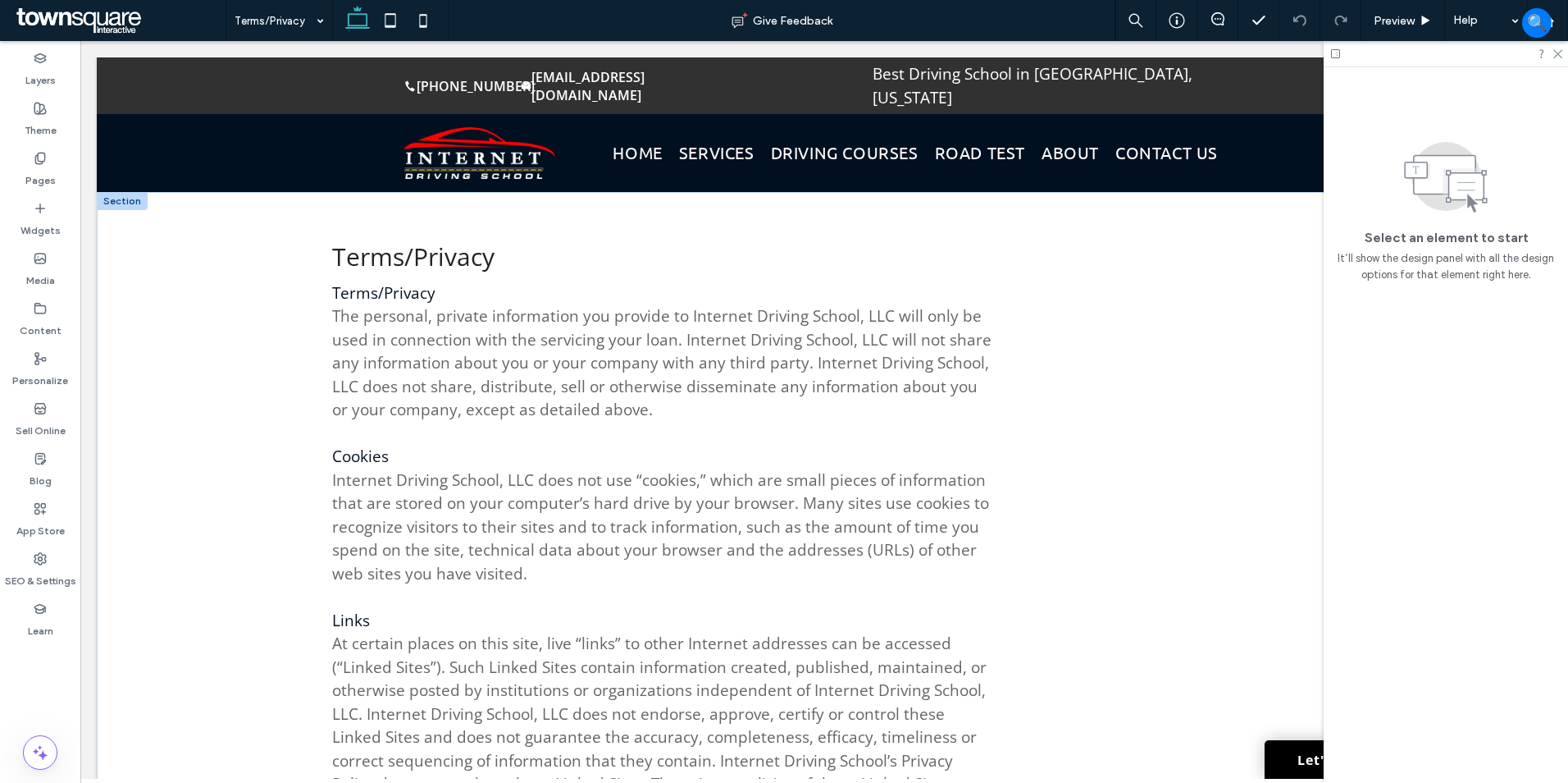
click at [243, 305] on div "Terms/Privacy Terms/Privacy The personal, private information you provide to In…" at bounding box center [824, 635] width 1455 height 886
click at [297, 422] on div "Terms/Privacy Terms/Privacy The personal, private information you provide to In…" at bounding box center [824, 635] width 1093 height 886
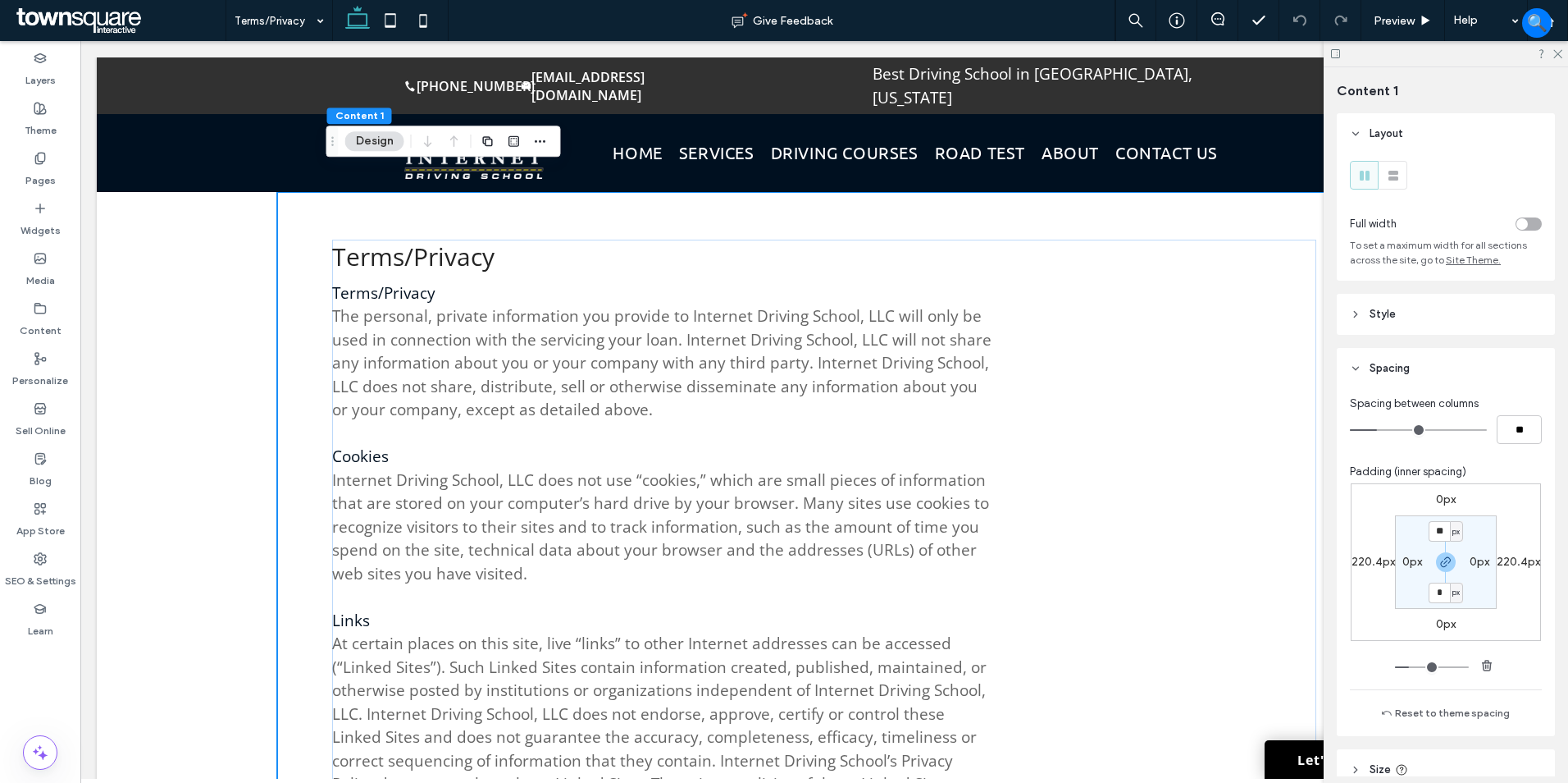
click at [1359, 562] on label "220.4px" at bounding box center [1373, 561] width 43 height 14
type input "***"
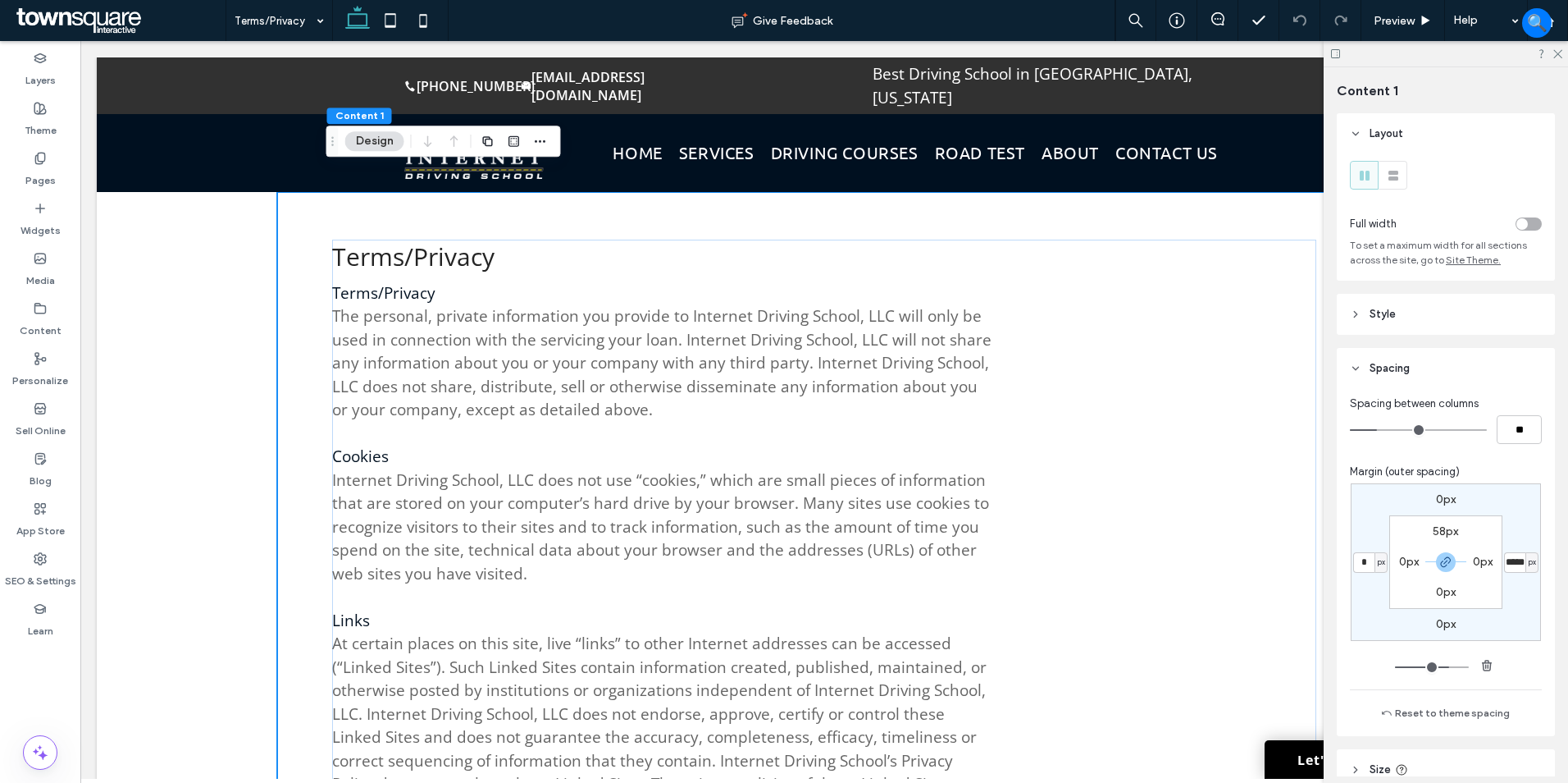
type input "*"
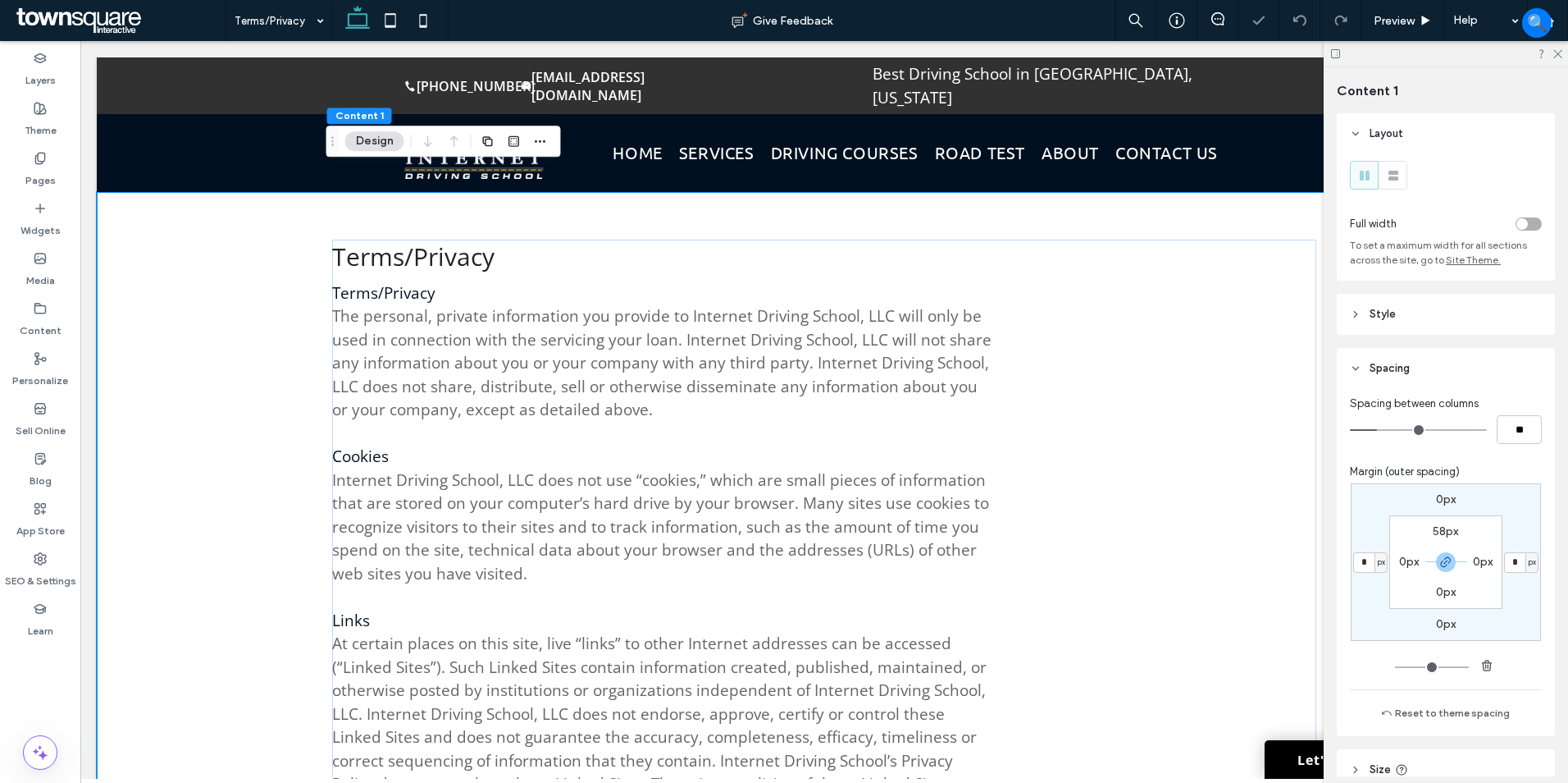
click at [1406, 560] on label "0px" at bounding box center [1409, 561] width 20 height 14
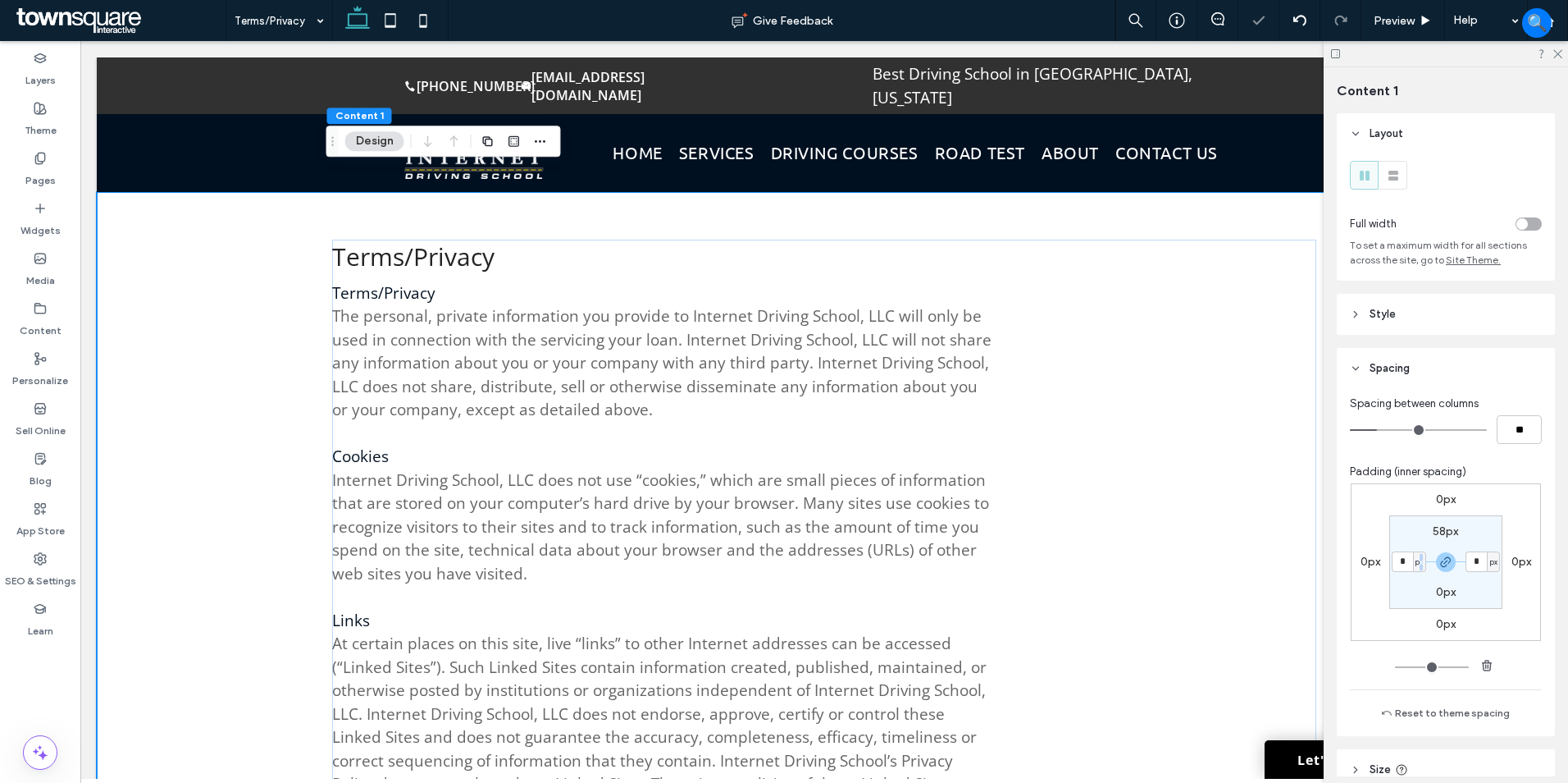
click at [1418, 566] on span "px" at bounding box center [1419, 562] width 8 height 17
drag, startPoint x: 1418, startPoint y: 566, endPoint x: 1411, endPoint y: 615, distance: 49.5
click at [1411, 615] on span "%" at bounding box center [1410, 615] width 10 height 17
click at [1403, 565] on input "*" at bounding box center [1403, 561] width 22 height 21
type input "*"
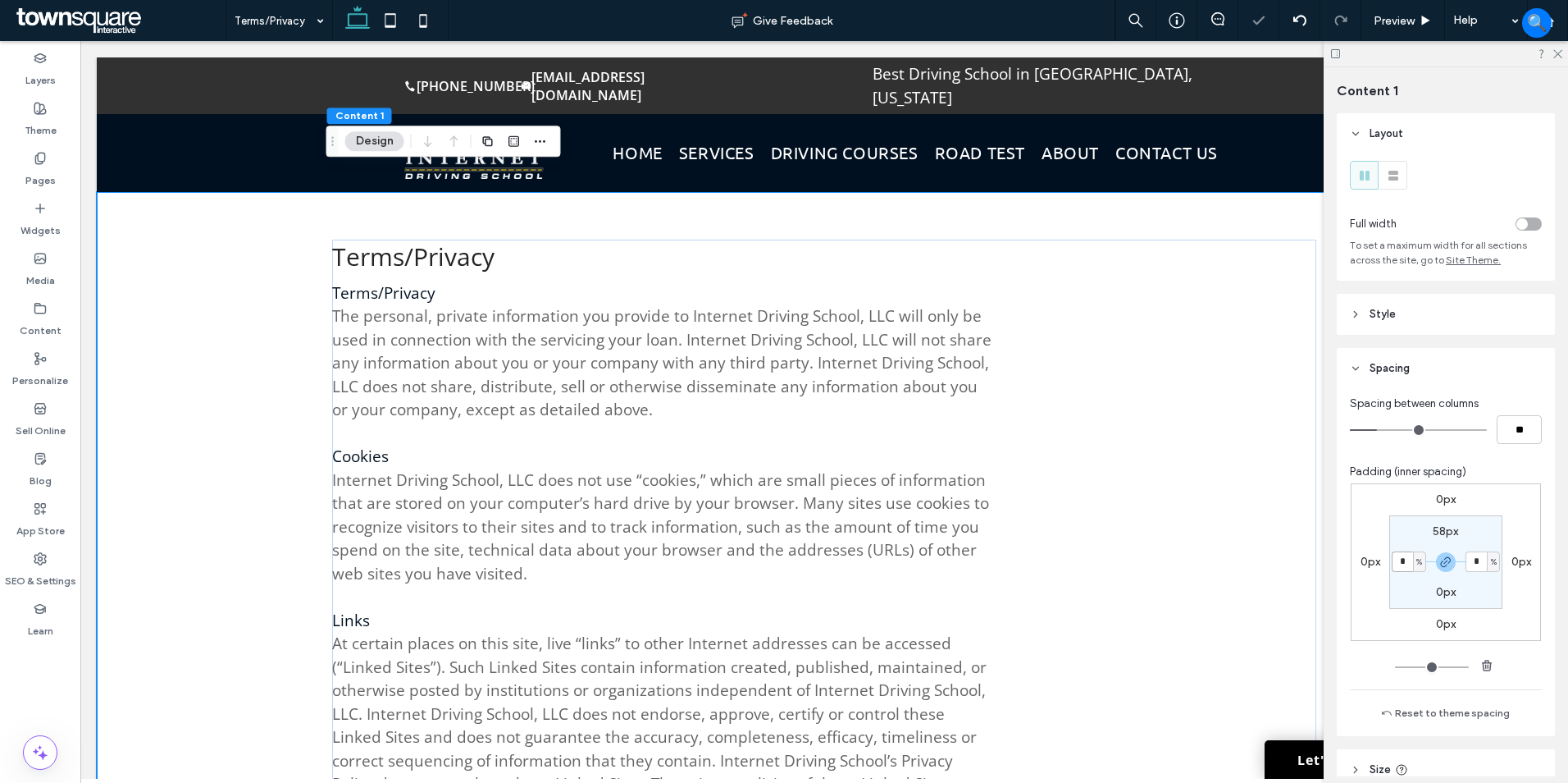
type input "*"
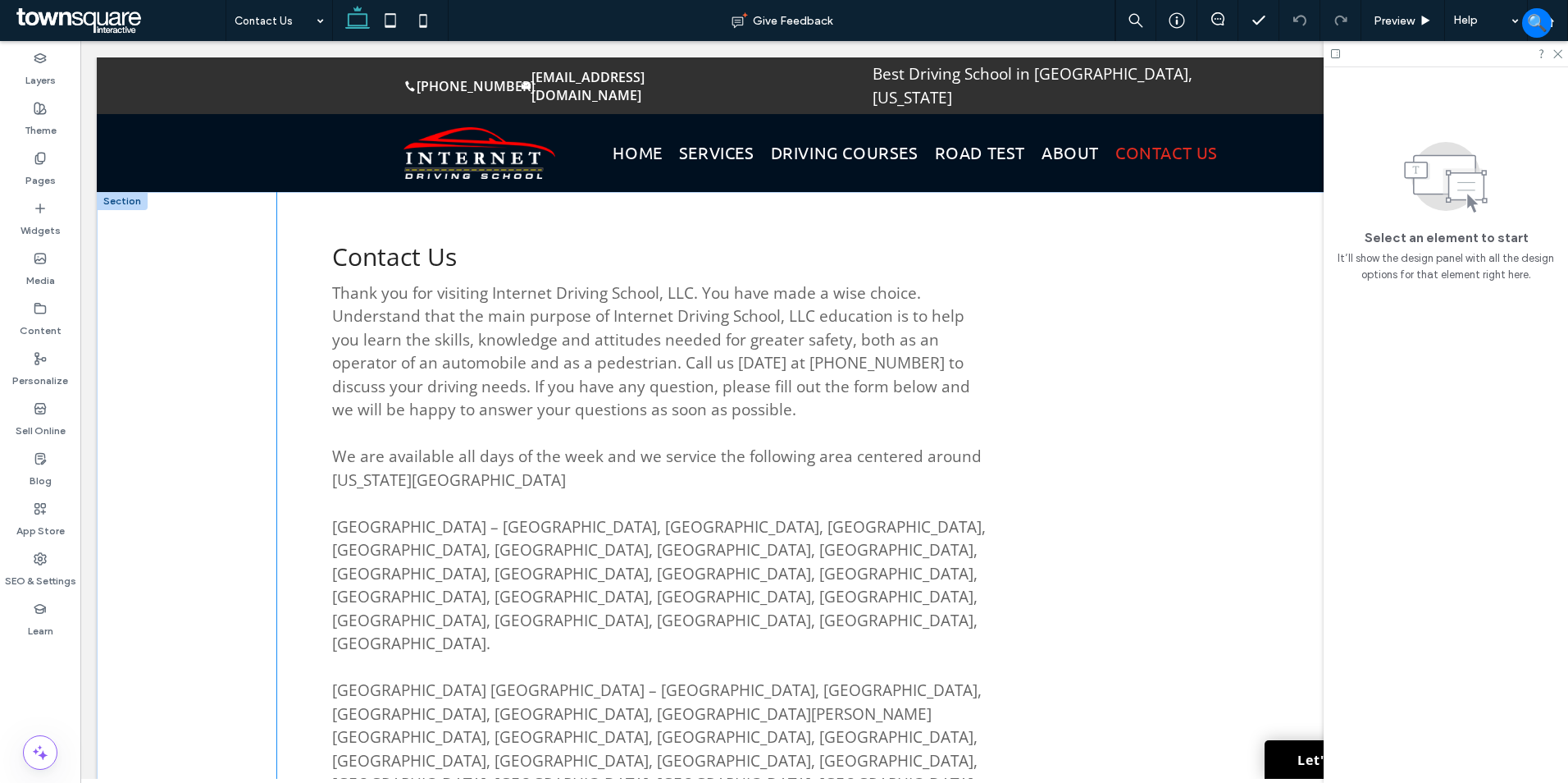
drag, startPoint x: 304, startPoint y: 318, endPoint x: 993, endPoint y: 475, distance: 706.7
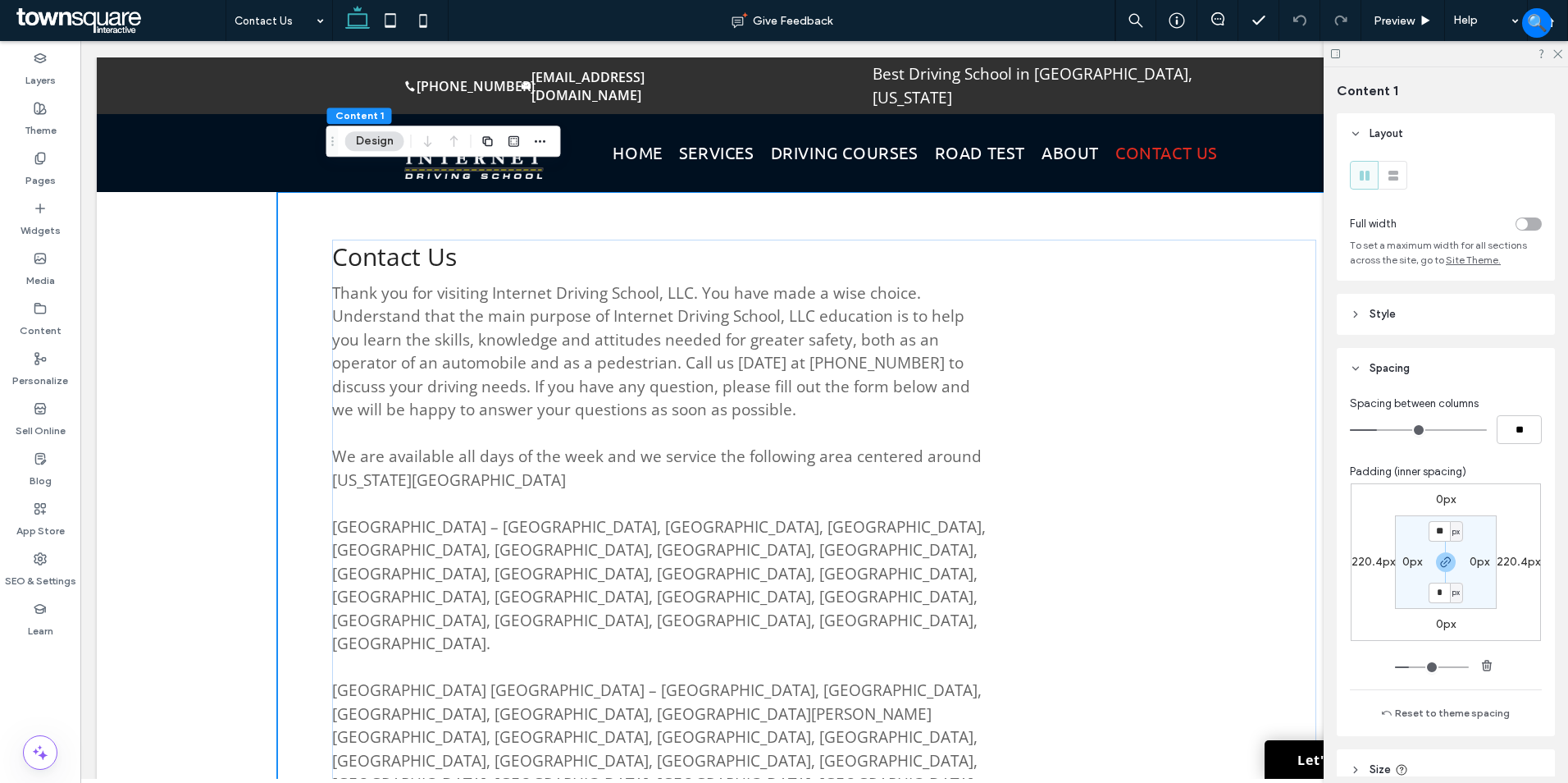
click at [1371, 571] on div "0px 220.4px 0px 220.4px ** px 0px * px 0px" at bounding box center [1445, 561] width 190 height 158
click at [1371, 563] on label "220.4px" at bounding box center [1373, 561] width 43 height 14
type input "***"
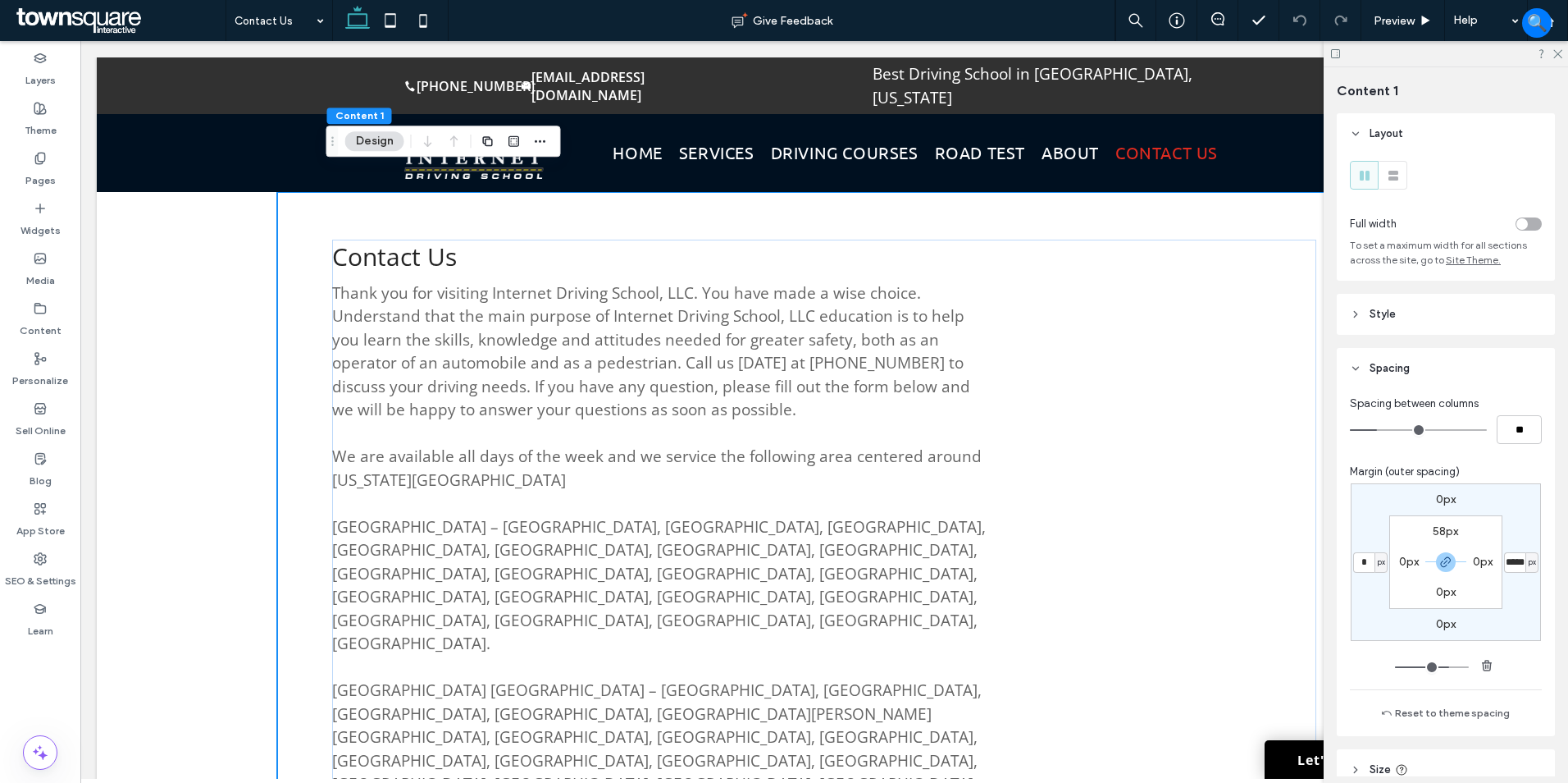
type input "*"
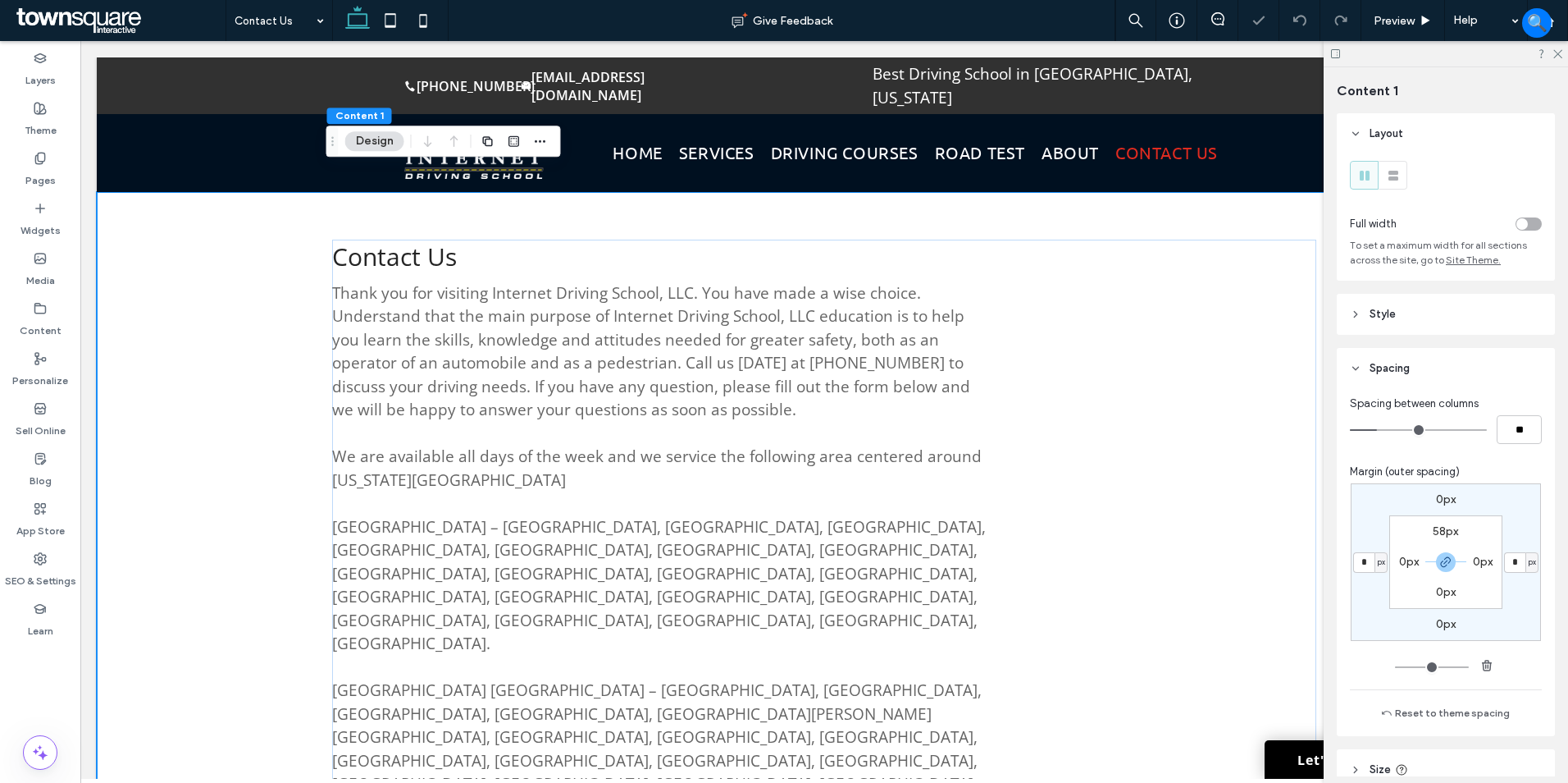
click at [1406, 563] on label "0px" at bounding box center [1409, 561] width 20 height 14
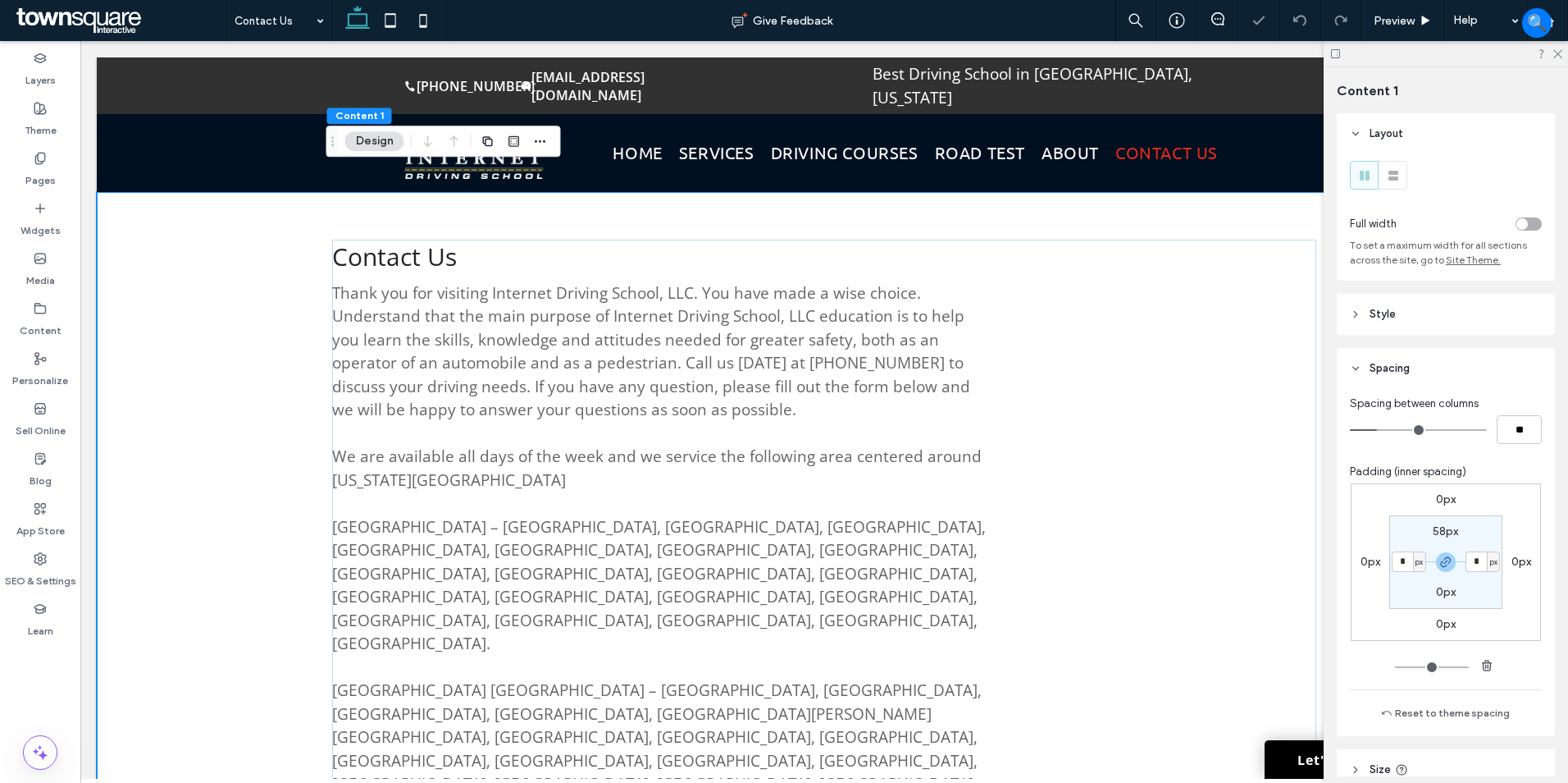
click at [1427, 564] on div at bounding box center [1445, 562] width 37 height 20
click at [1417, 560] on span "px" at bounding box center [1419, 562] width 8 height 17
click at [1410, 616] on span "%" at bounding box center [1410, 615] width 10 height 17
click at [1404, 558] on input "*" at bounding box center [1403, 561] width 22 height 21
type input "*"
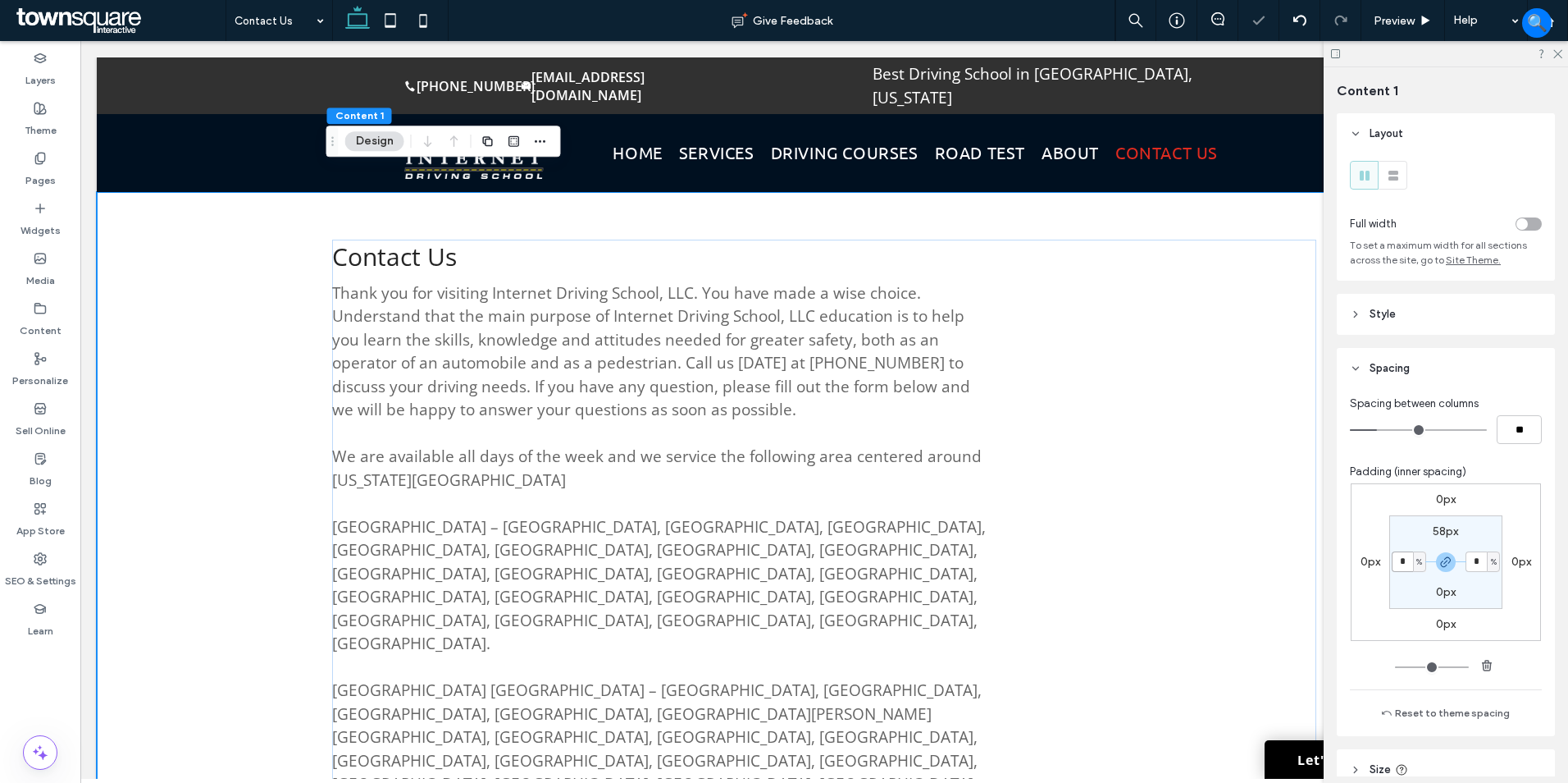
type input "*"
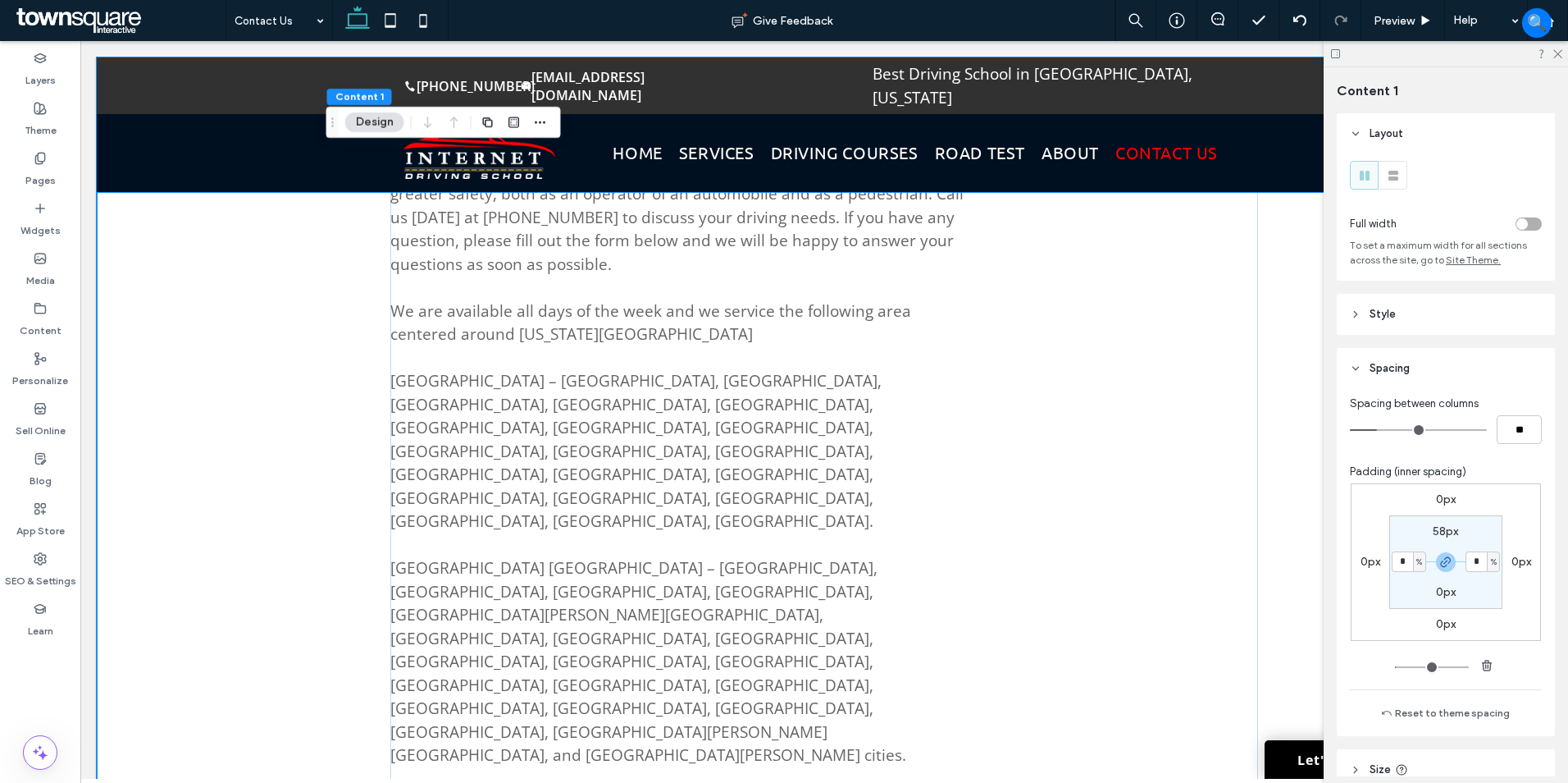
scroll to position [164, 0]
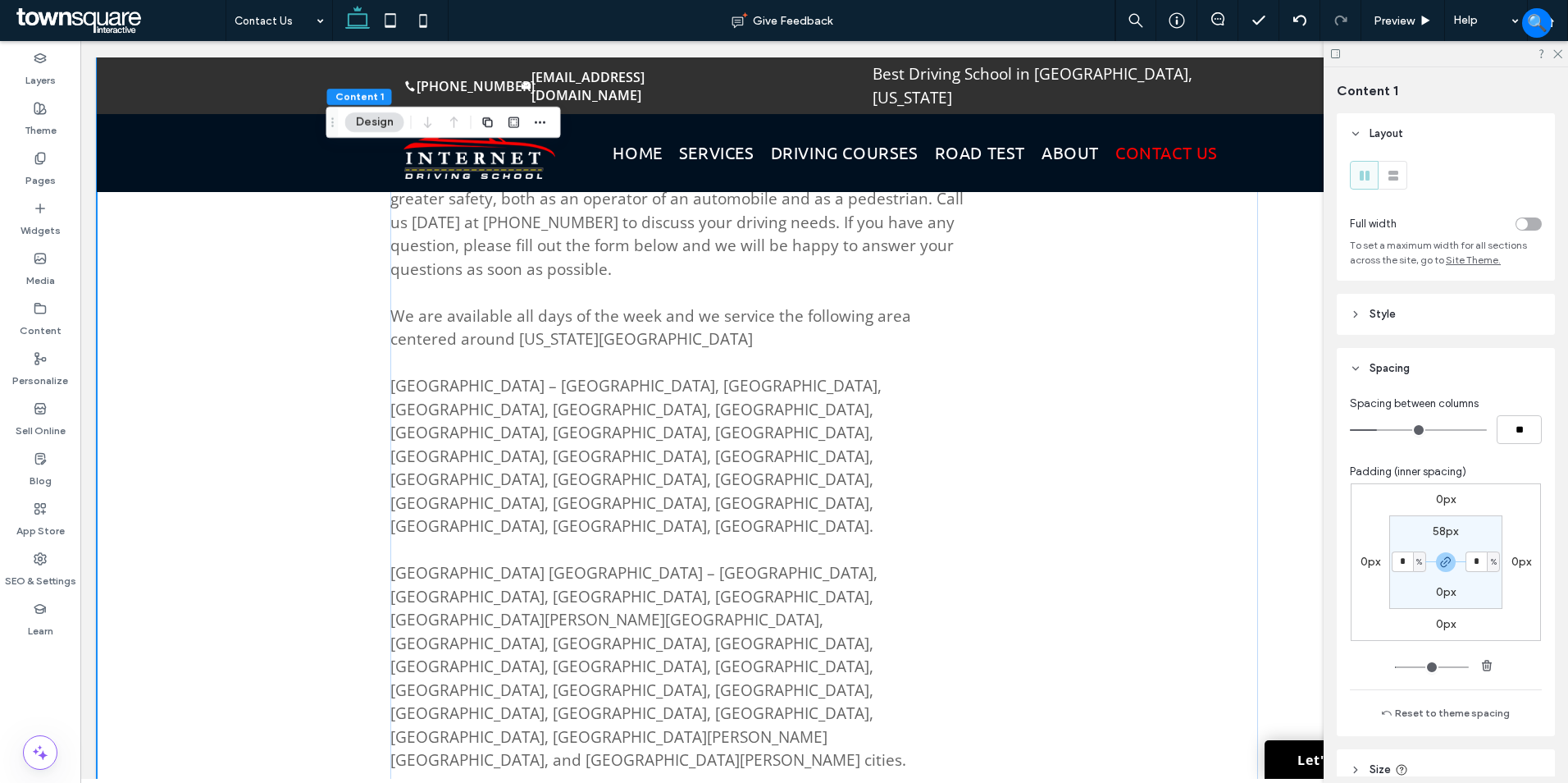
drag, startPoint x: 292, startPoint y: 18, endPoint x: 298, endPoint y: 38, distance: 20.9
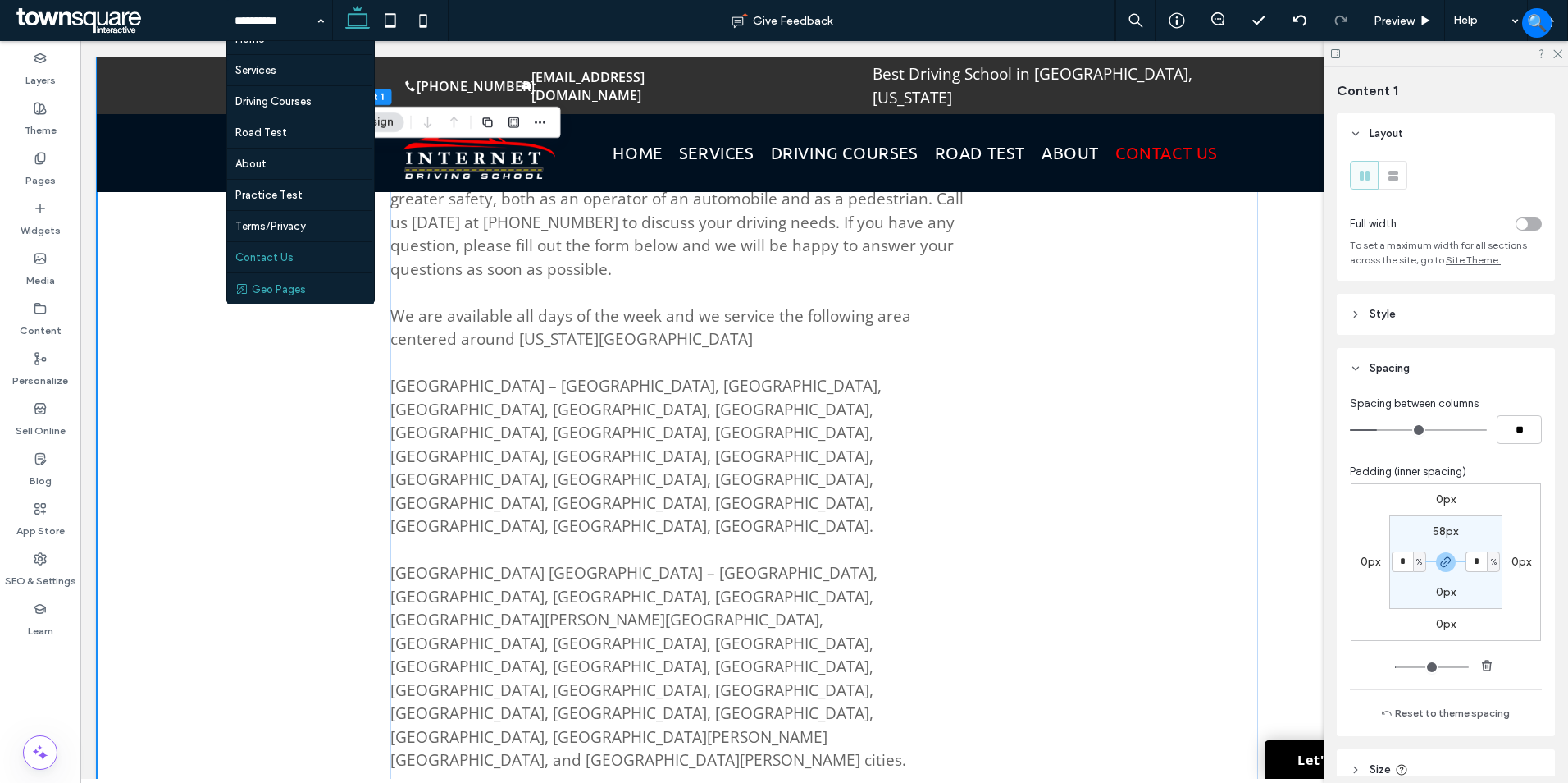
scroll to position [18, 0]
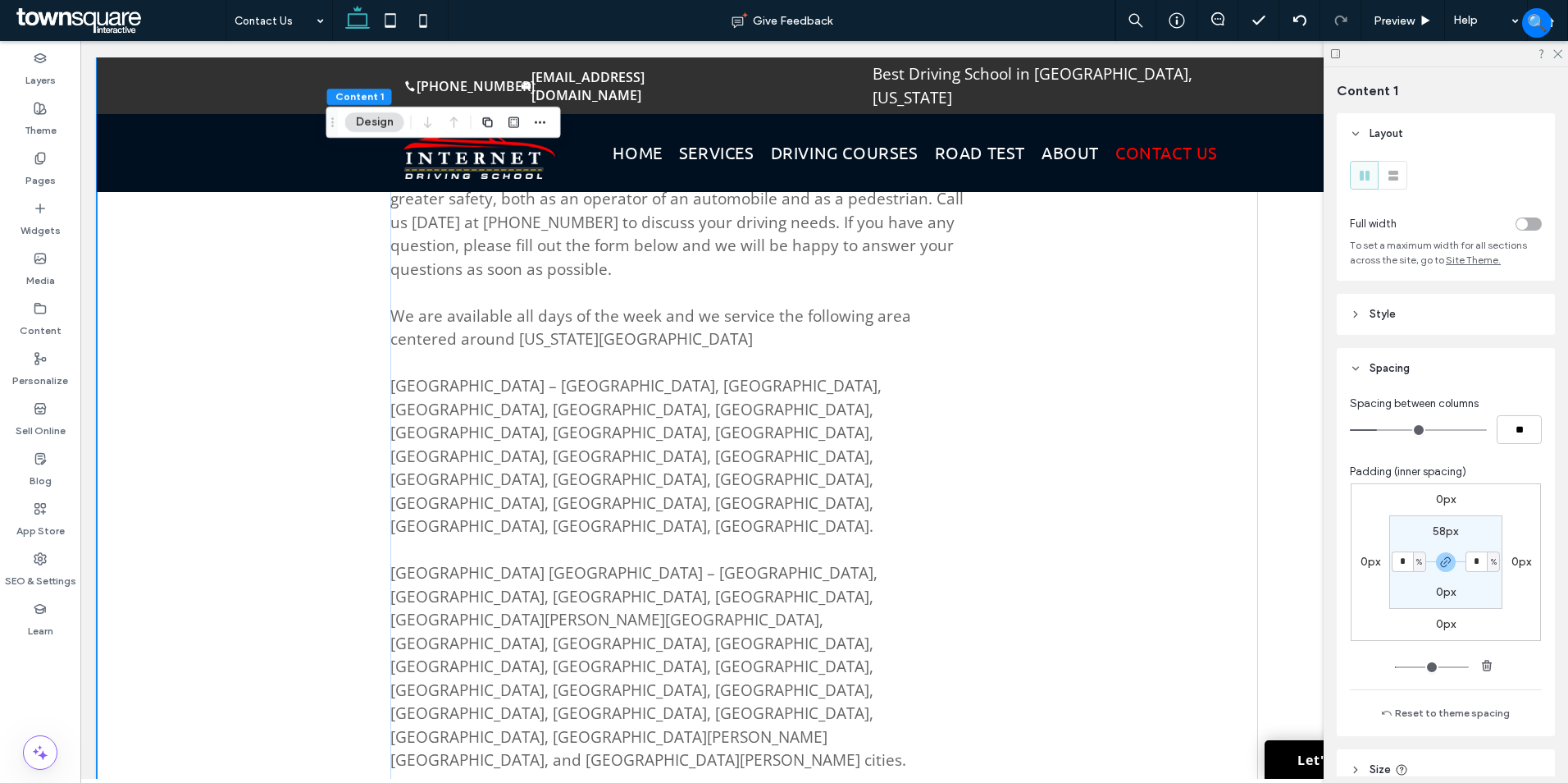
click at [261, 484] on div "Contact Us Thank you for visiting Internet Driving School, LLC. You have made a…" at bounding box center [824, 796] width 1455 height 1538
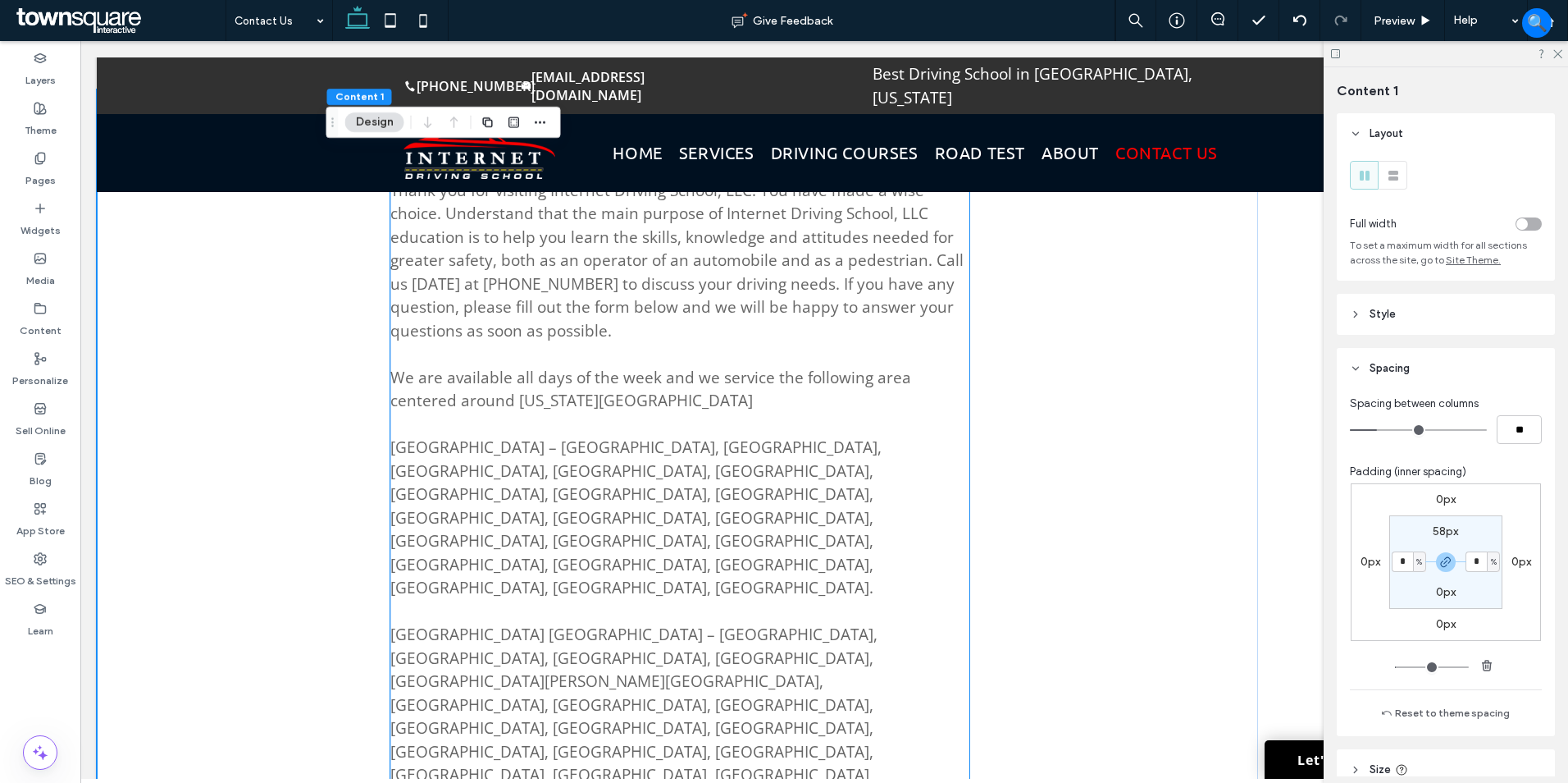
scroll to position [0, 0]
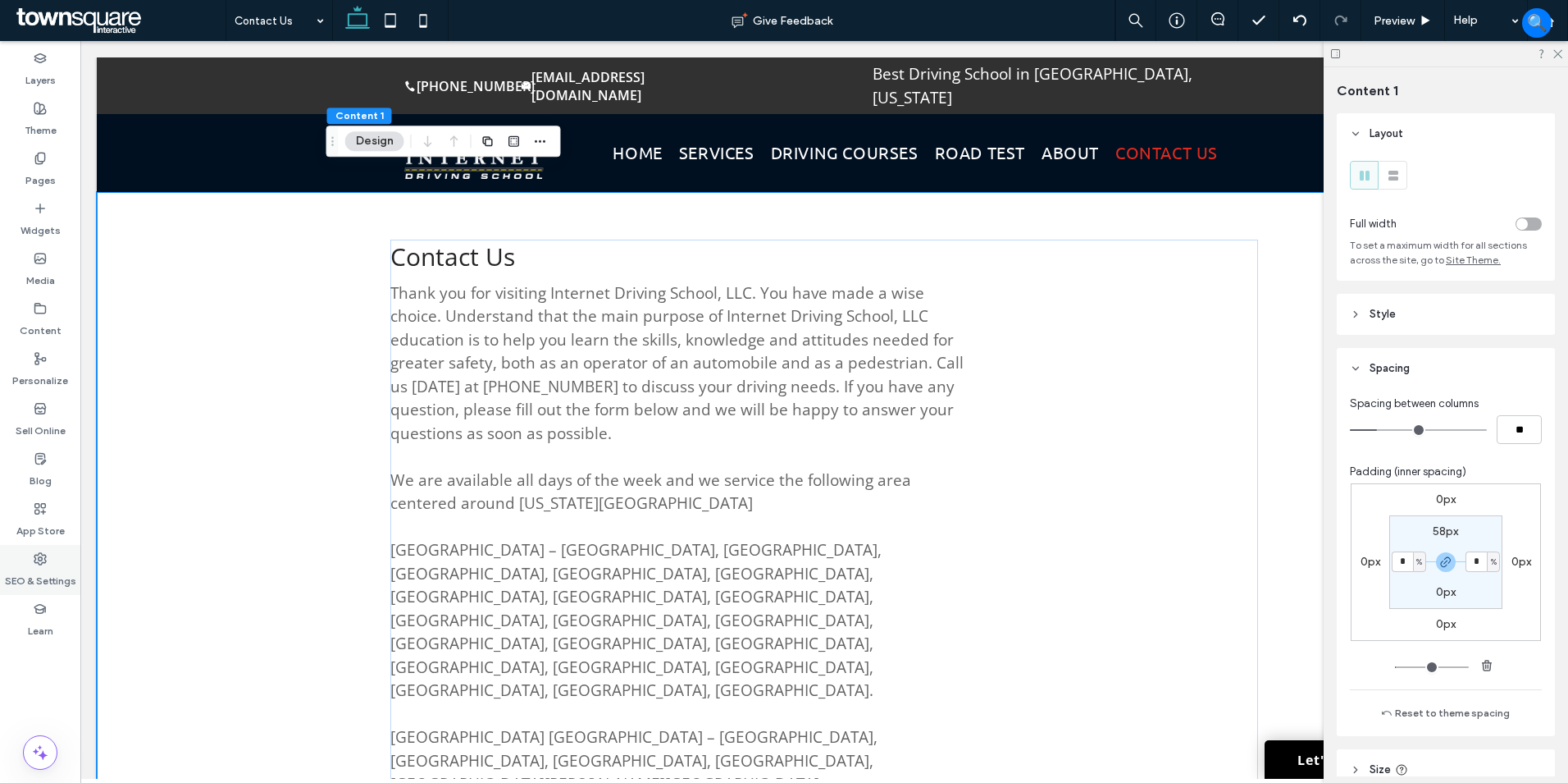
click at [23, 563] on div "SEO & Settings" at bounding box center [40, 570] width 80 height 50
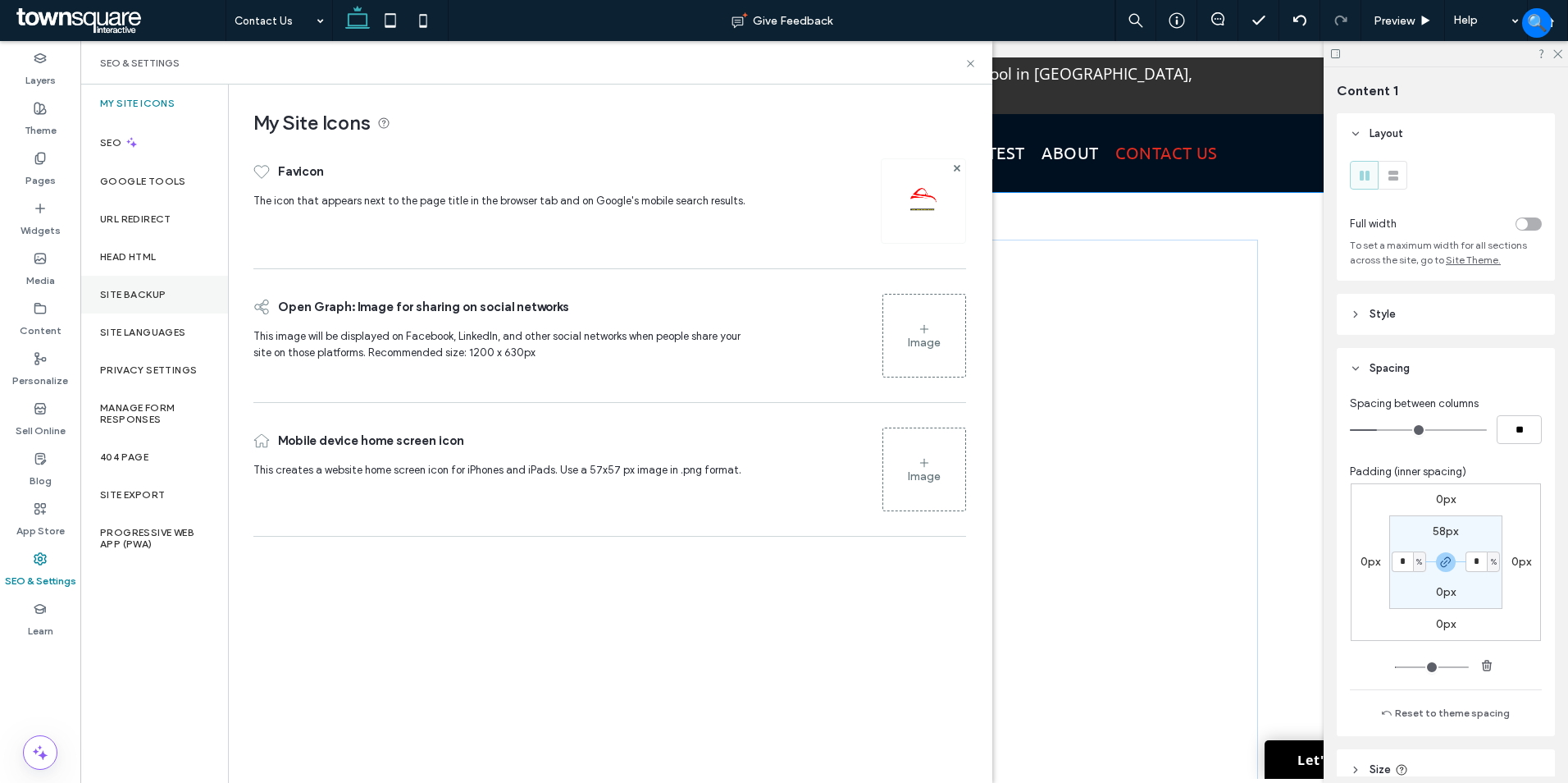
click at [163, 291] on label "Site Backup" at bounding box center [133, 294] width 66 height 12
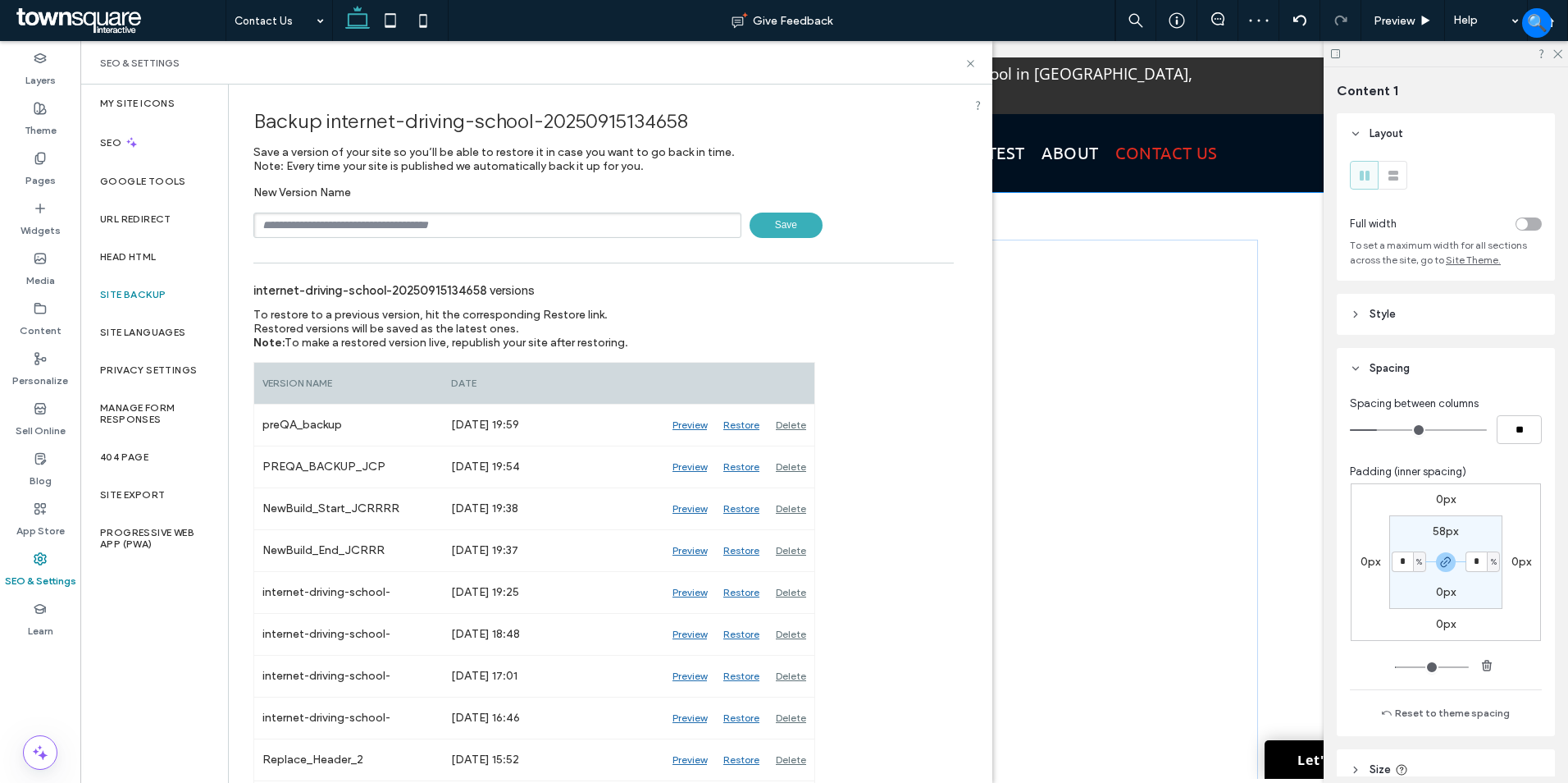
click at [418, 223] on input "text" at bounding box center [497, 225] width 488 height 25
type input "**********"
click at [782, 223] on span "Save" at bounding box center [786, 225] width 73 height 25
click at [971, 66] on icon at bounding box center [970, 63] width 13 height 13
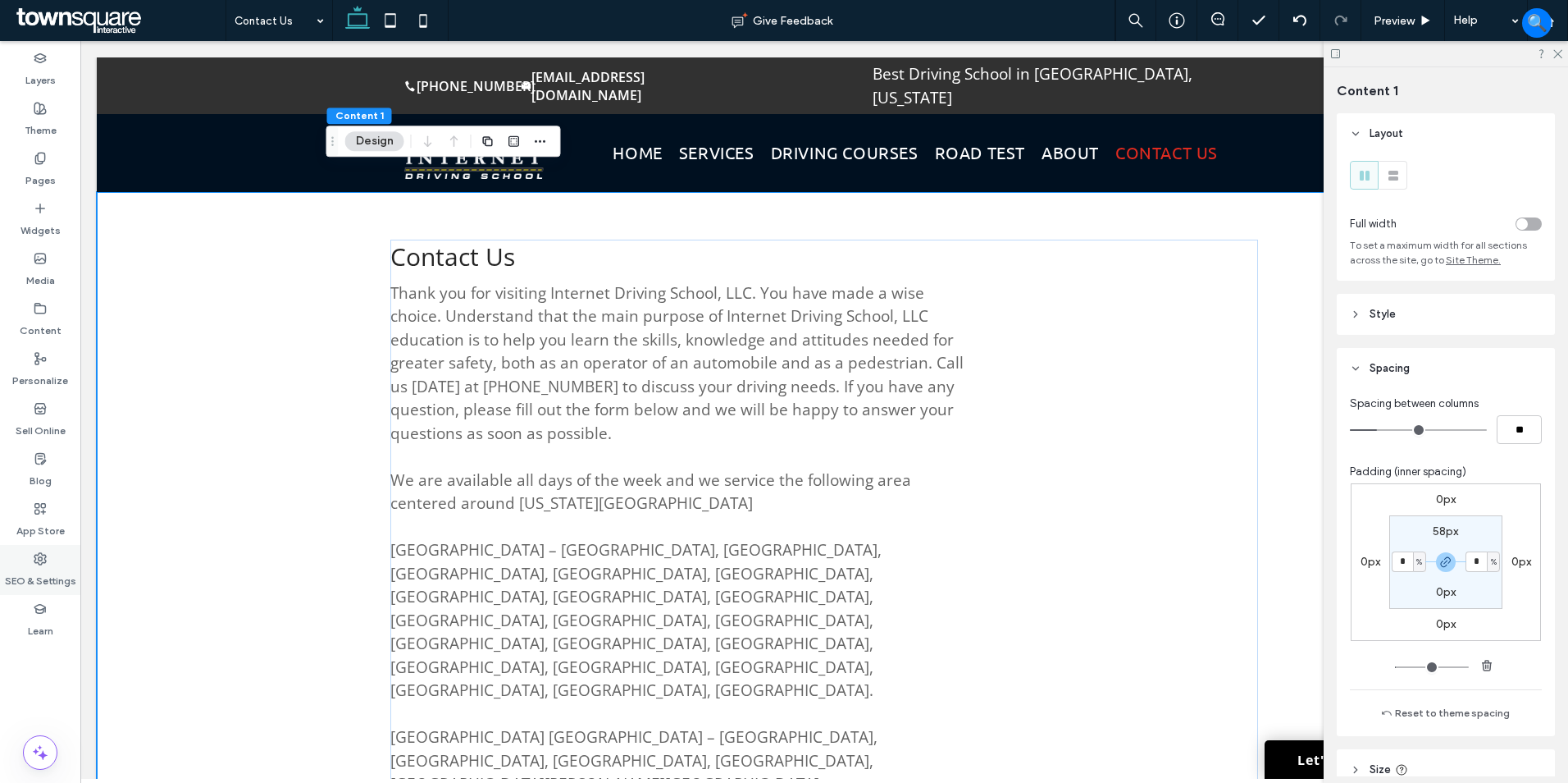
click at [39, 565] on label "SEO & Settings" at bounding box center [41, 577] width 72 height 23
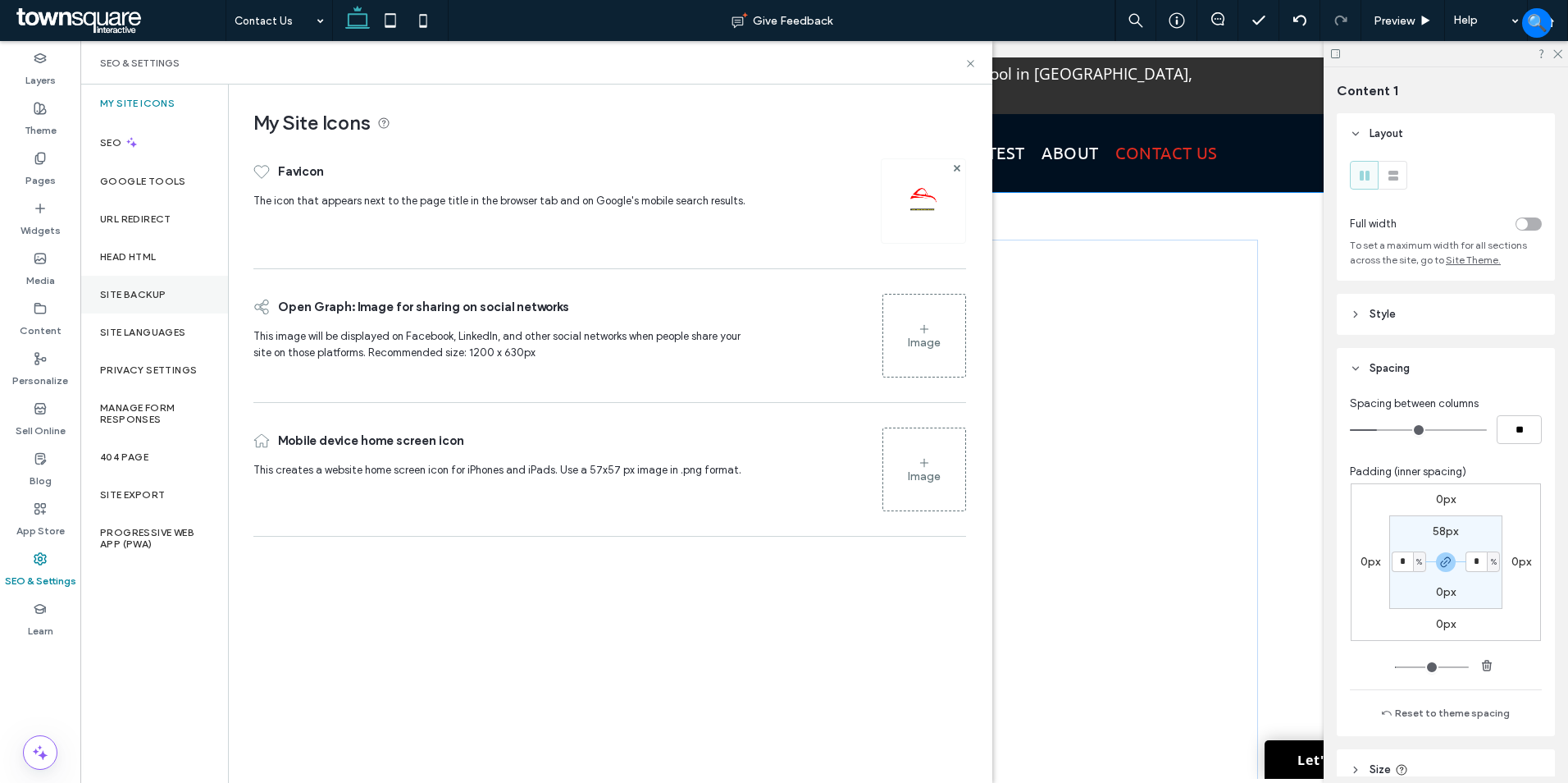
click at [143, 286] on div "Site Backup" at bounding box center [153, 294] width 148 height 38
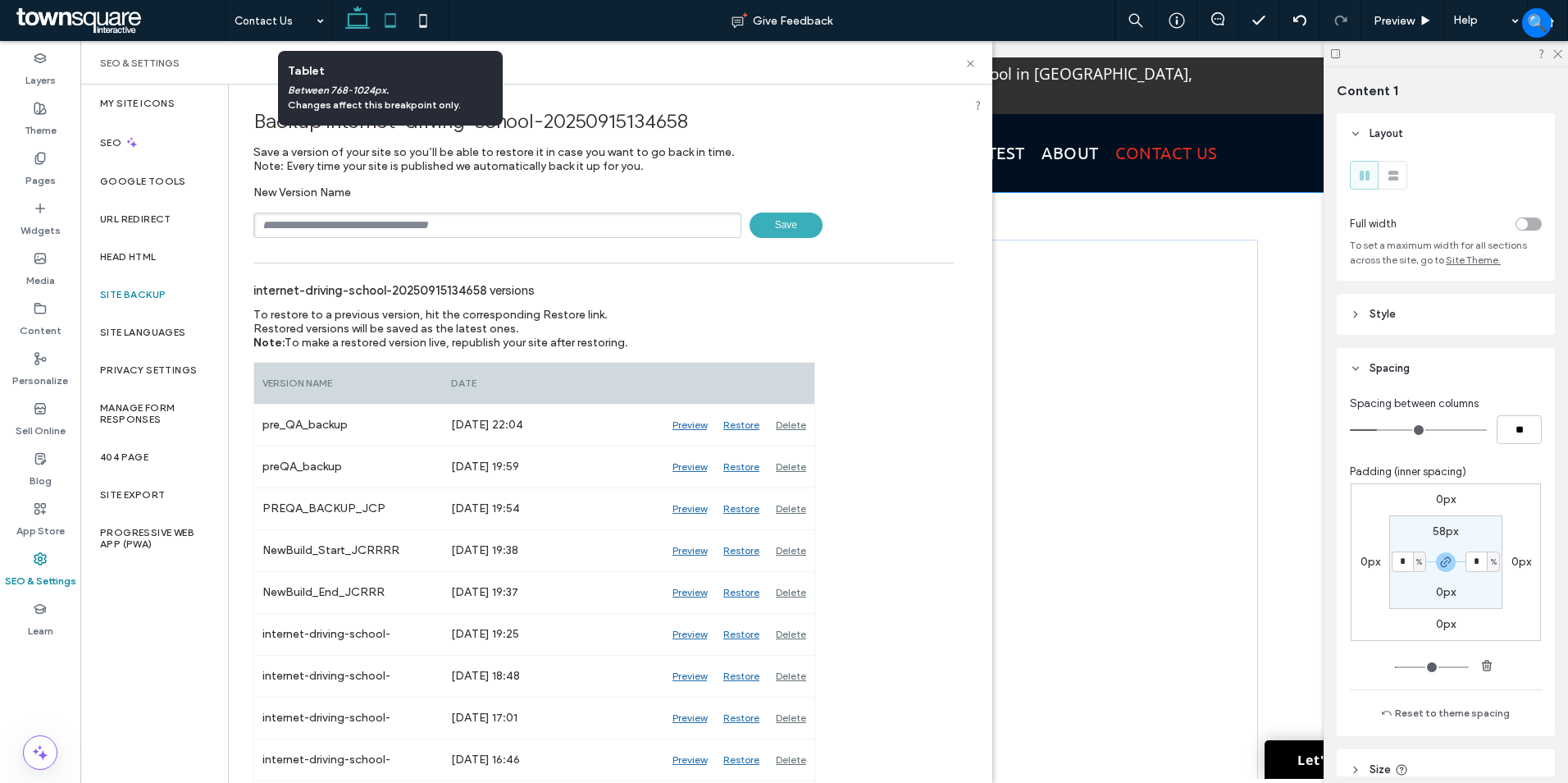
click at [388, 27] on use at bounding box center [390, 20] width 11 height 14
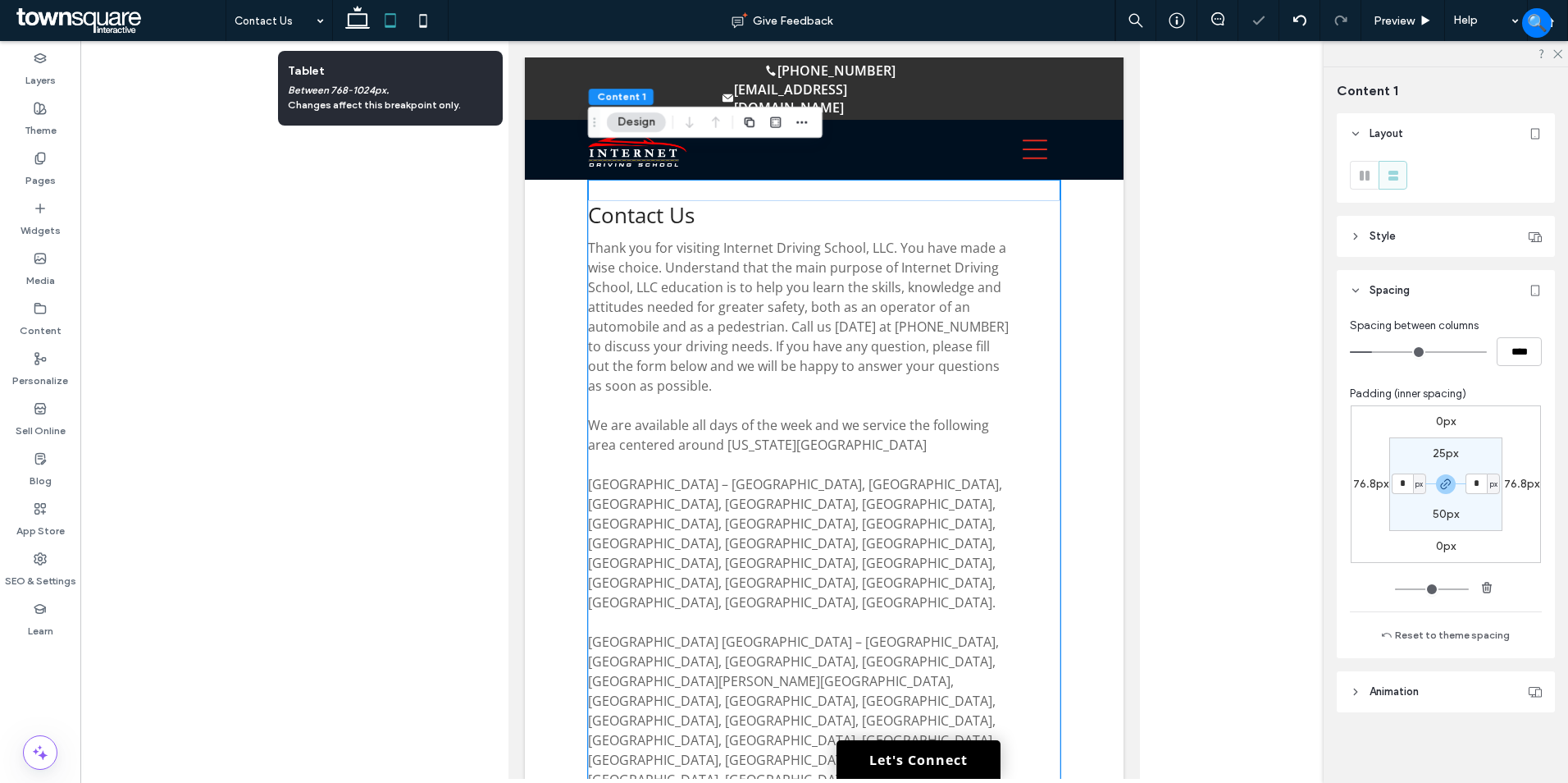
type input "*"
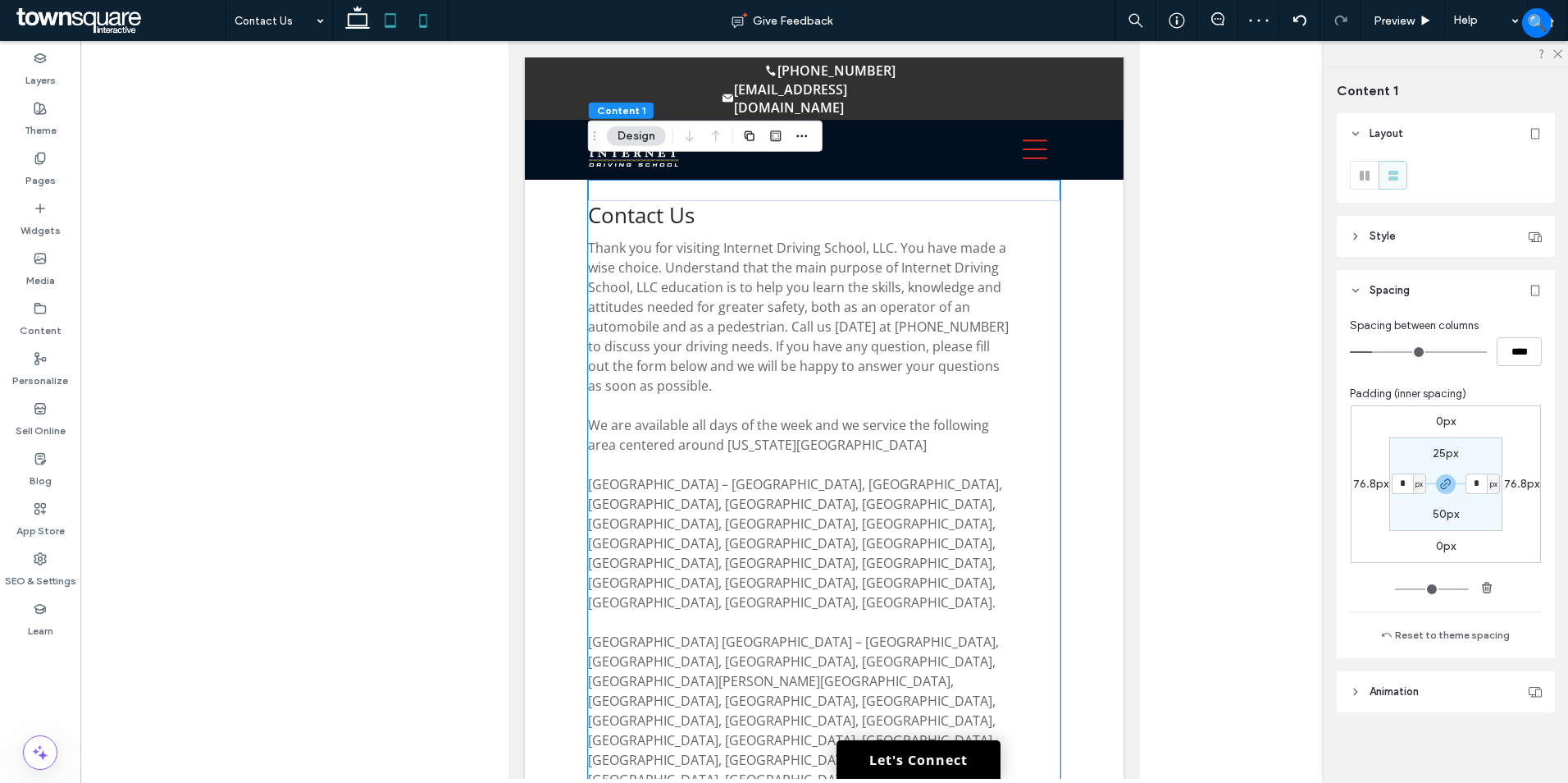
click at [422, 23] on icon at bounding box center [423, 20] width 33 height 33
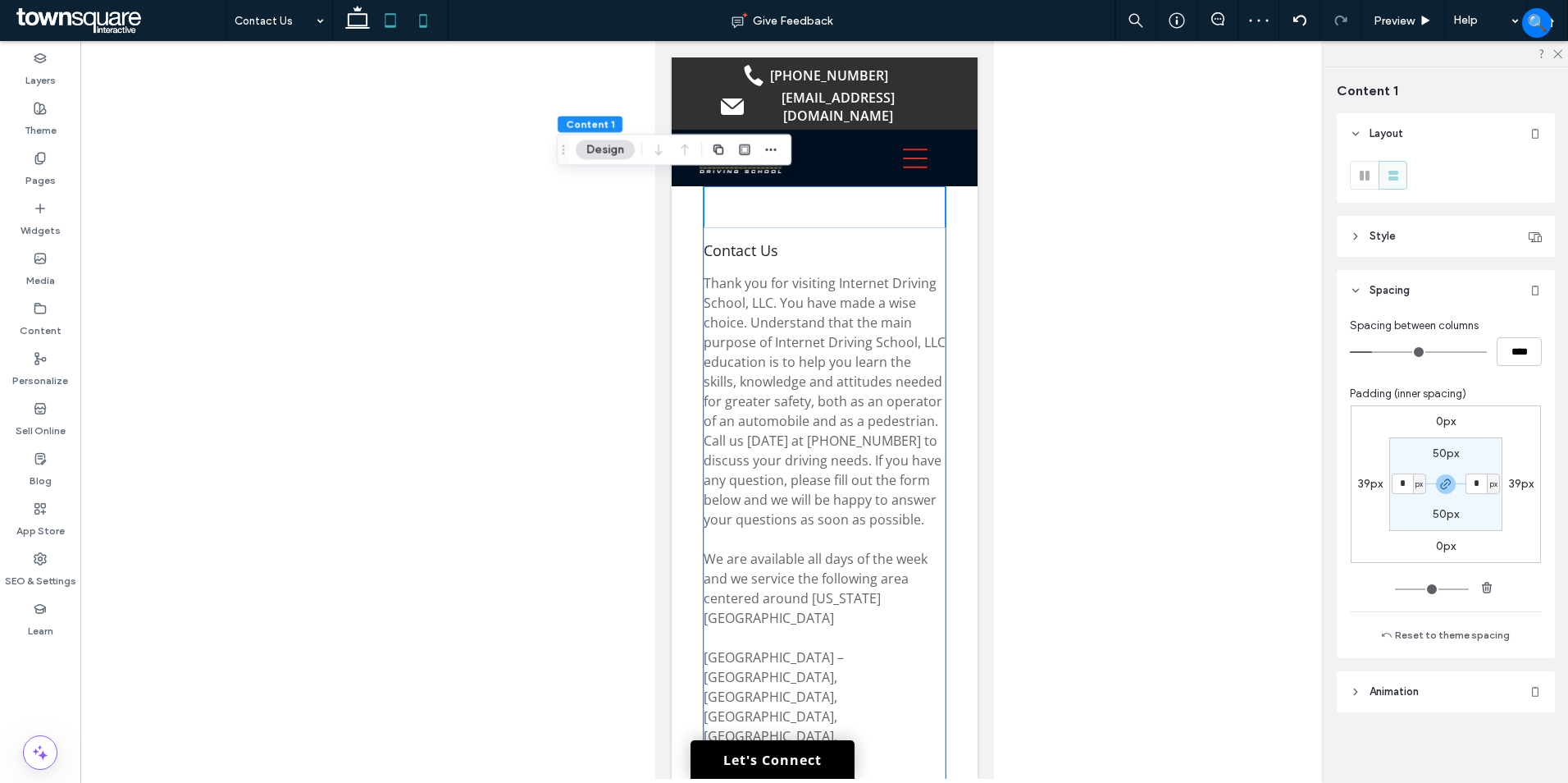
click at [379, 27] on icon at bounding box center [390, 20] width 33 height 33
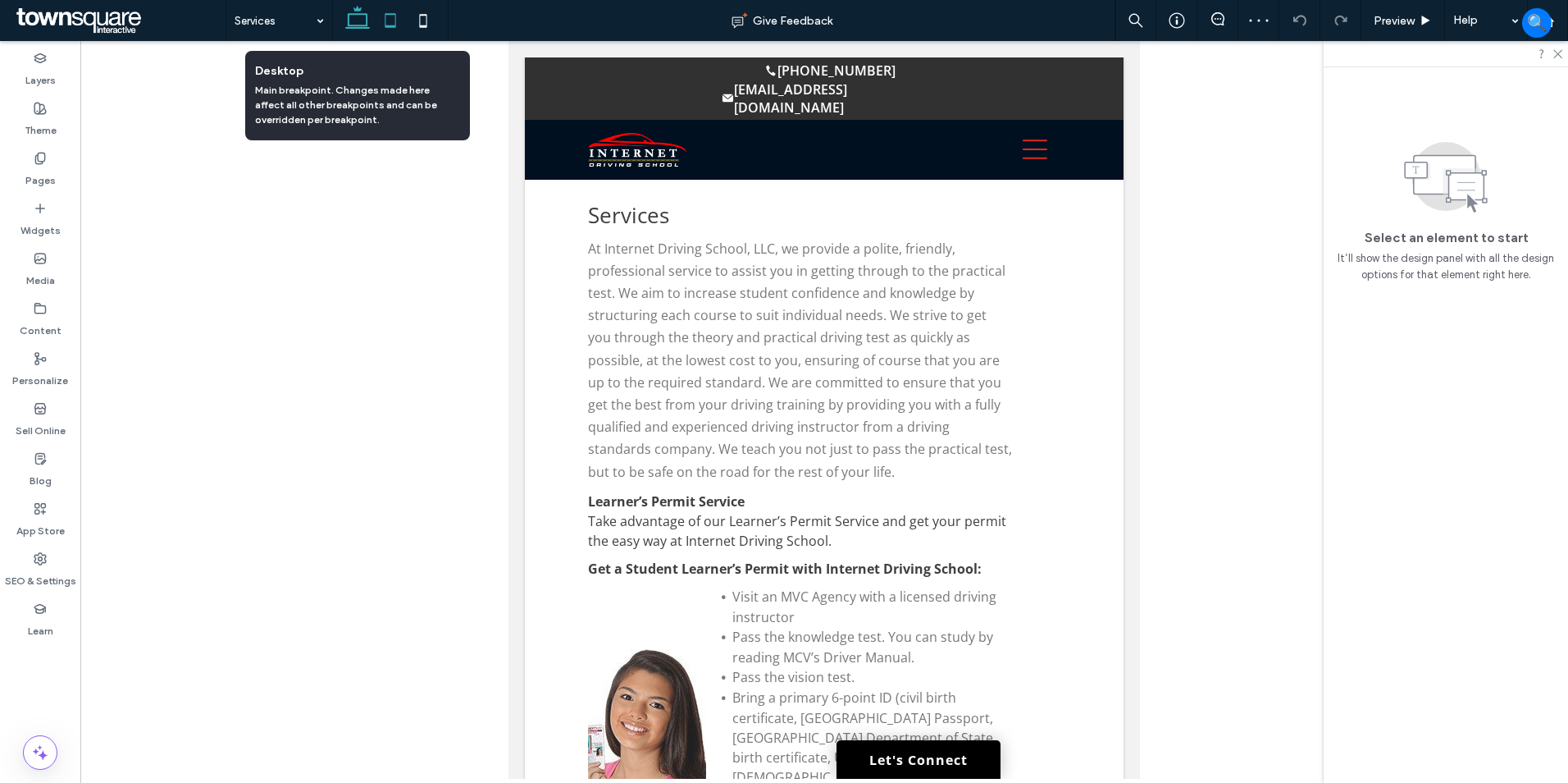
click at [355, 26] on use at bounding box center [358, 18] width 25 height 23
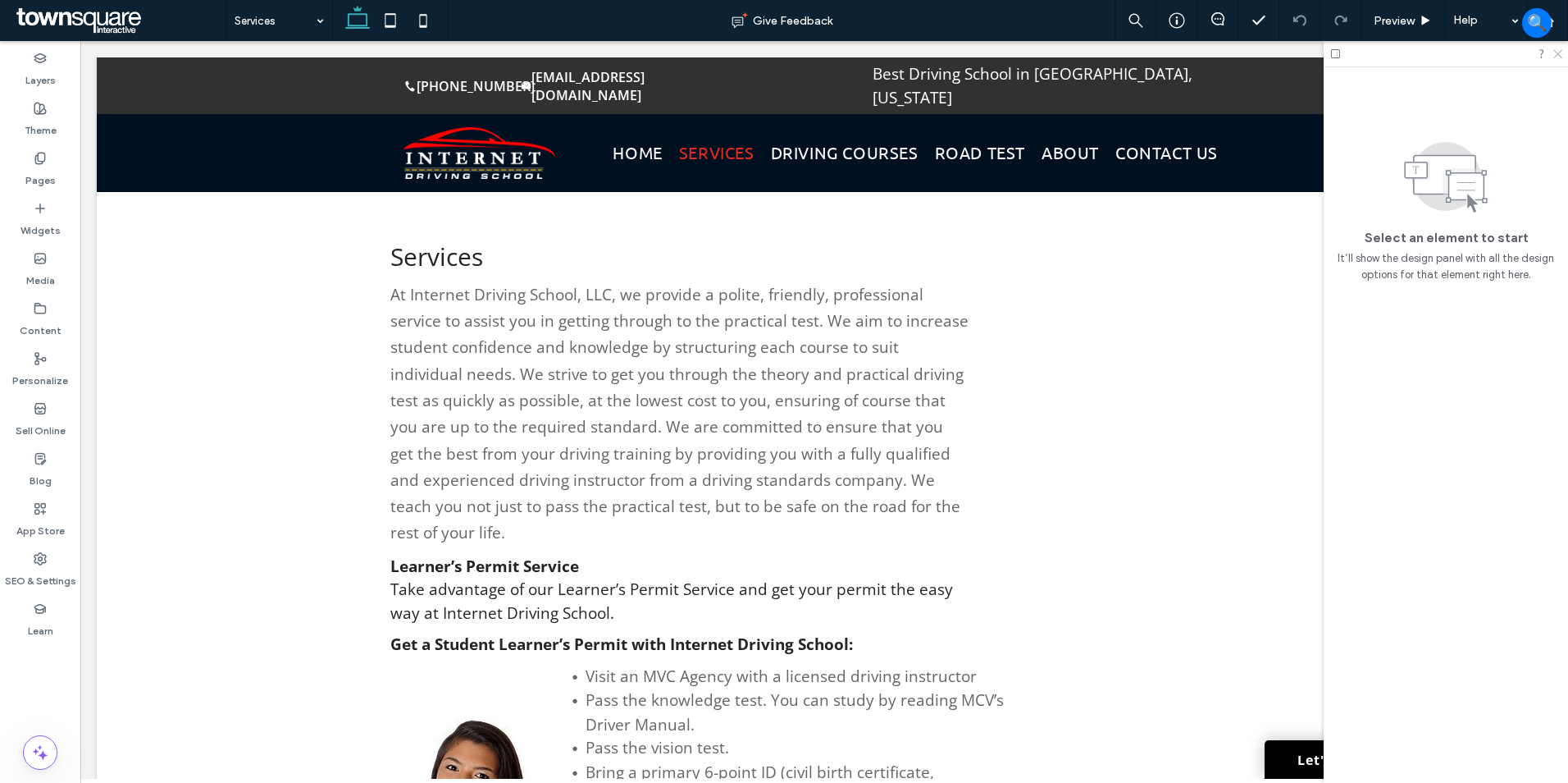
click at [1560, 53] on icon at bounding box center [1556, 53] width 11 height 11
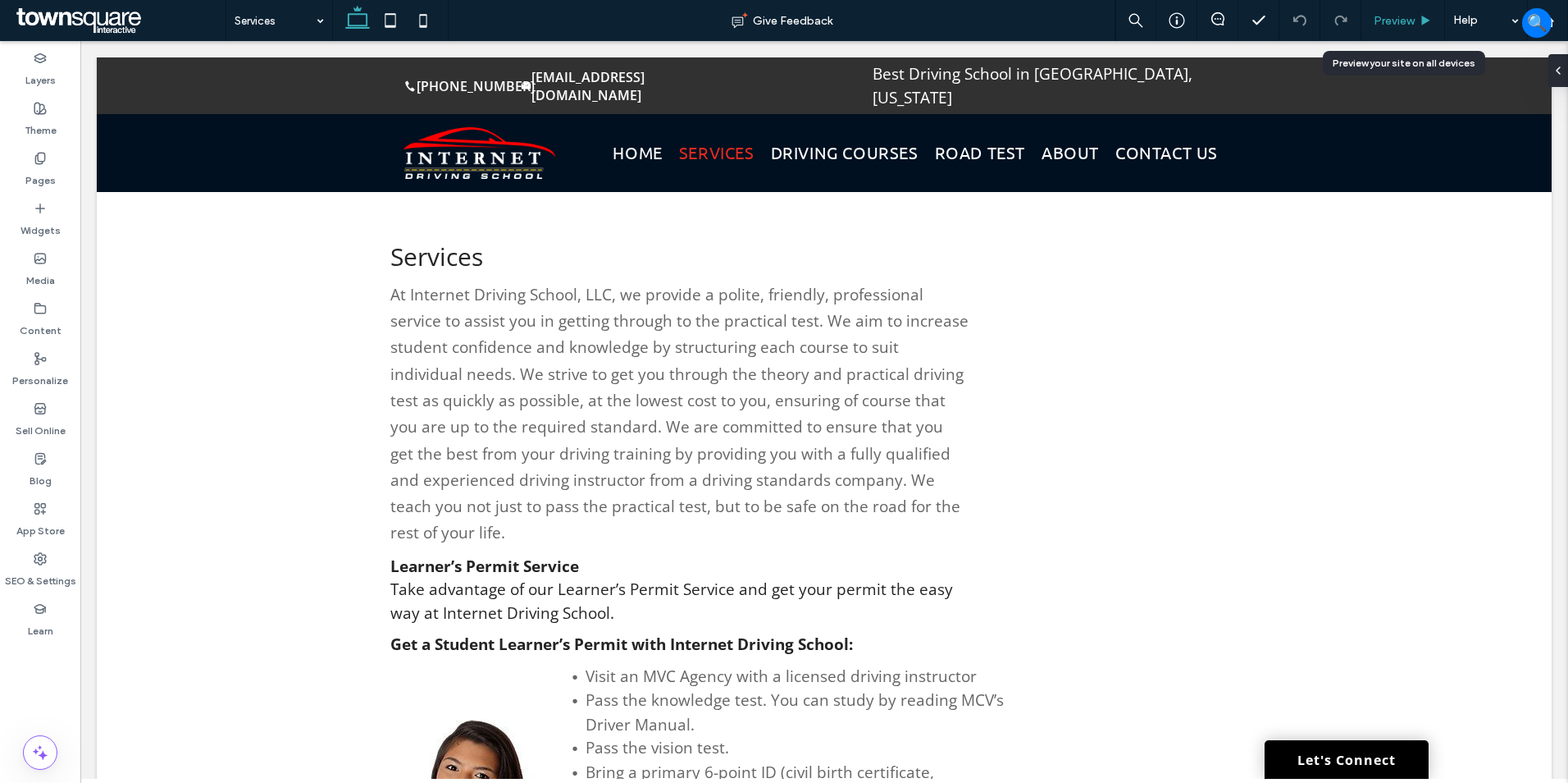
click at [1384, 20] on span "Preview" at bounding box center [1394, 21] width 41 height 14
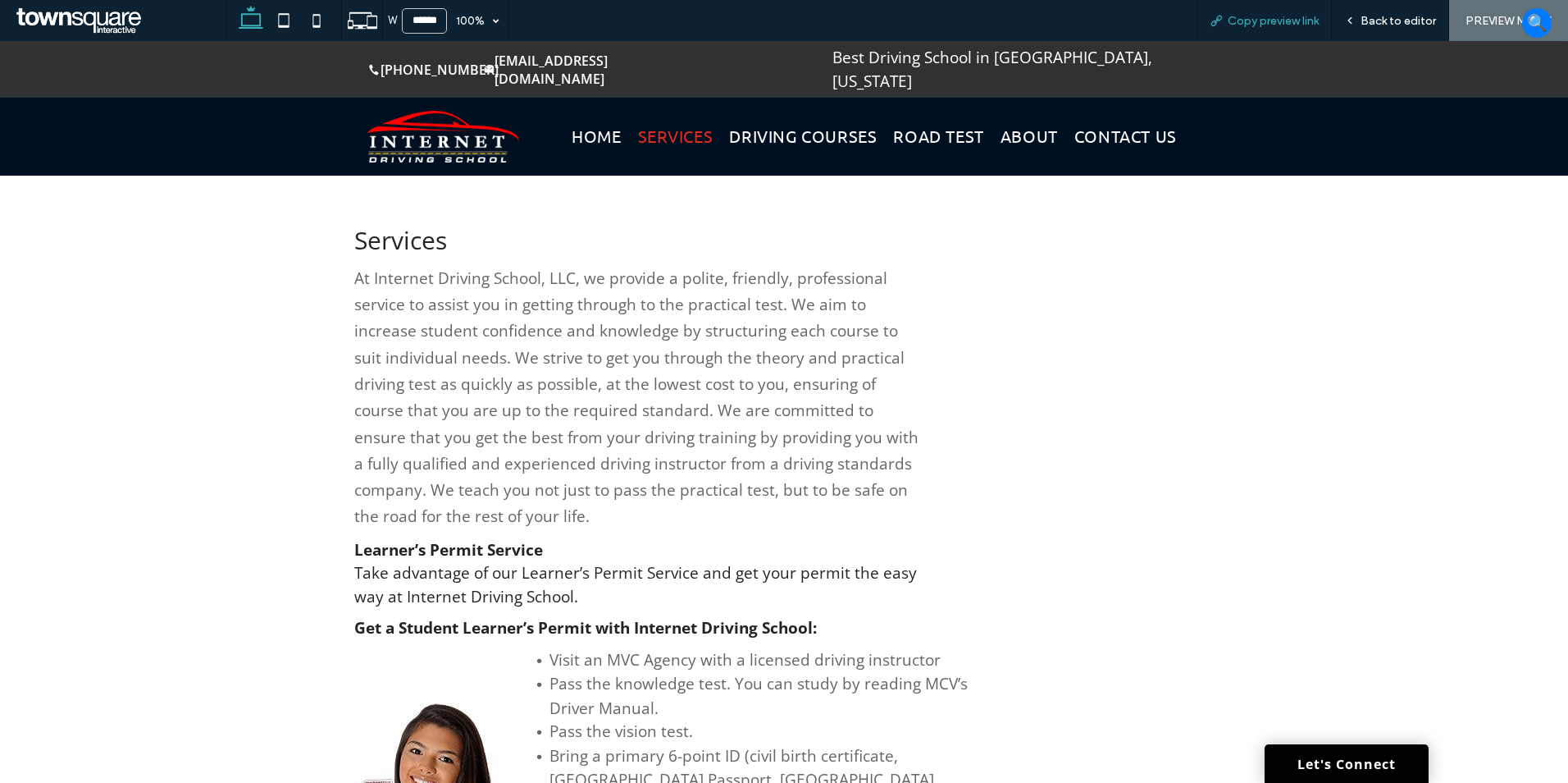
click at [1258, 15] on span "Copy preview link" at bounding box center [1273, 21] width 91 height 14
click at [1386, 20] on span "Back to editor" at bounding box center [1398, 21] width 76 height 14
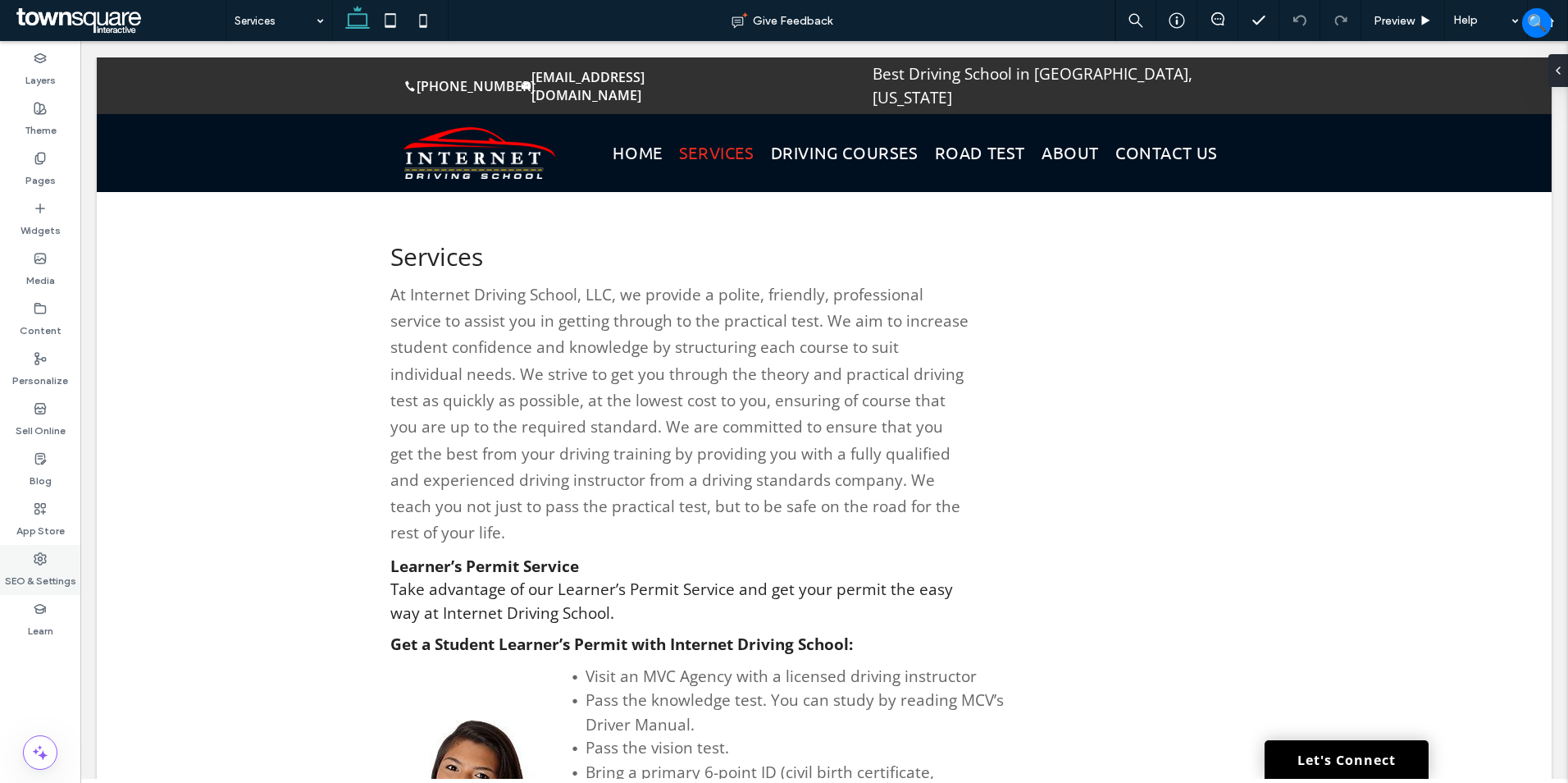
click at [53, 562] on div "SEO & Settings" at bounding box center [40, 570] width 80 height 50
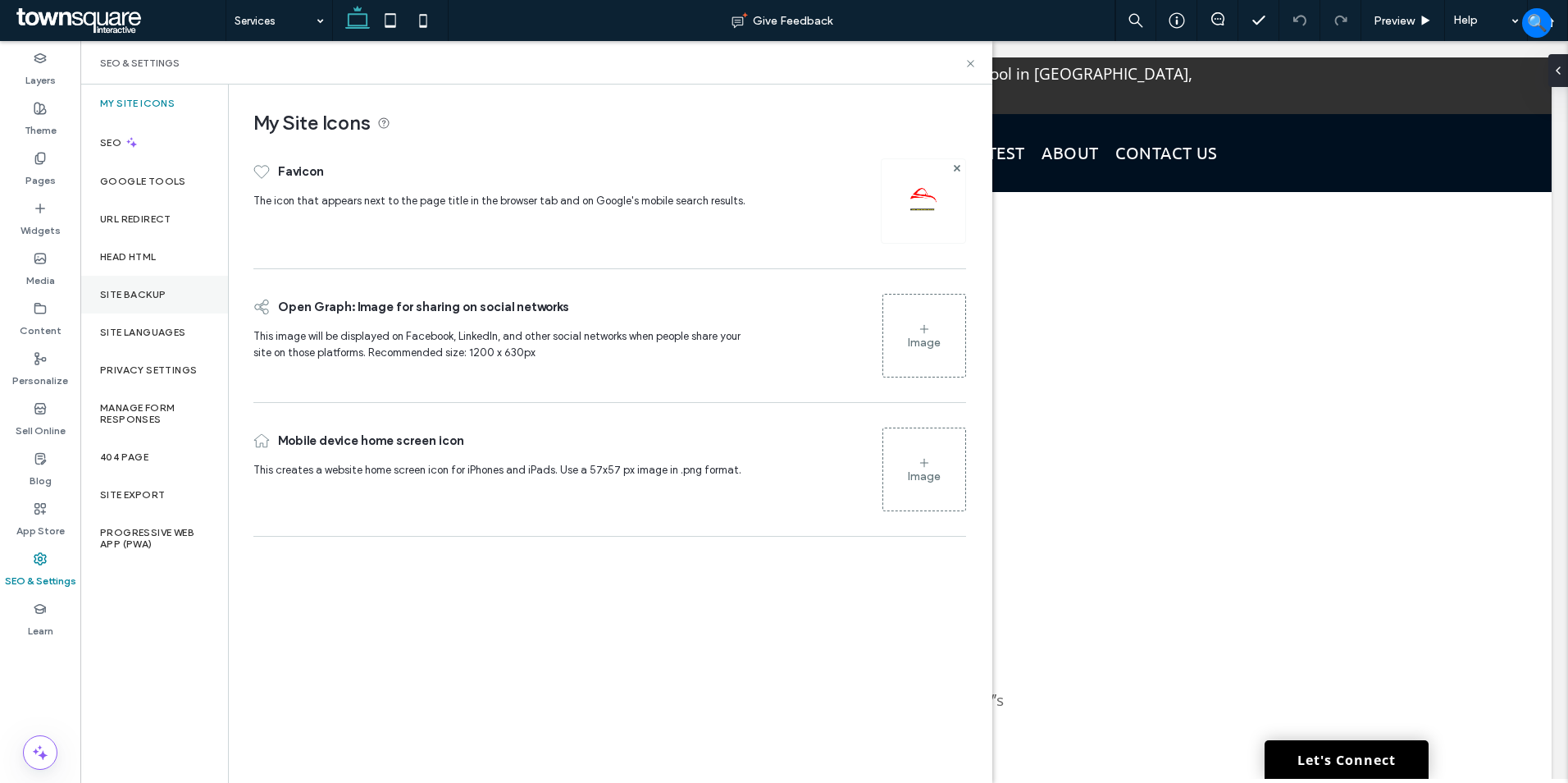
click at [158, 289] on label "Site Backup" at bounding box center [133, 294] width 66 height 12
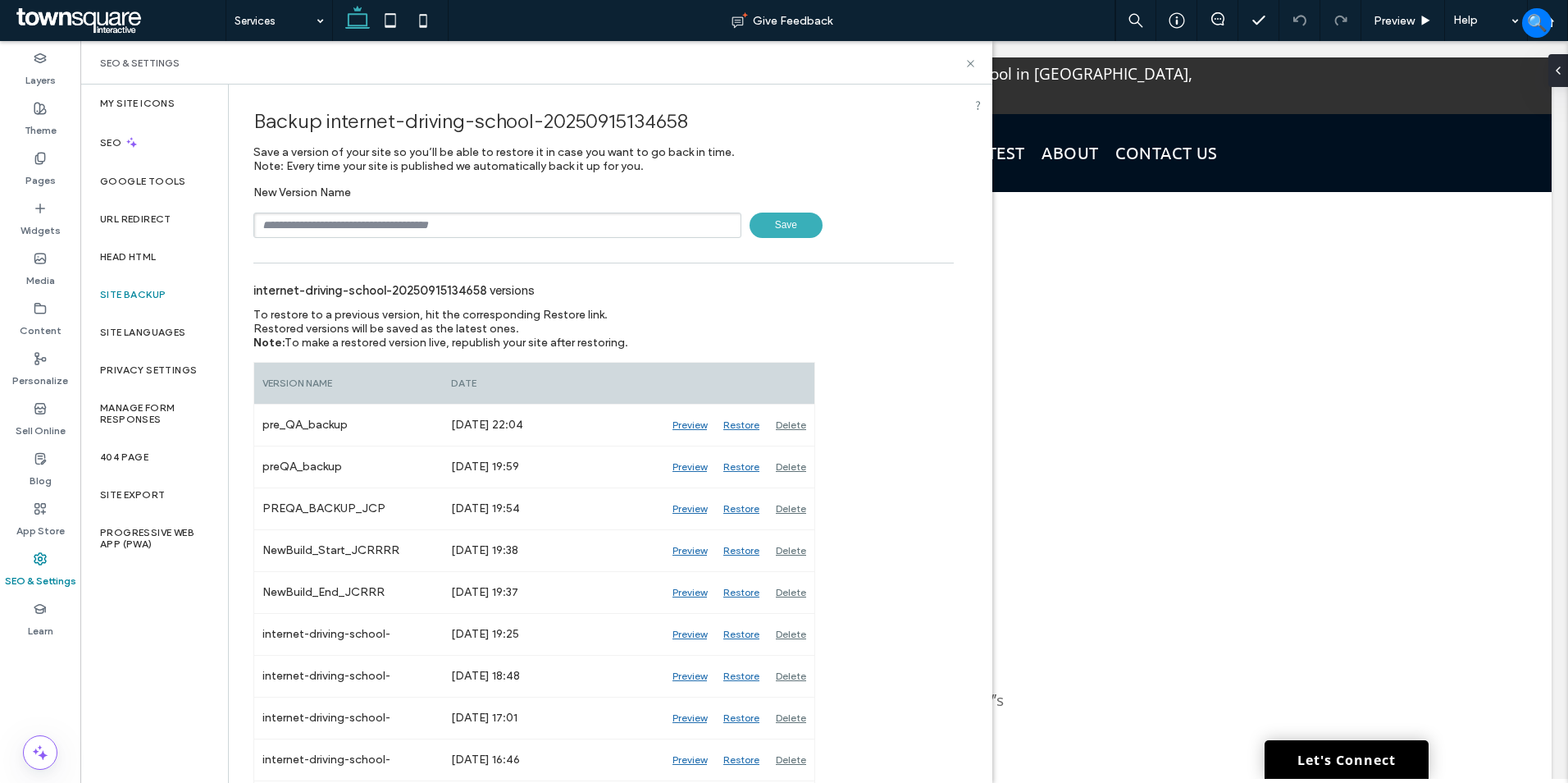
drag, startPoint x: 63, startPoint y: 19, endPoint x: 73, endPoint y: 42, distance: 25.1
click at [63, 19] on span at bounding box center [119, 20] width 213 height 33
